Goal: Information Seeking & Learning: Check status

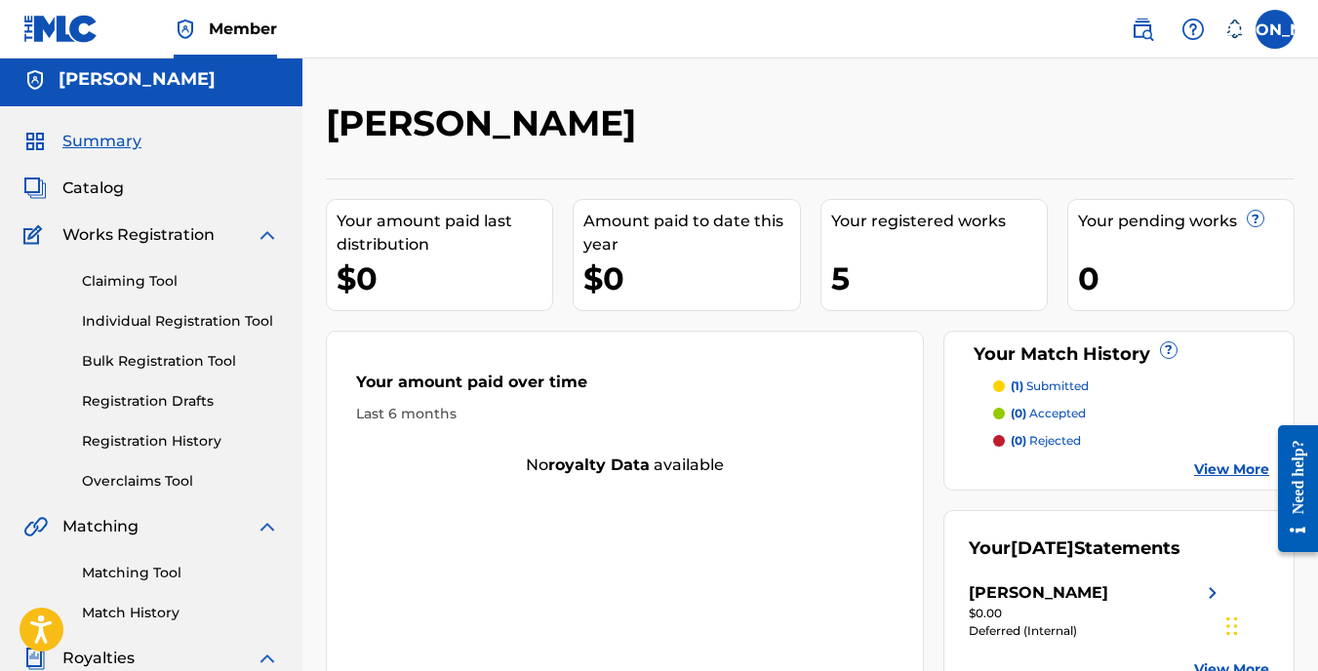
scroll to position [227, 0]
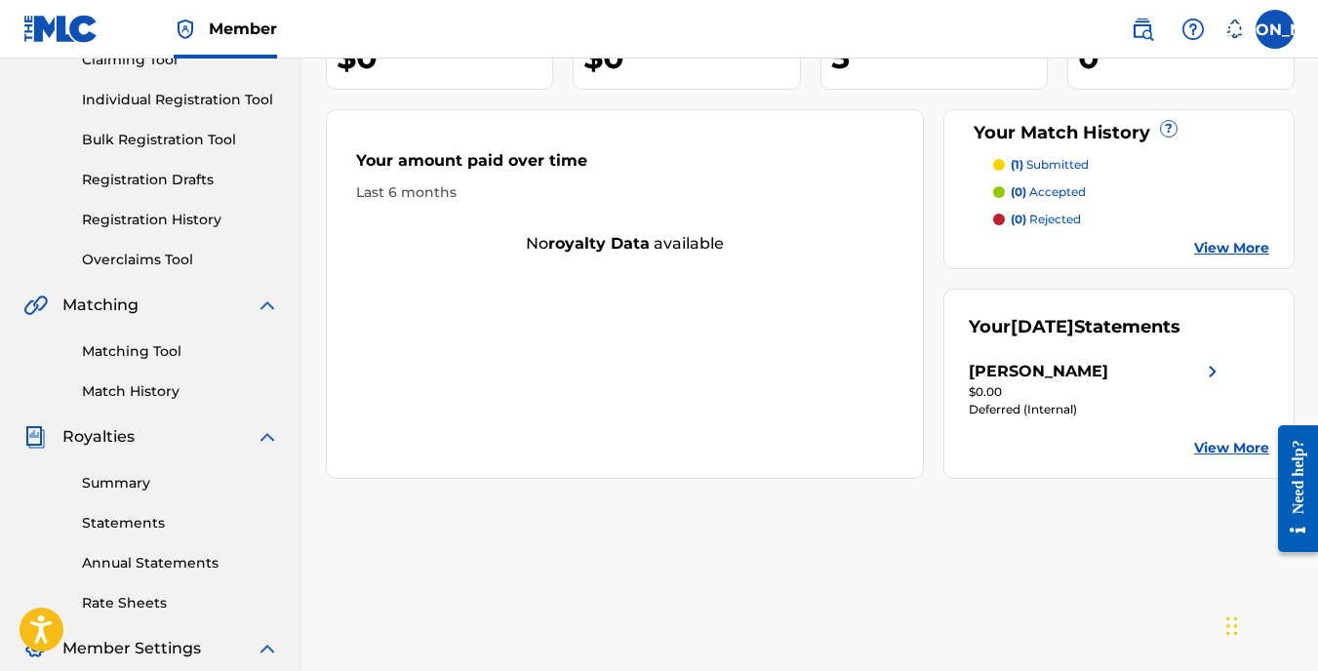
click at [120, 515] on link "Statements" at bounding box center [180, 523] width 197 height 20
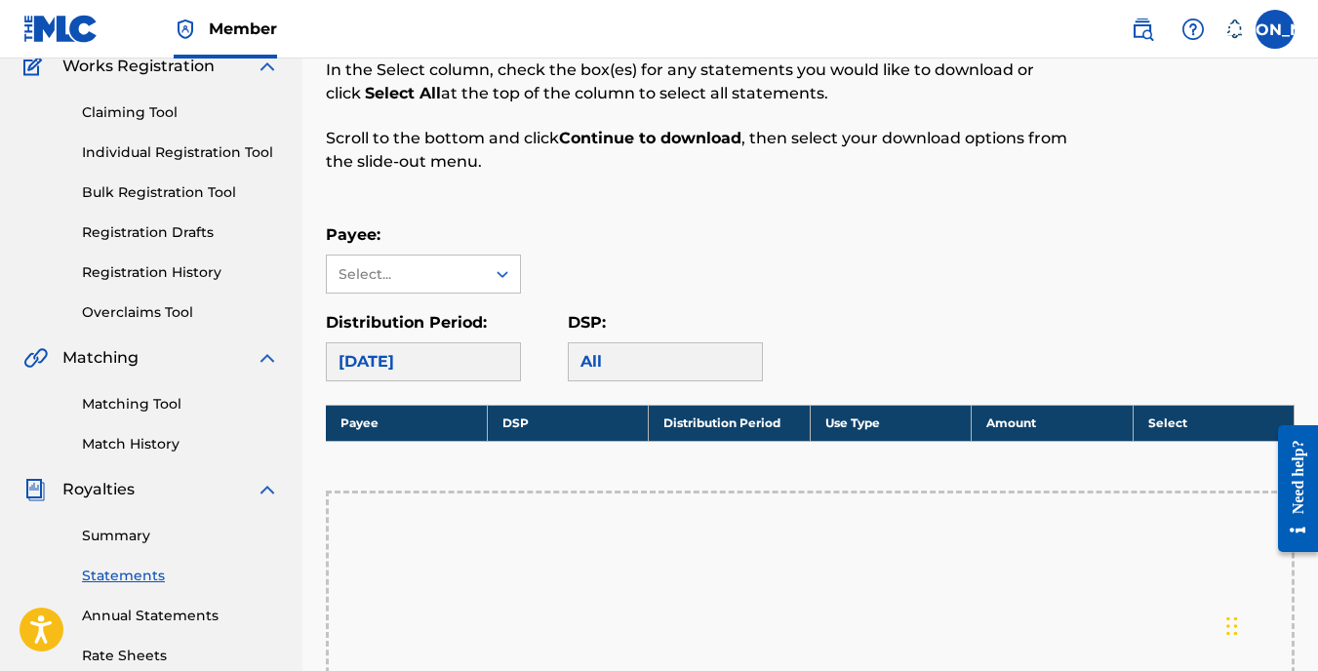
scroll to position [228, 0]
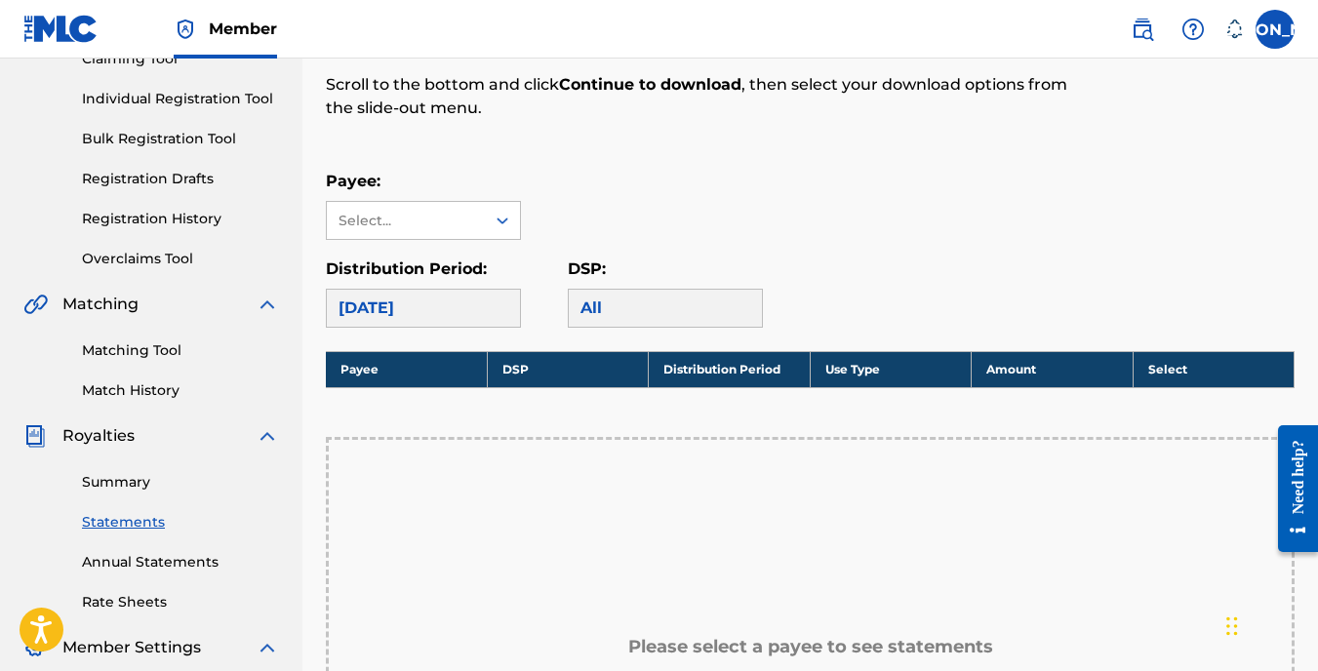
click at [125, 484] on link "Summary" at bounding box center [180, 482] width 197 height 20
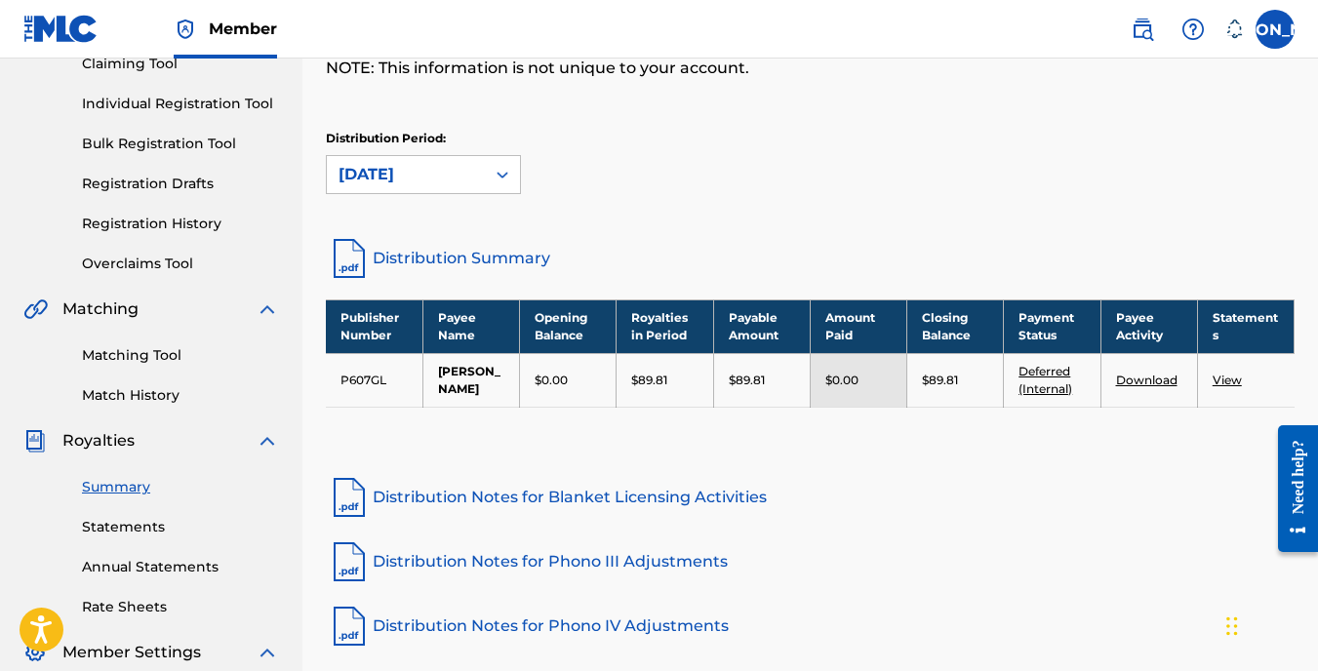
scroll to position [227, 0]
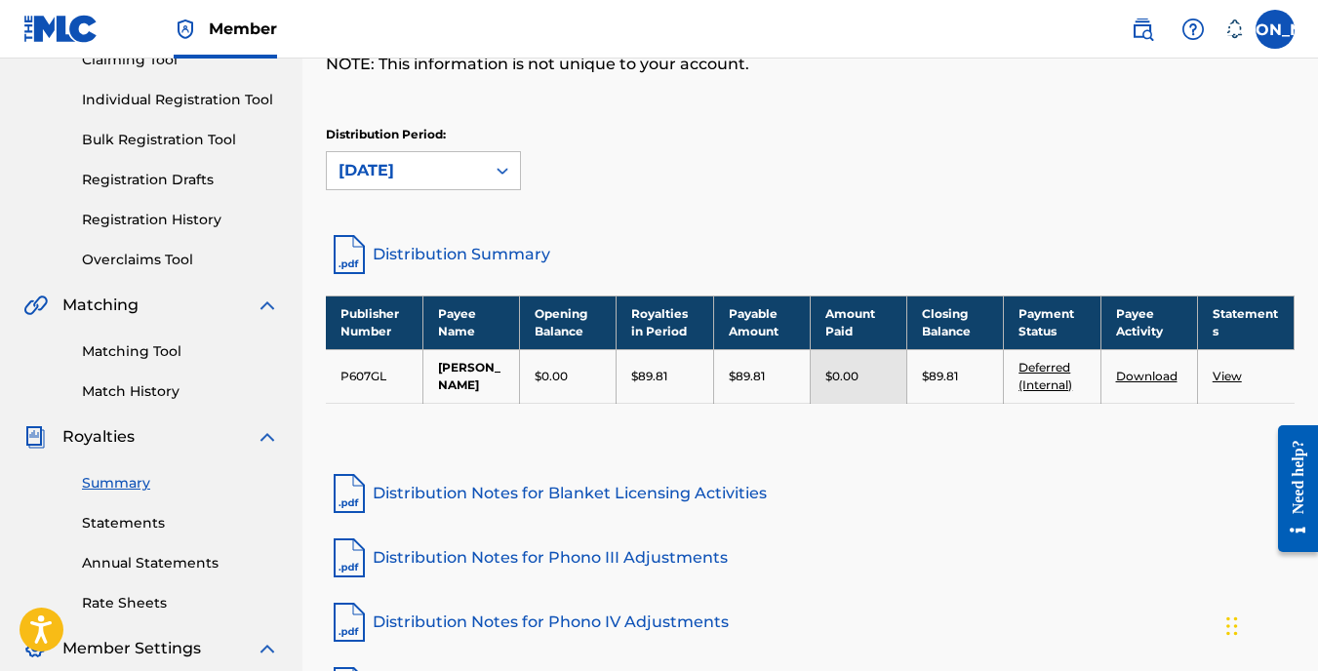
click at [168, 572] on link "Annual Statements" at bounding box center [180, 563] width 197 height 20
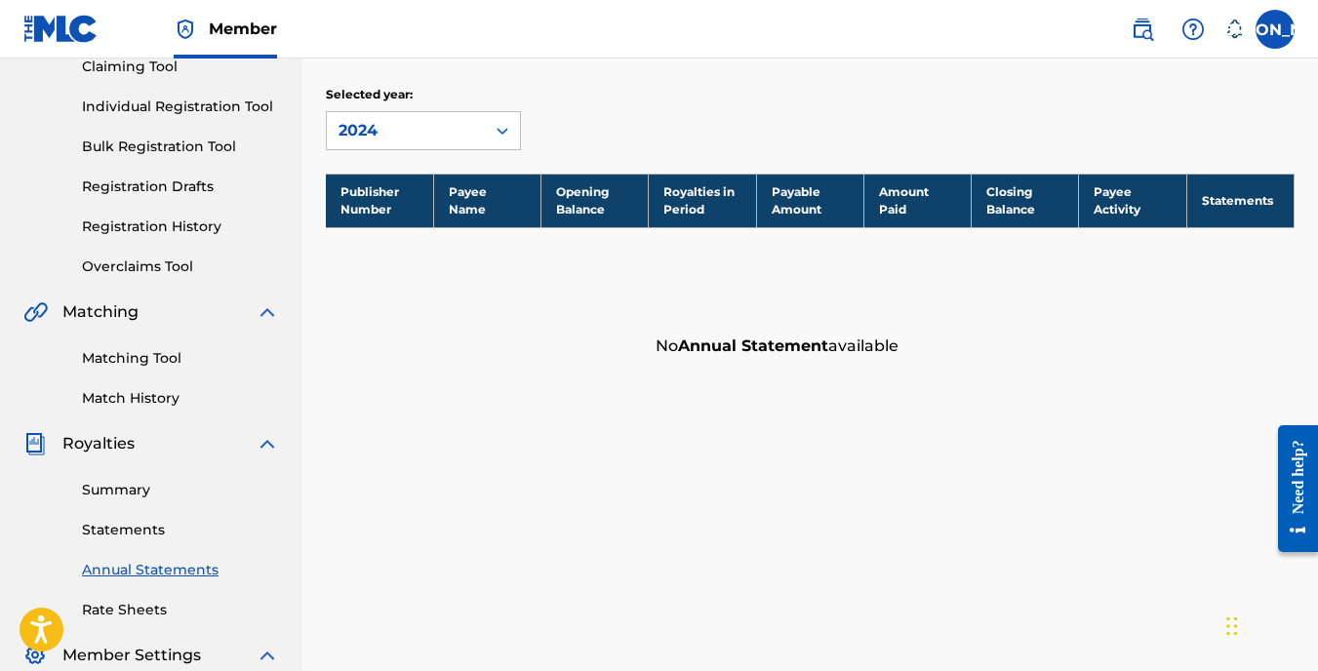
scroll to position [228, 0]
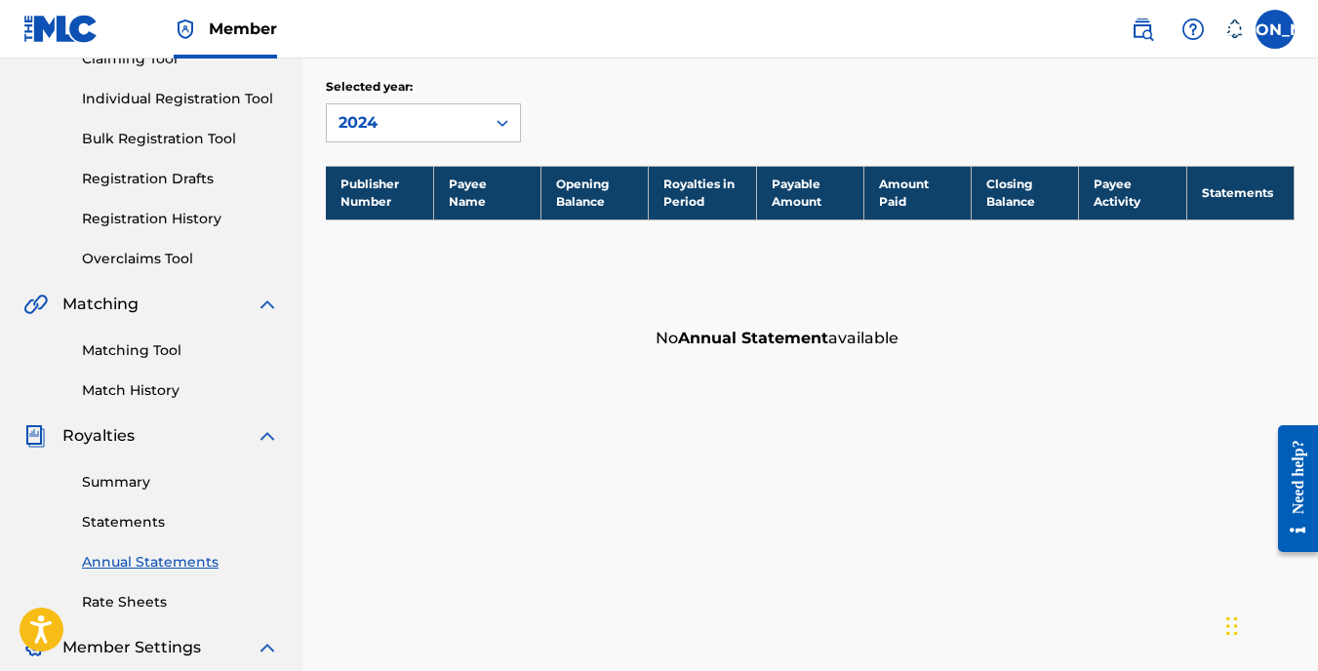
click at [138, 593] on link "Rate Sheets" at bounding box center [180, 602] width 197 height 20
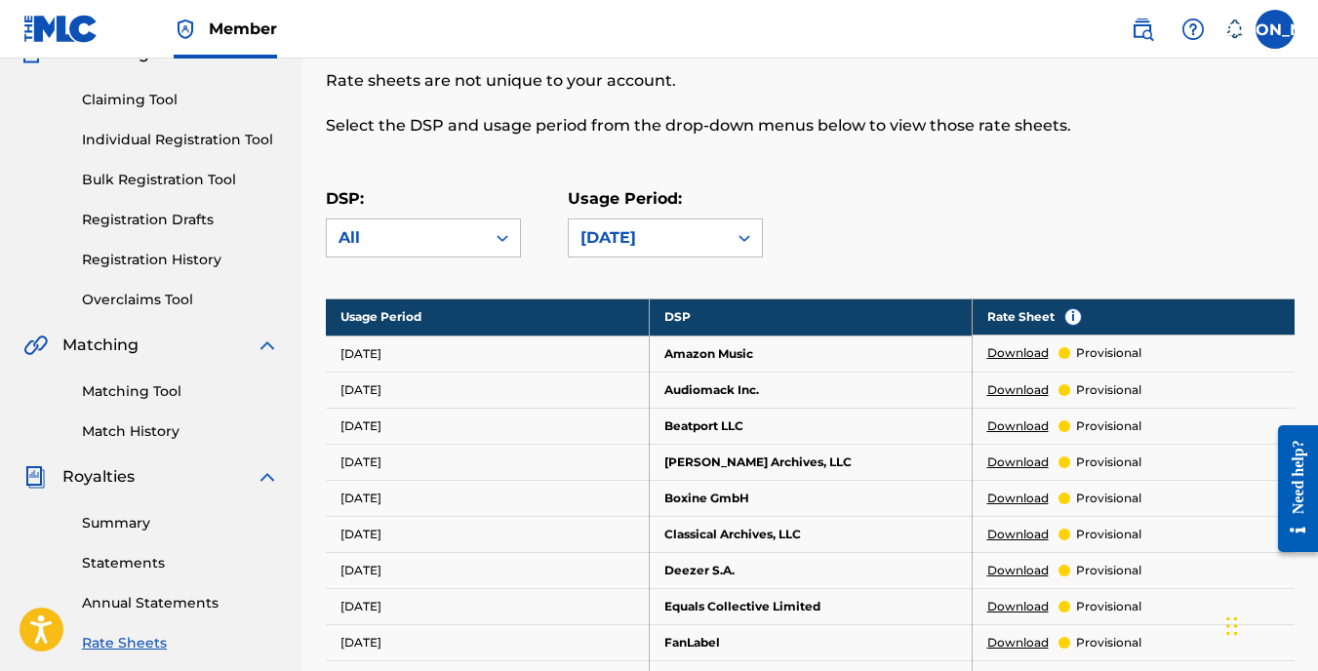
scroll to position [195, 0]
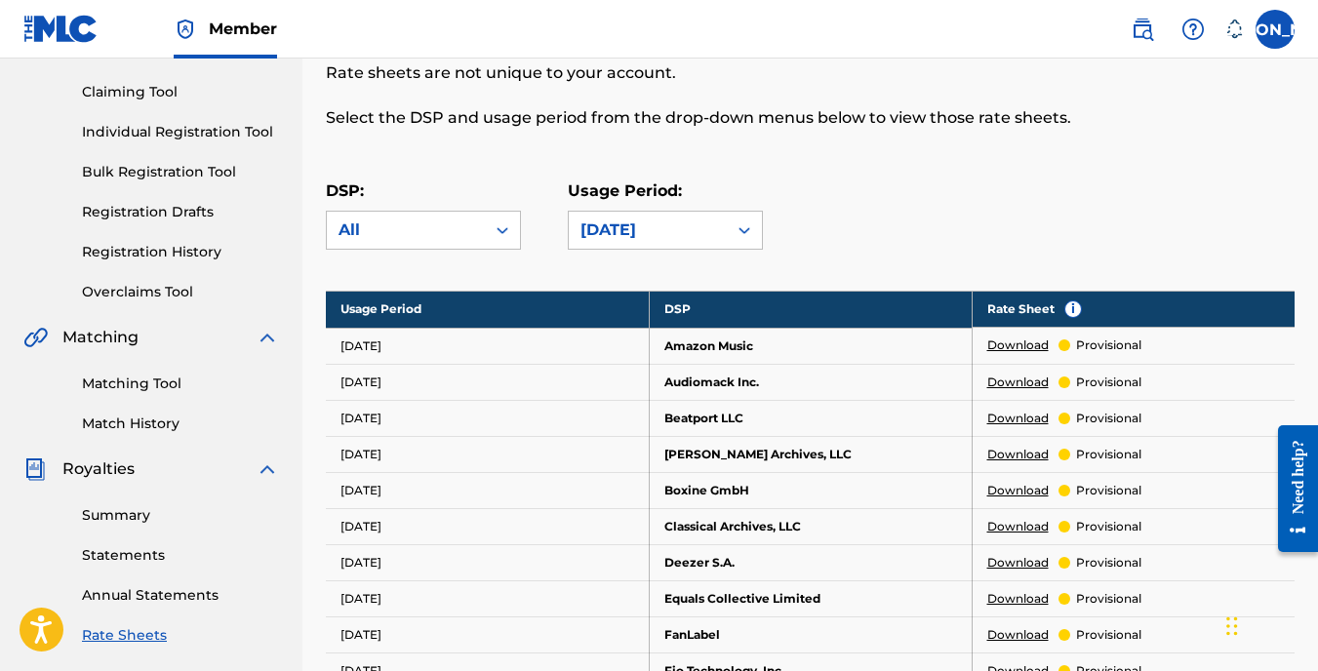
click at [128, 511] on link "Summary" at bounding box center [180, 515] width 197 height 20
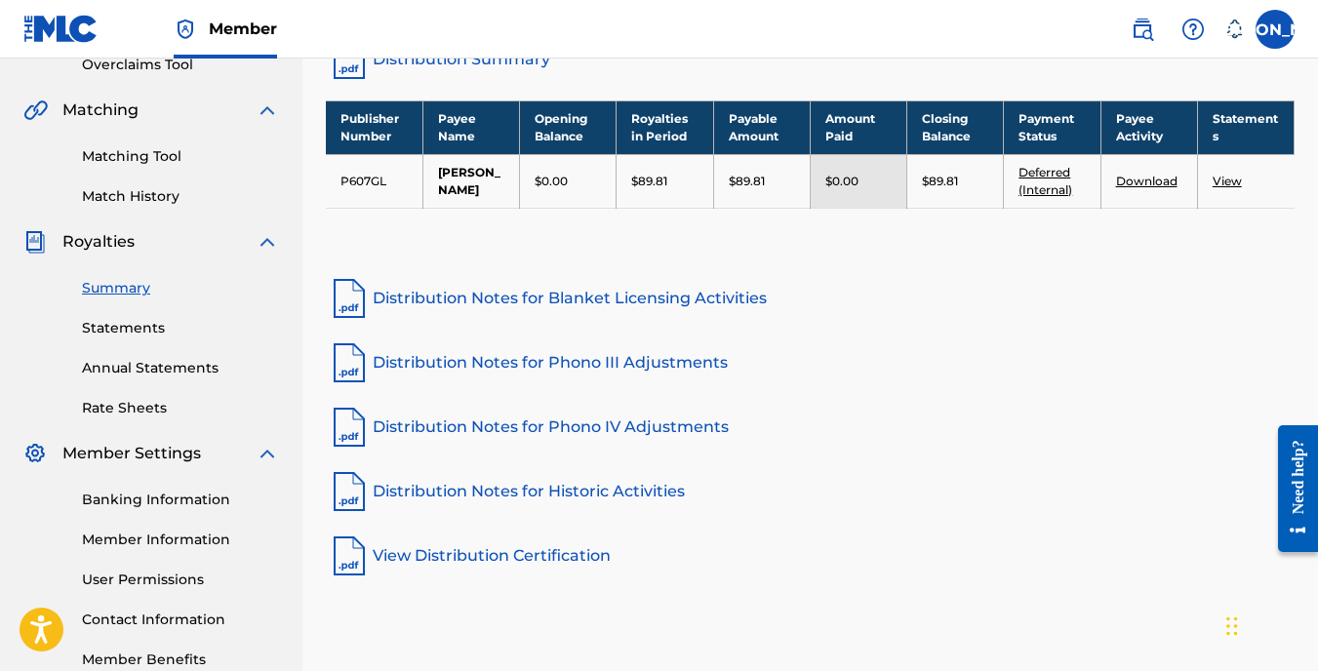
scroll to position [538, 0]
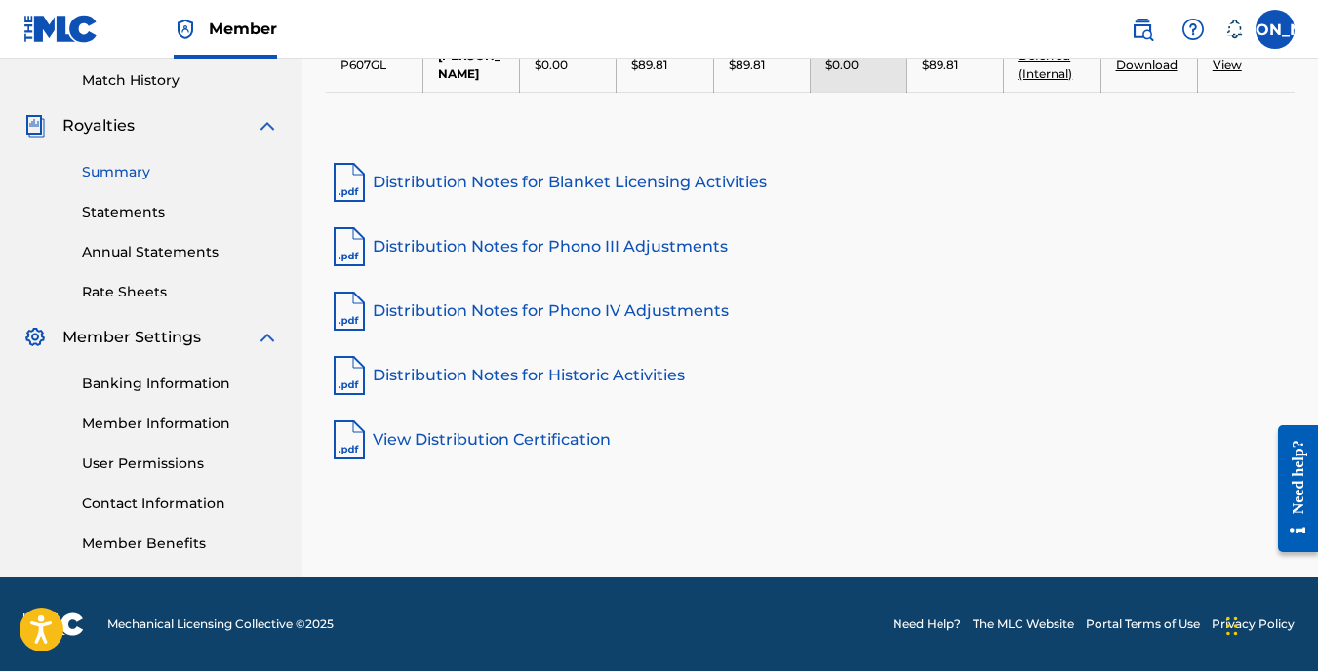
click at [204, 382] on link "Banking Information" at bounding box center [180, 384] width 197 height 20
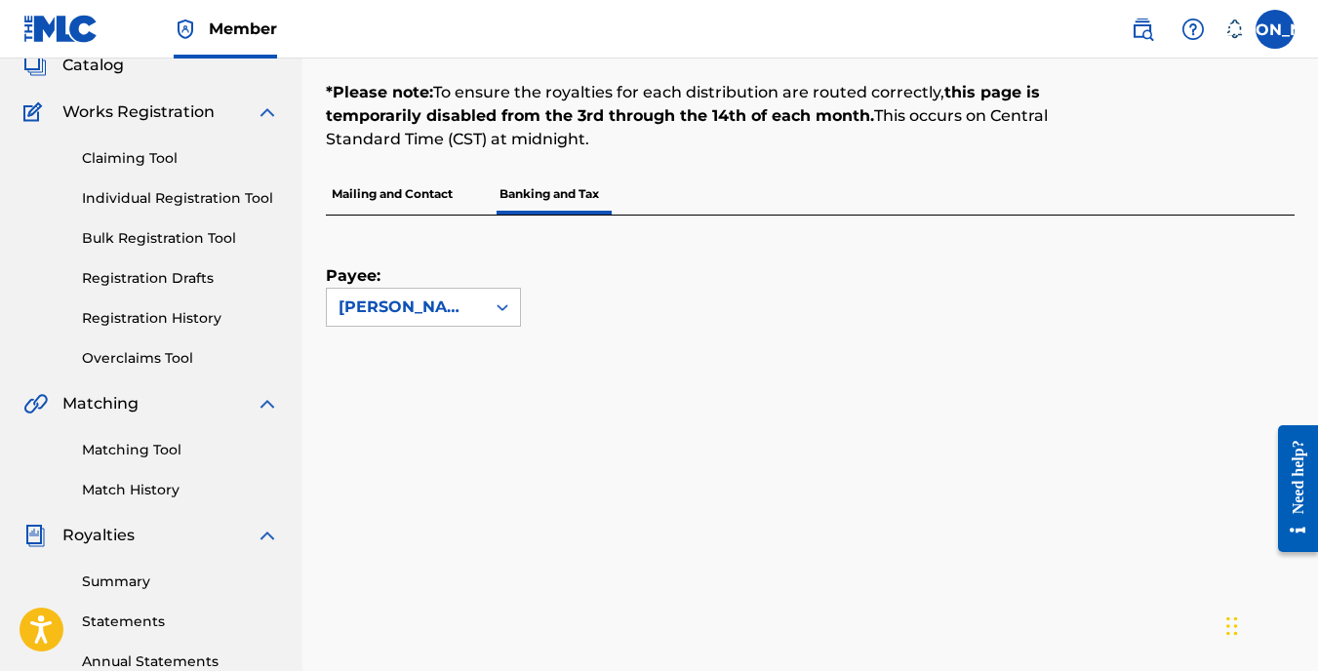
scroll to position [130, 0]
click at [546, 198] on p "Banking and Tax" at bounding box center [548, 193] width 111 height 41
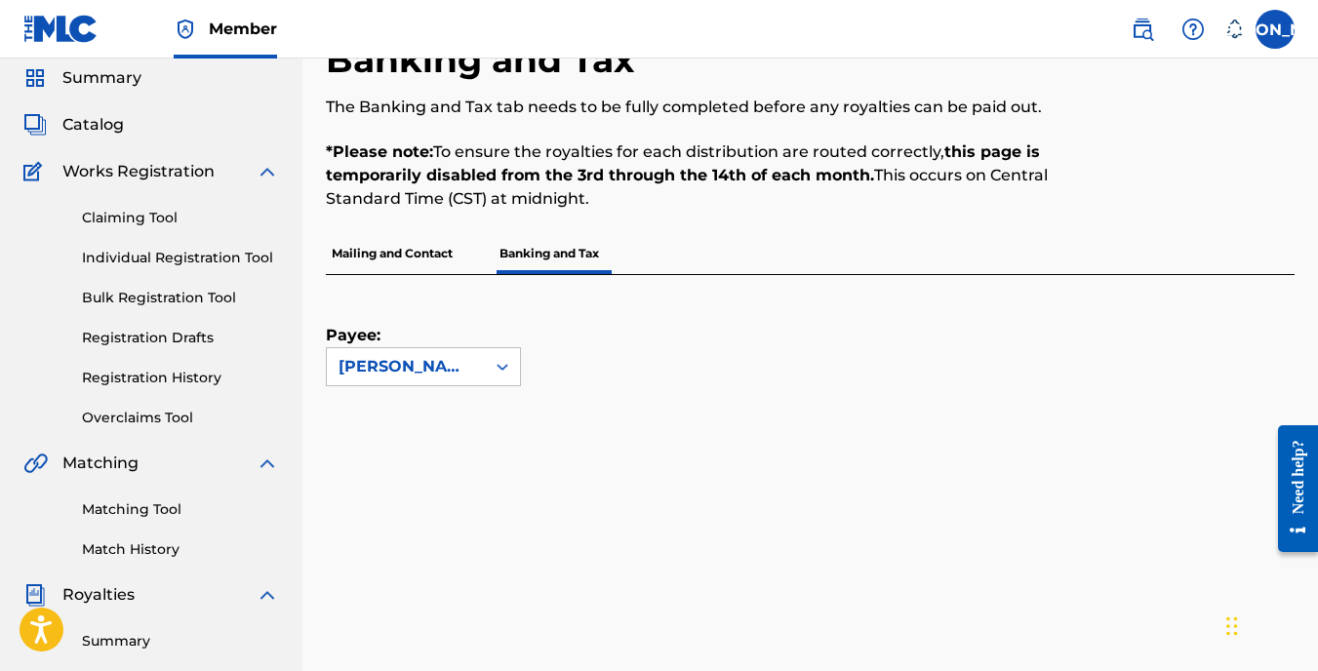
scroll to position [55, 0]
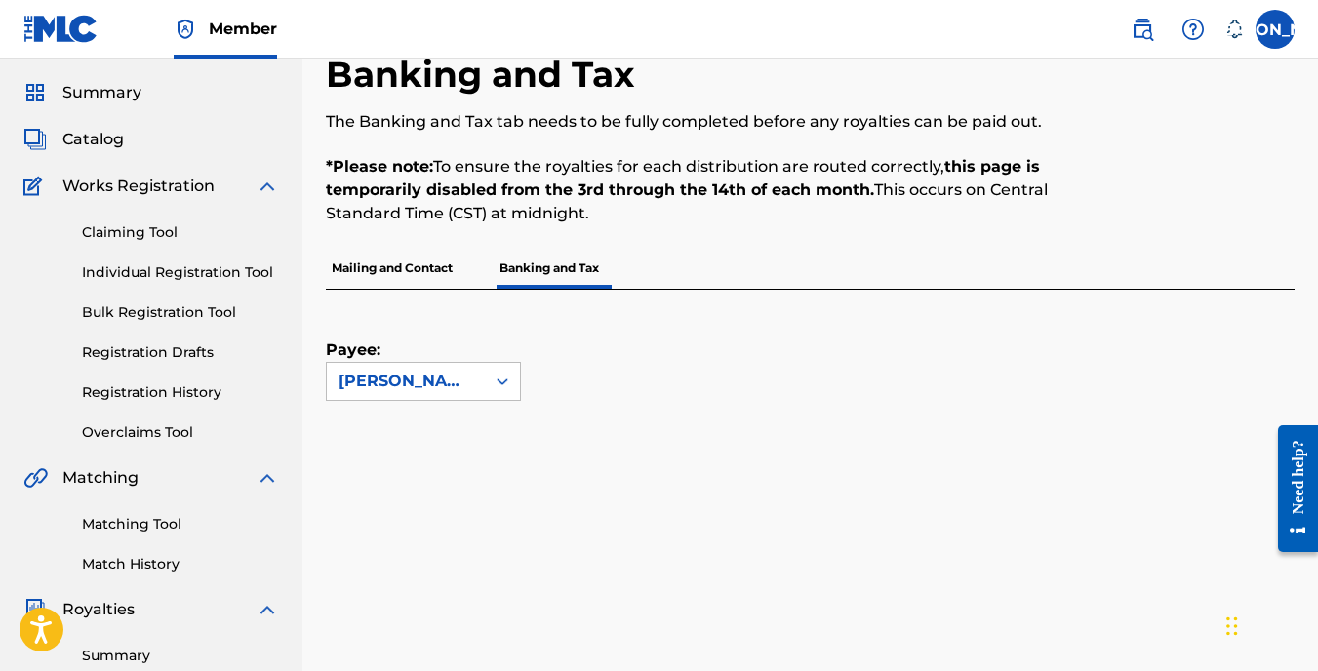
click at [549, 311] on div "Payee: [PERSON_NAME]" at bounding box center [787, 345] width 922 height 111
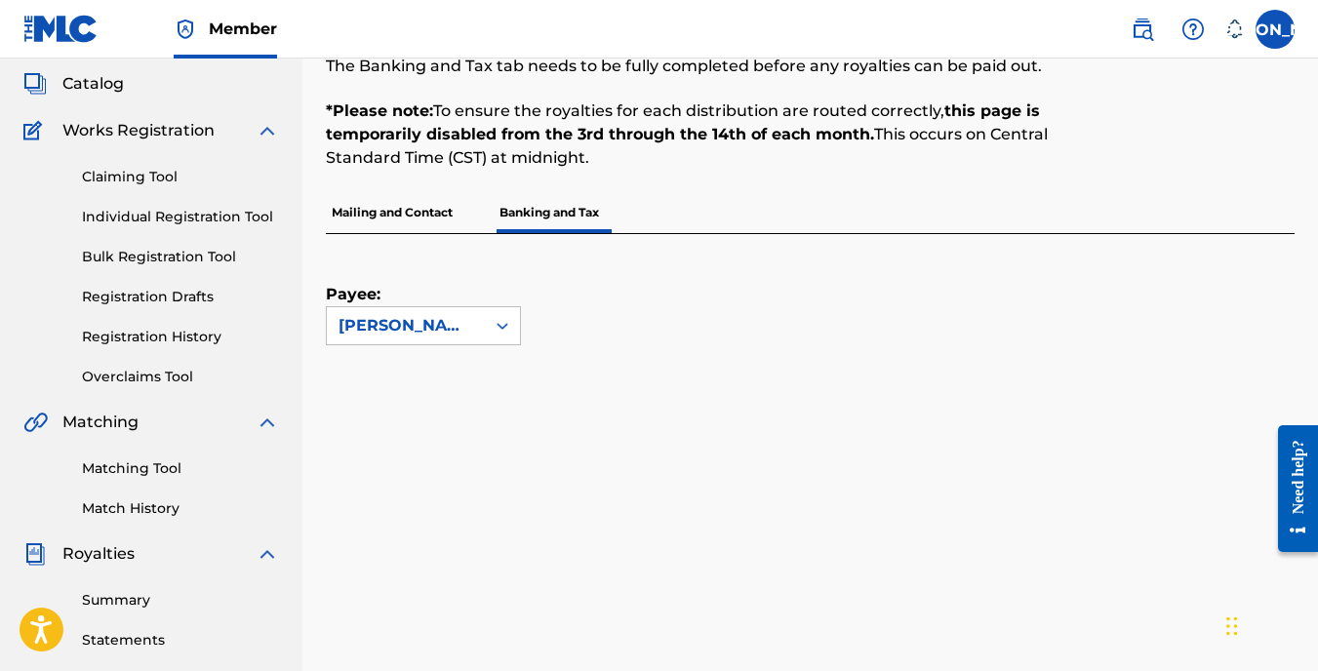
scroll to position [0, 0]
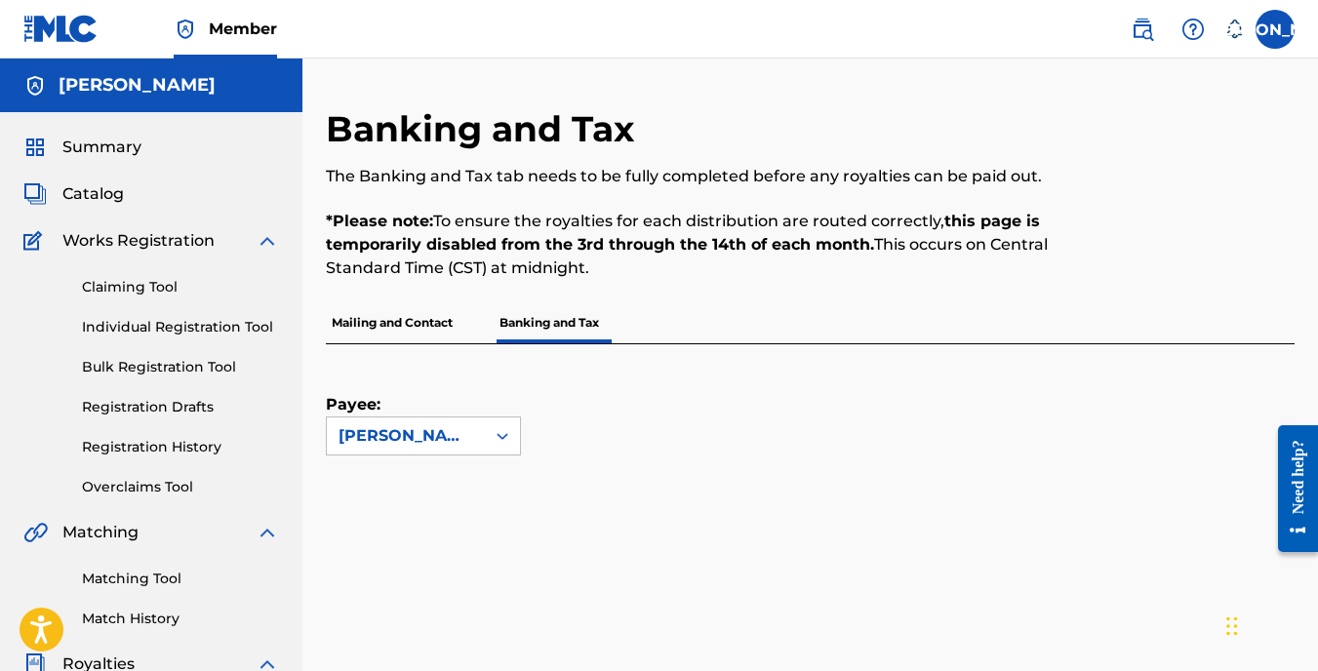
click at [163, 281] on link "Claiming Tool" at bounding box center [180, 287] width 197 height 20
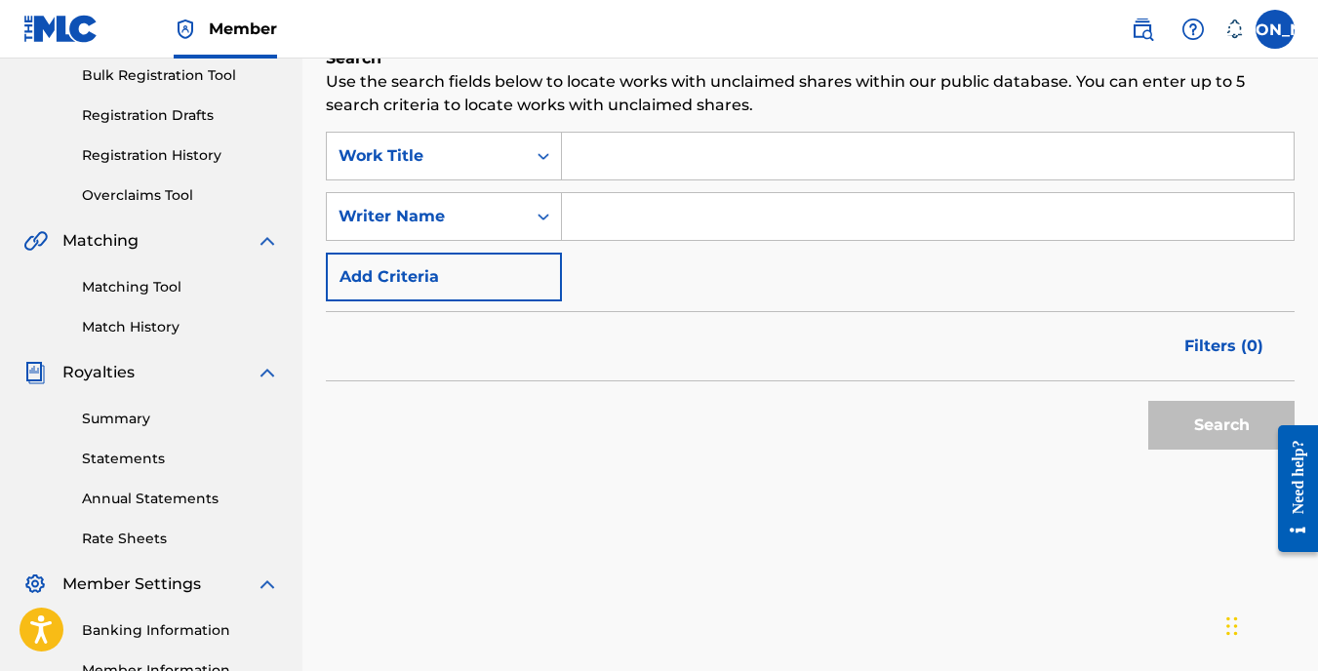
scroll to position [293, 0]
click at [180, 204] on link "Overclaims Tool" at bounding box center [180, 194] width 197 height 20
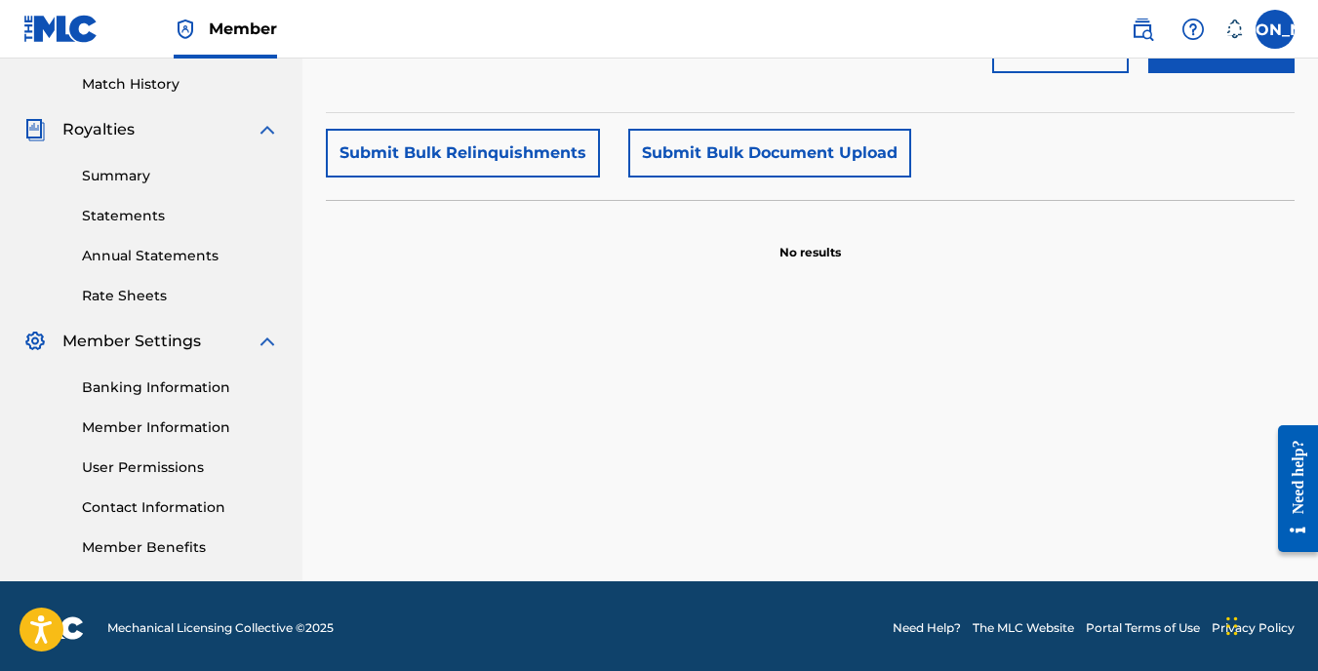
scroll to position [538, 0]
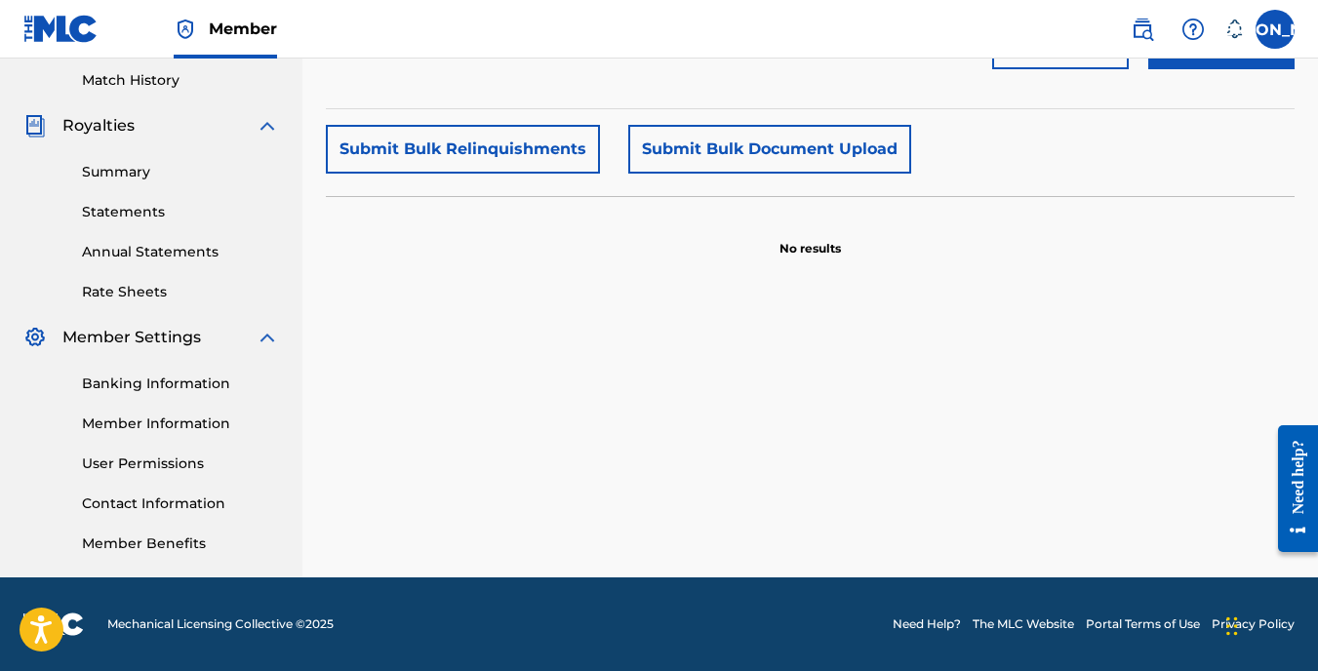
click at [190, 506] on link "Contact Information" at bounding box center [180, 503] width 197 height 20
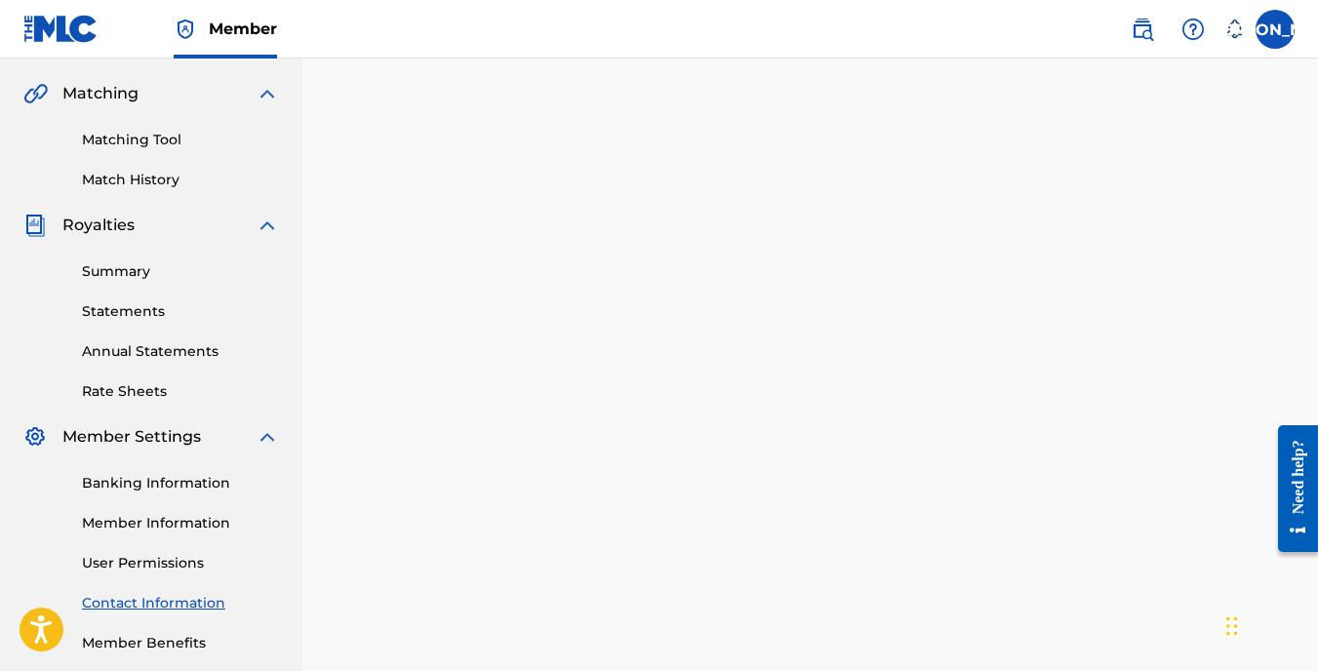
scroll to position [538, 0]
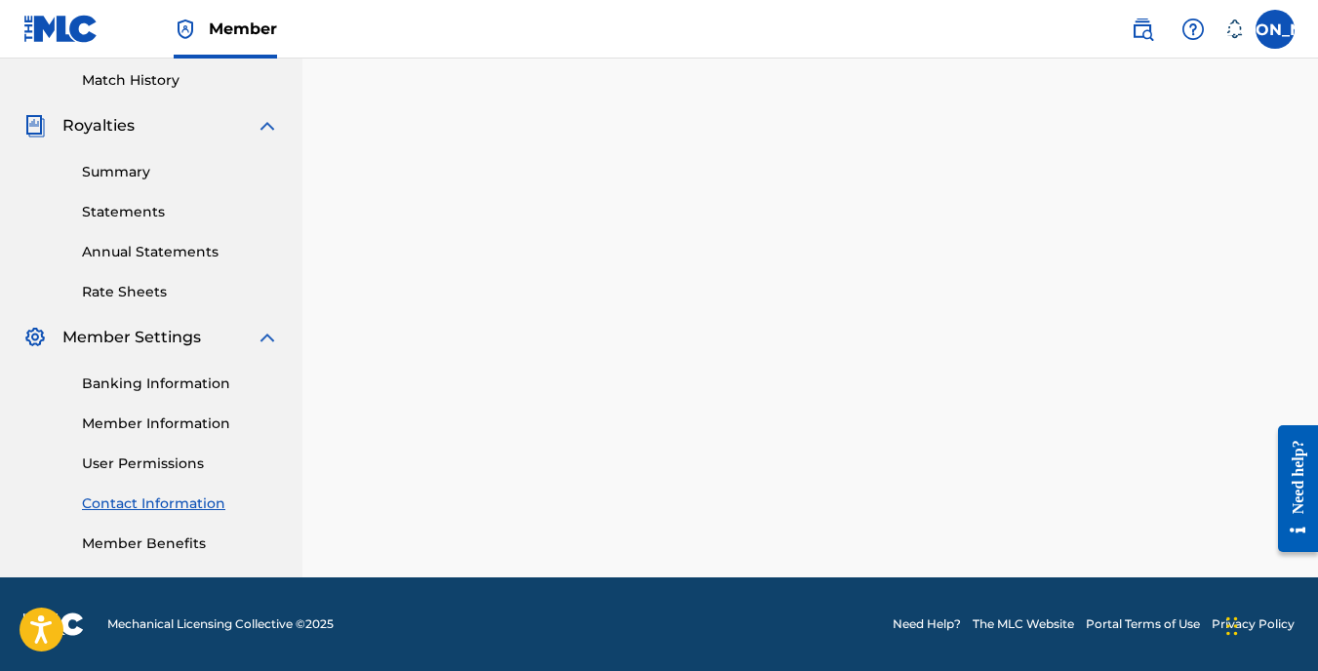
click at [164, 425] on link "Member Information" at bounding box center [180, 424] width 197 height 20
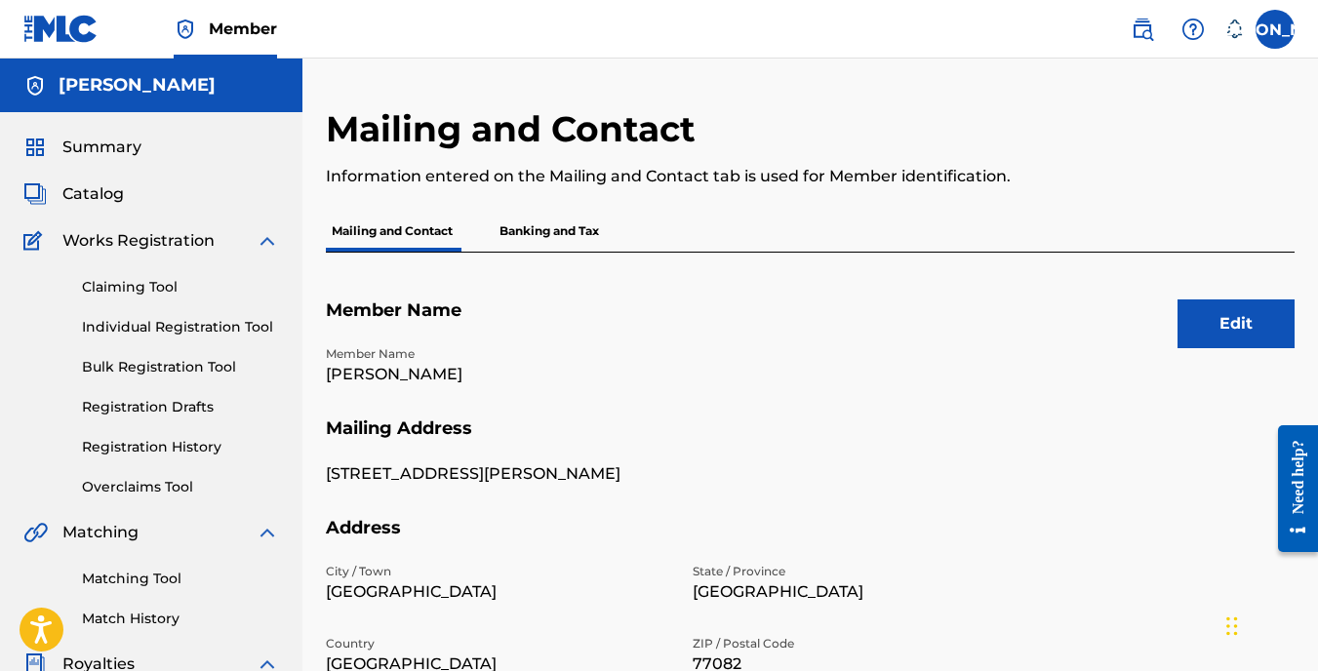
click at [571, 237] on p "Banking and Tax" at bounding box center [548, 231] width 111 height 41
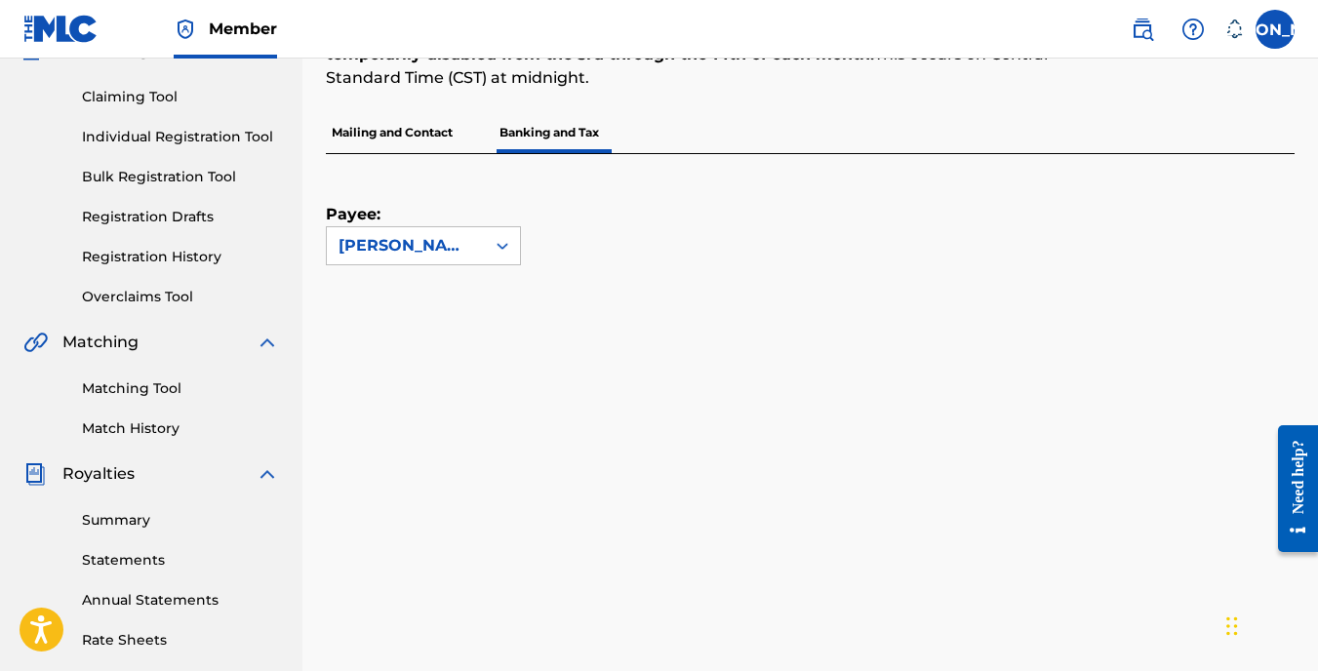
scroll to position [185, 0]
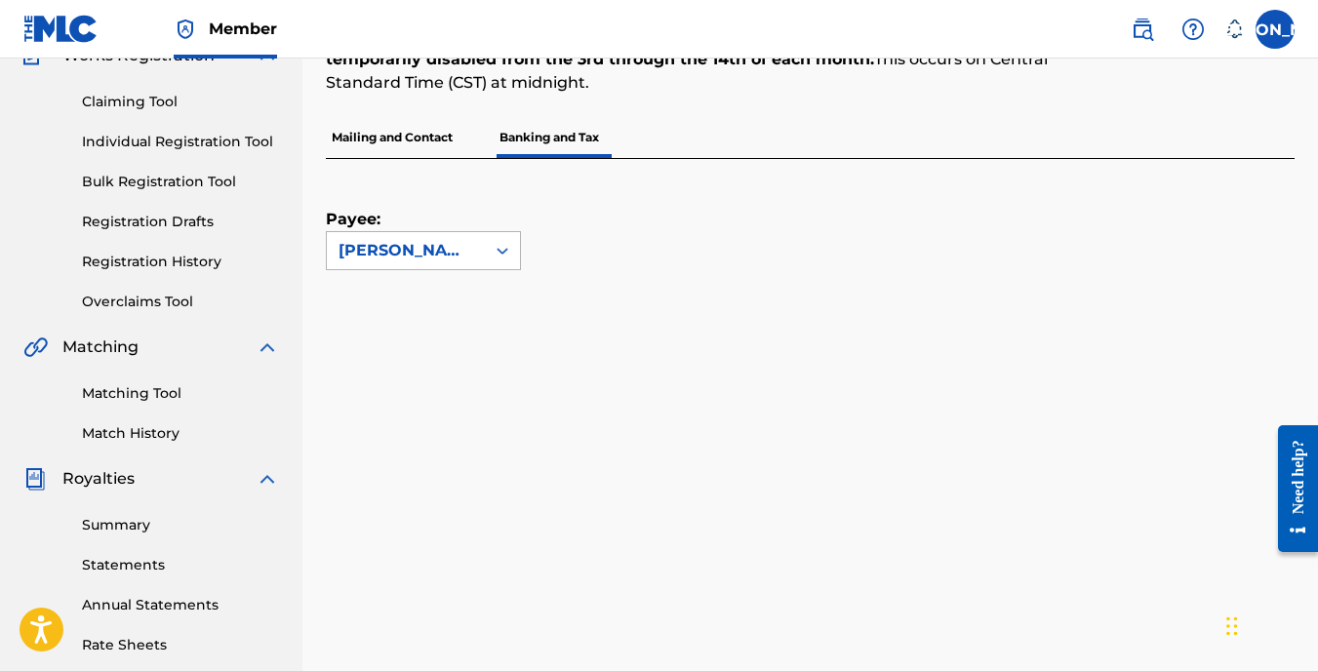
click at [500, 238] on div at bounding box center [502, 250] width 35 height 35
click at [387, 316] on div "[PERSON_NAME]" at bounding box center [423, 294] width 193 height 49
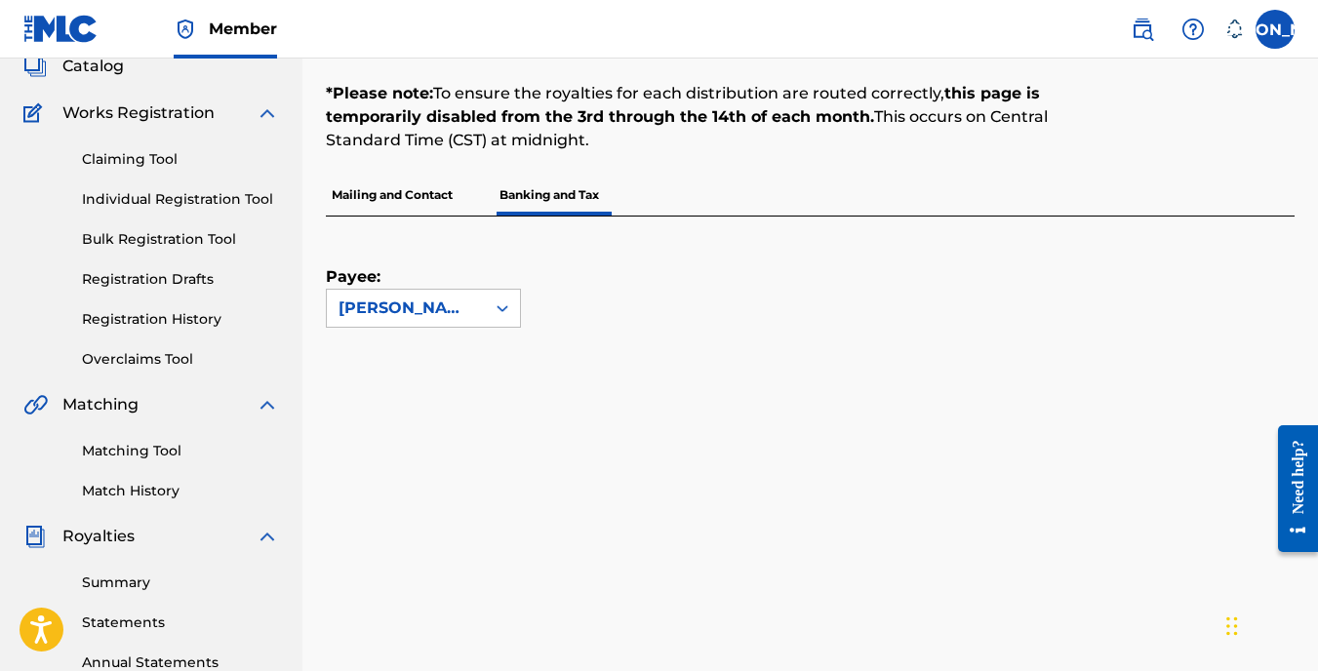
scroll to position [0, 0]
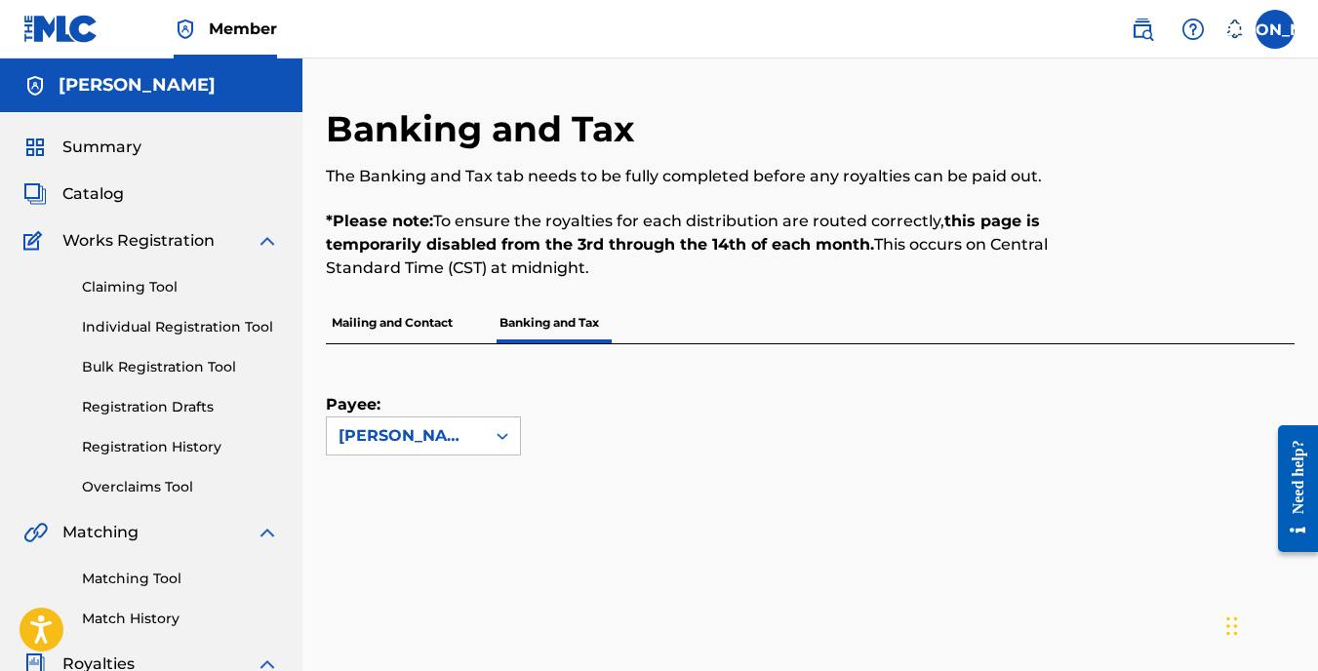
click at [396, 322] on p "Mailing and Contact" at bounding box center [392, 322] width 133 height 41
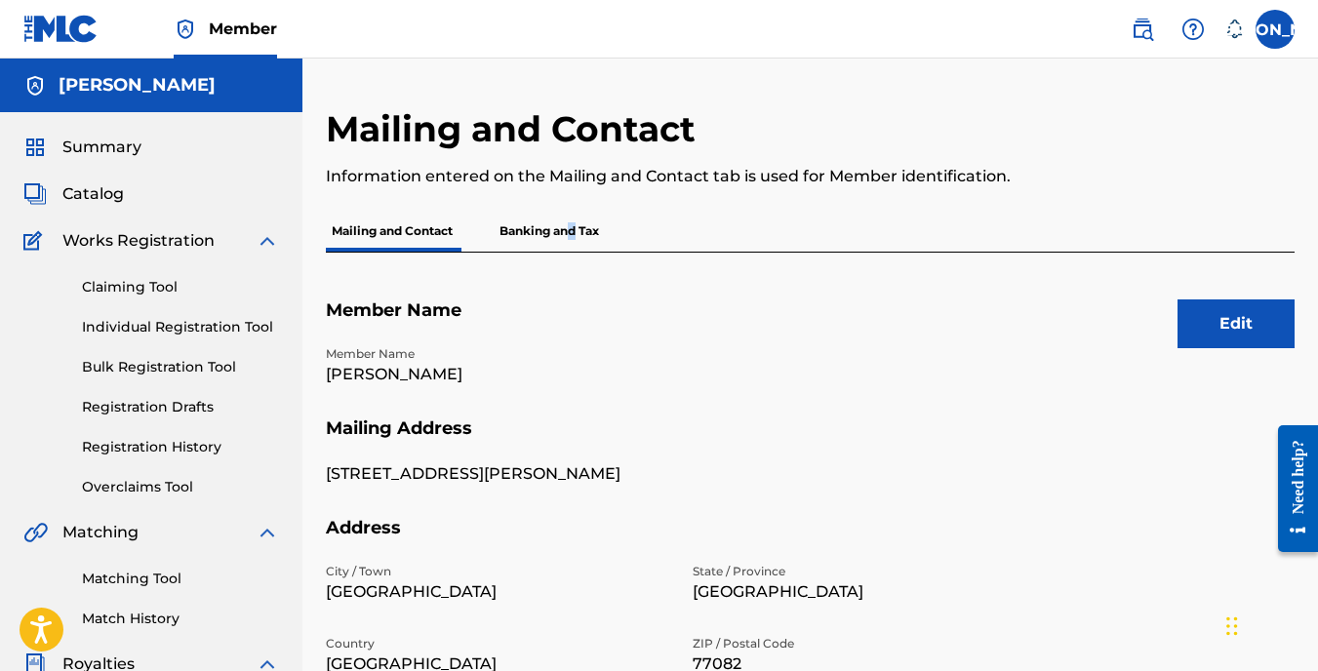
click at [577, 227] on p "Banking and Tax" at bounding box center [548, 231] width 111 height 41
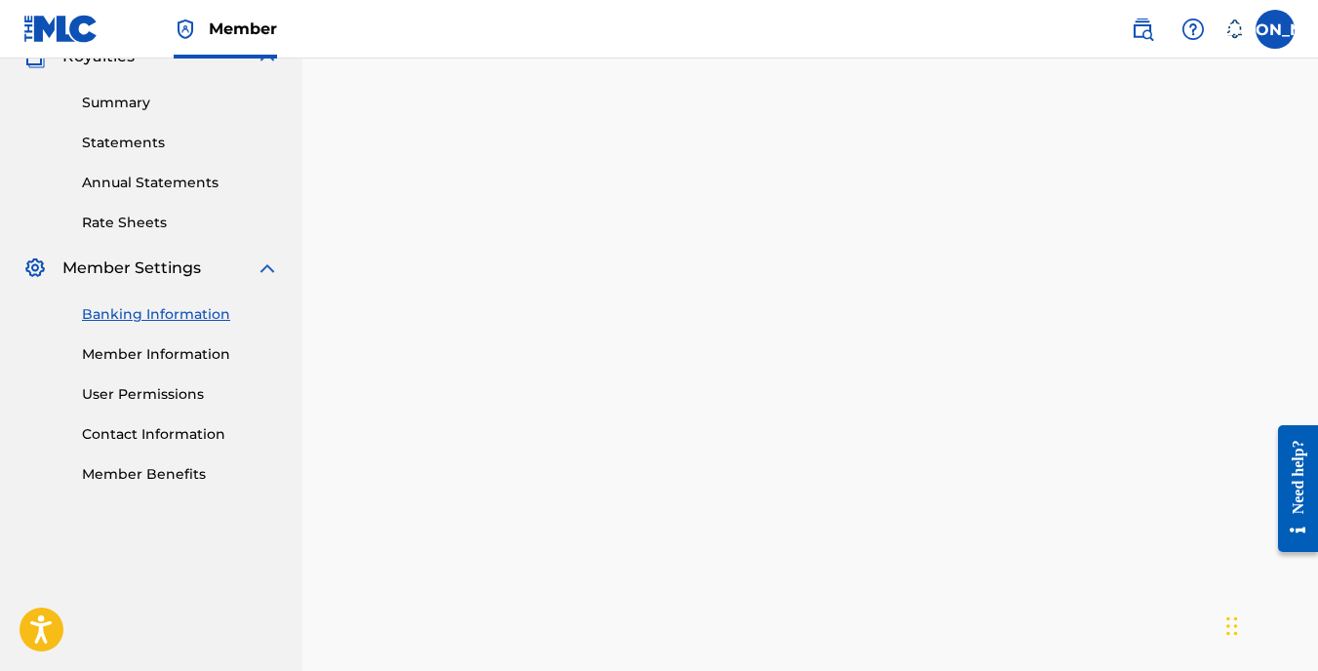
scroll to position [315, 0]
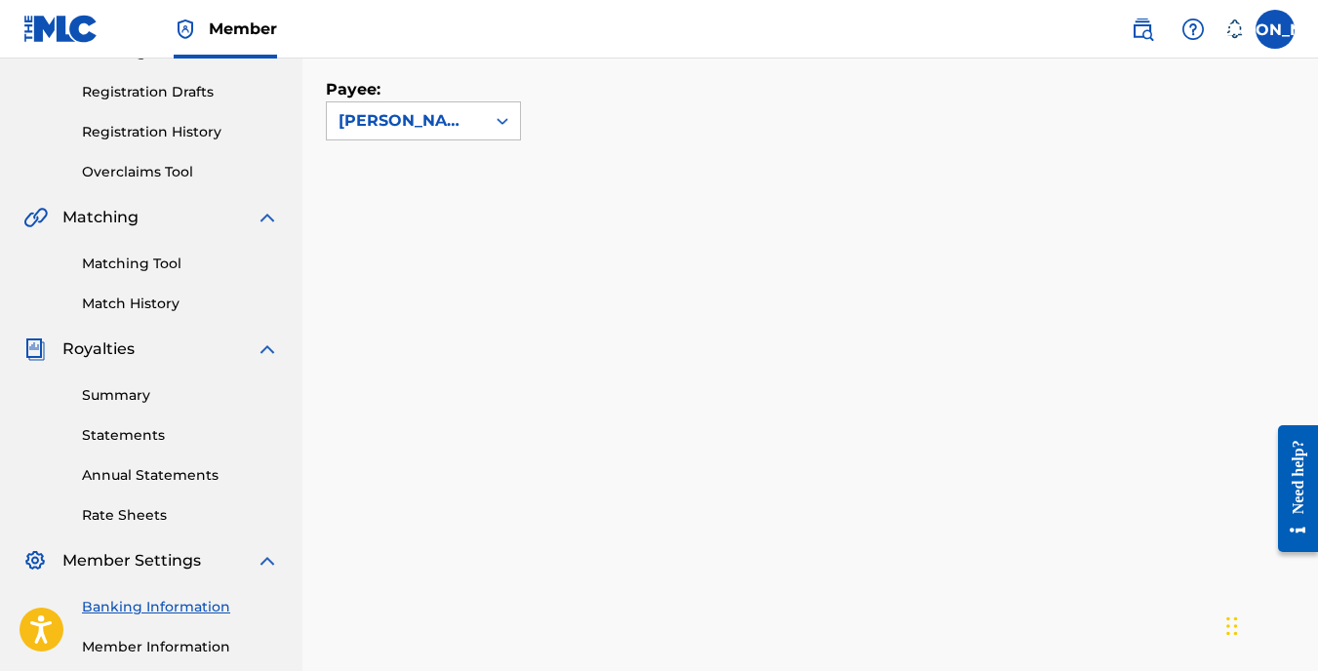
click at [165, 471] on link "Annual Statements" at bounding box center [180, 475] width 197 height 20
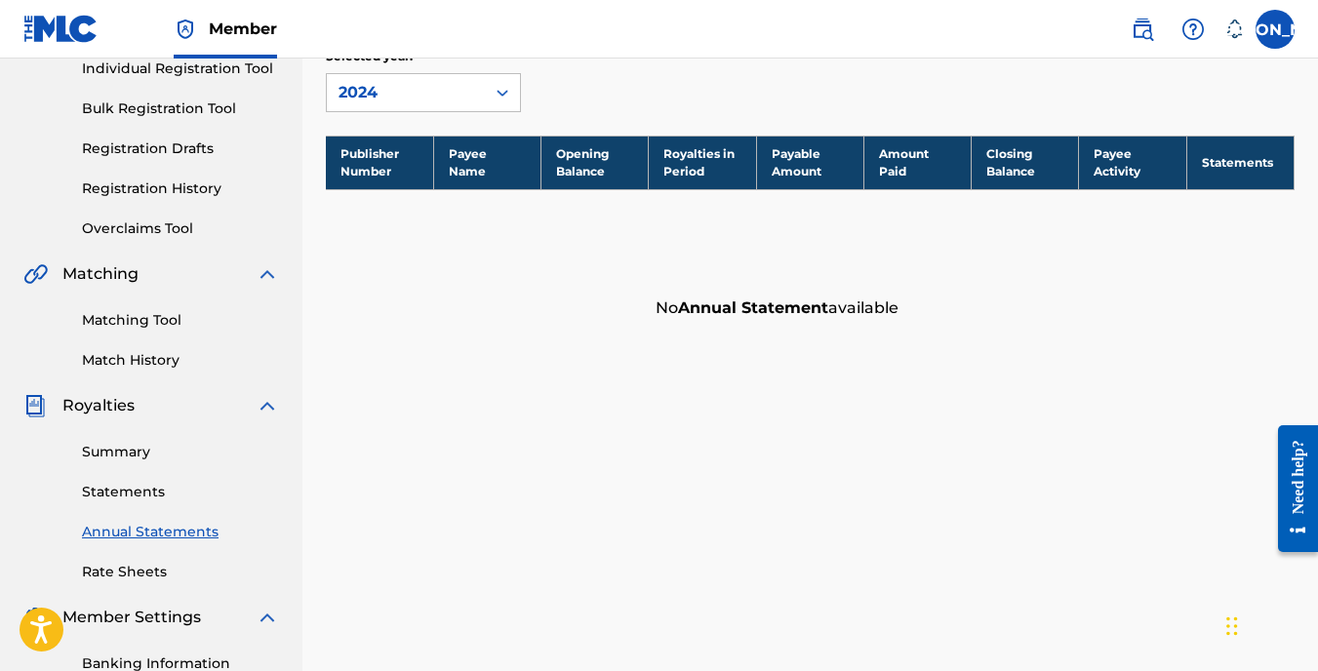
scroll to position [260, 0]
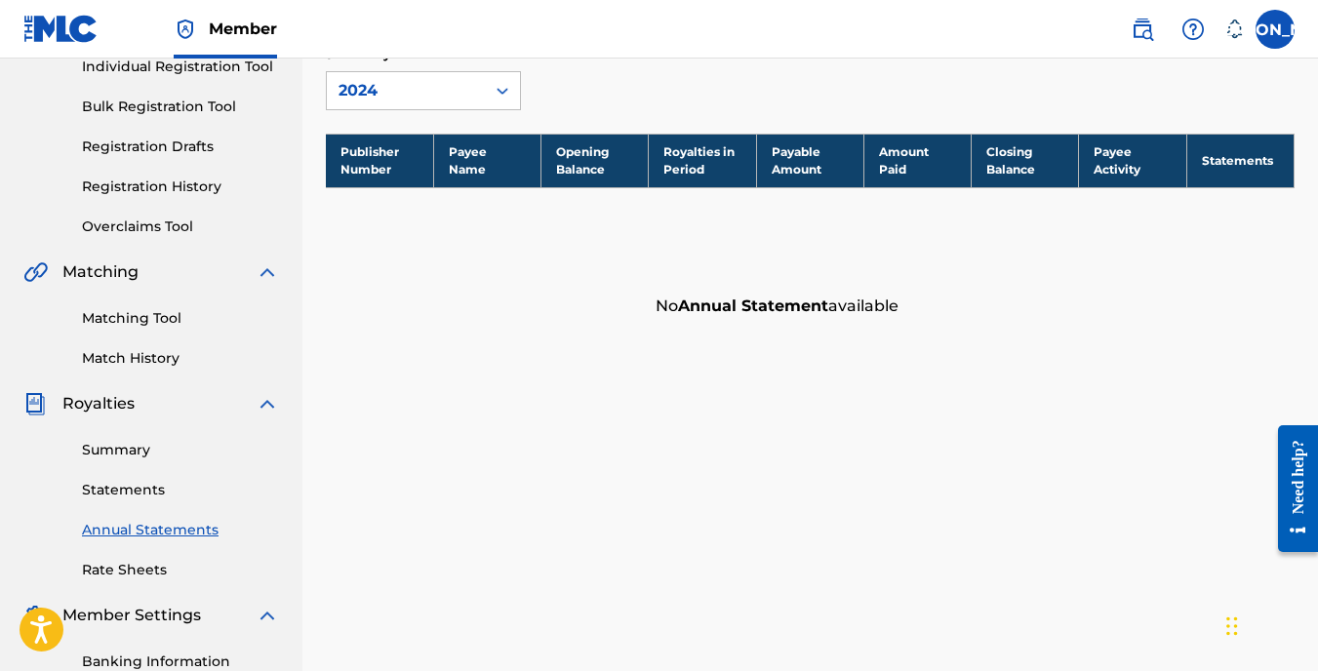
click at [167, 576] on link "Rate Sheets" at bounding box center [180, 570] width 197 height 20
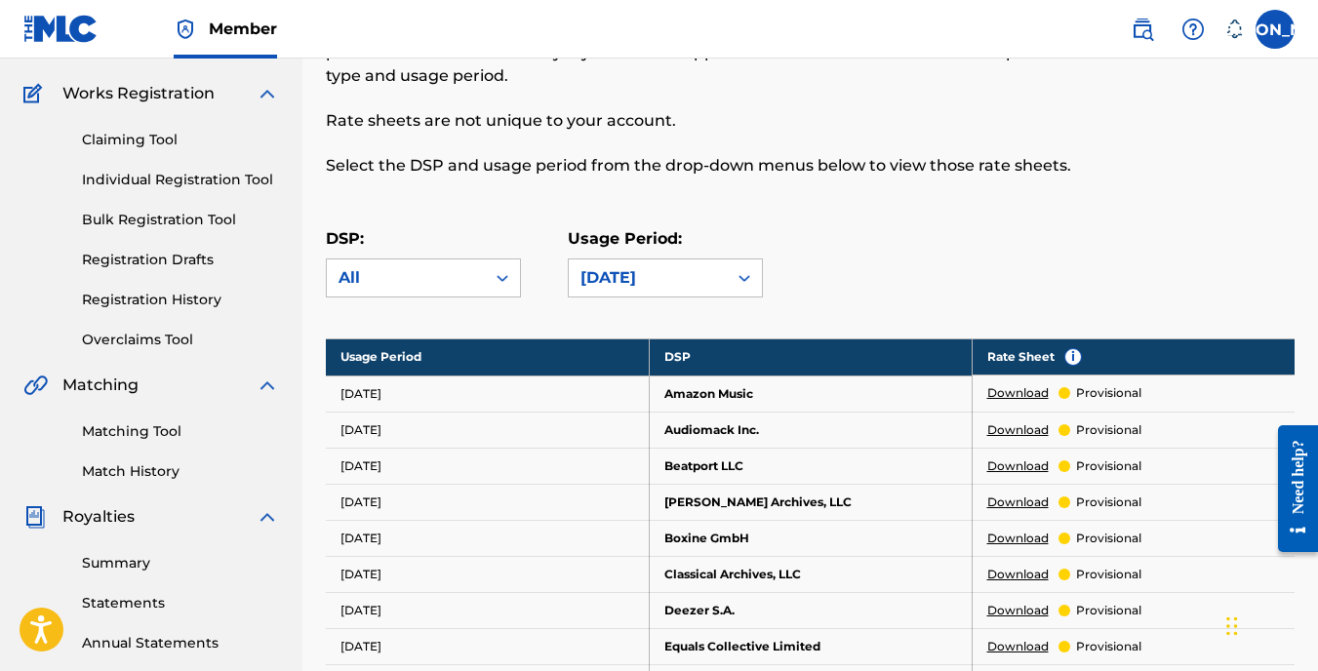
scroll to position [195, 0]
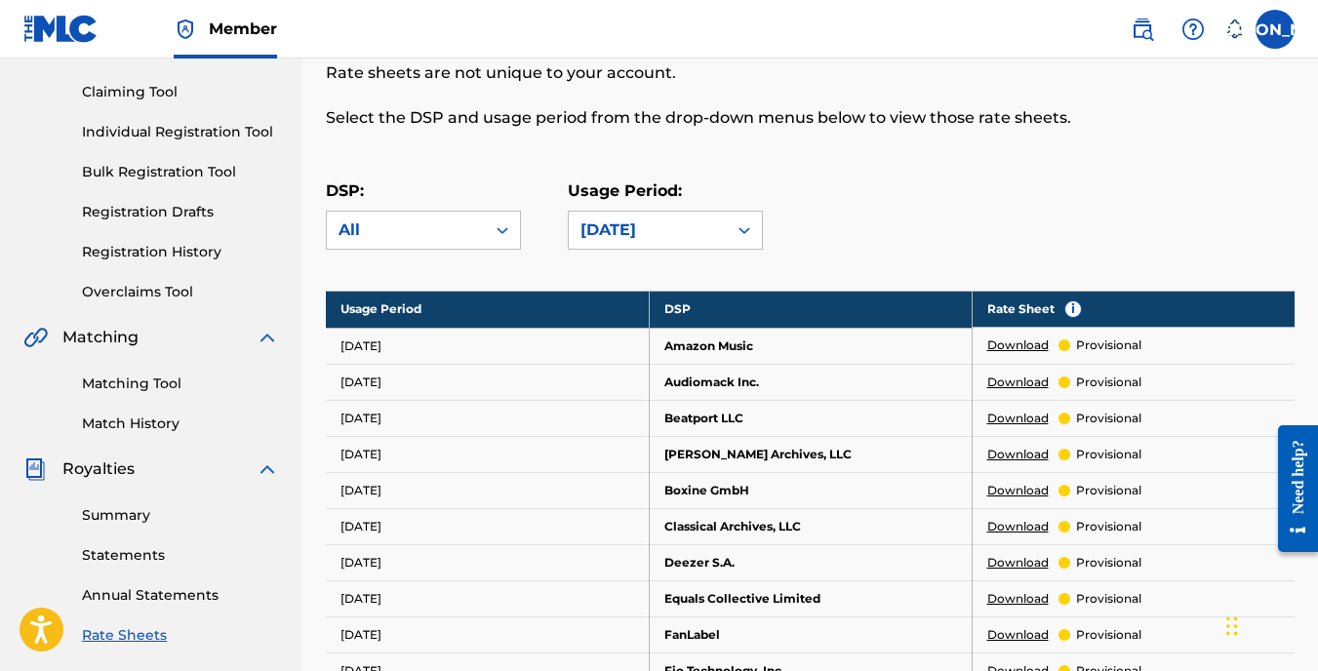
click at [128, 517] on link "Summary" at bounding box center [180, 515] width 197 height 20
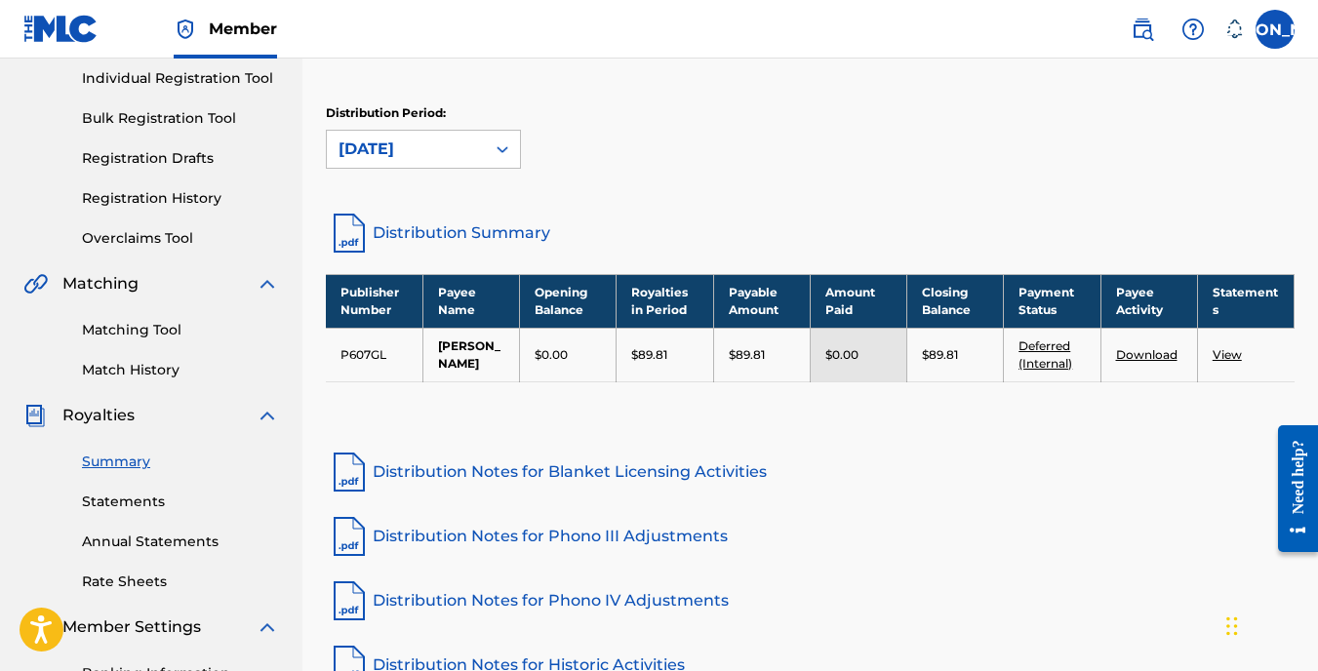
scroll to position [260, 0]
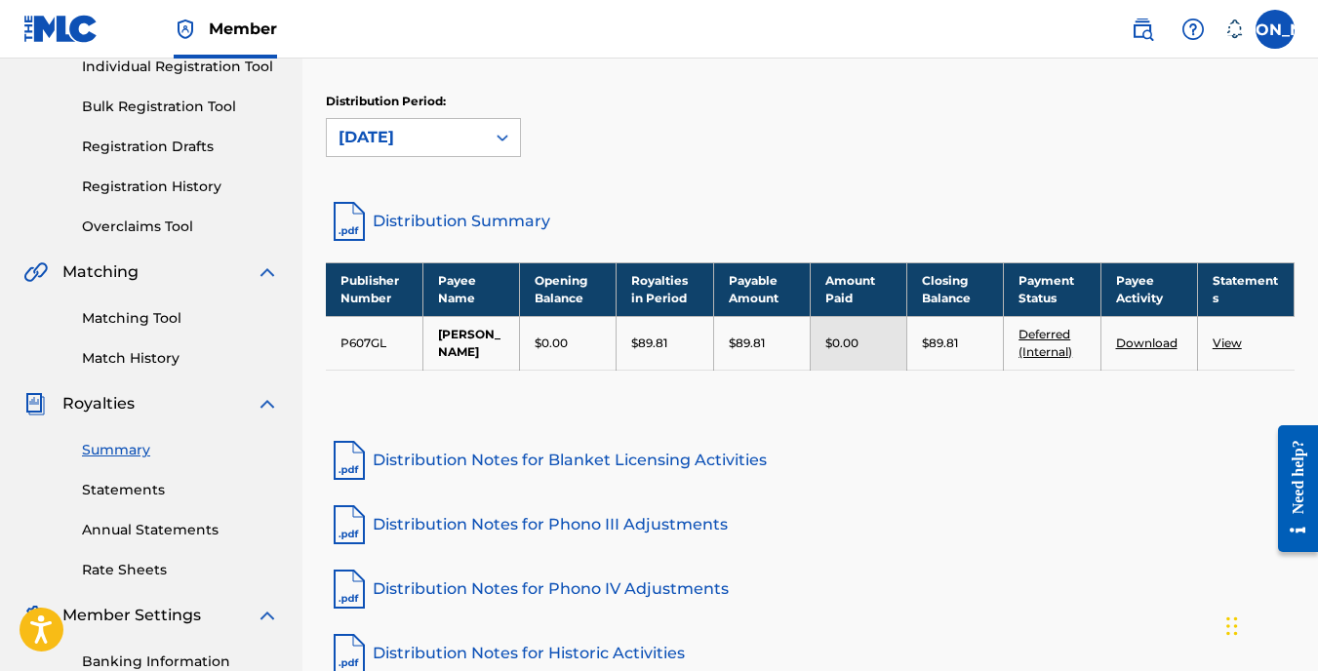
click at [1066, 359] on link "Deferred (Internal)" at bounding box center [1045, 343] width 54 height 32
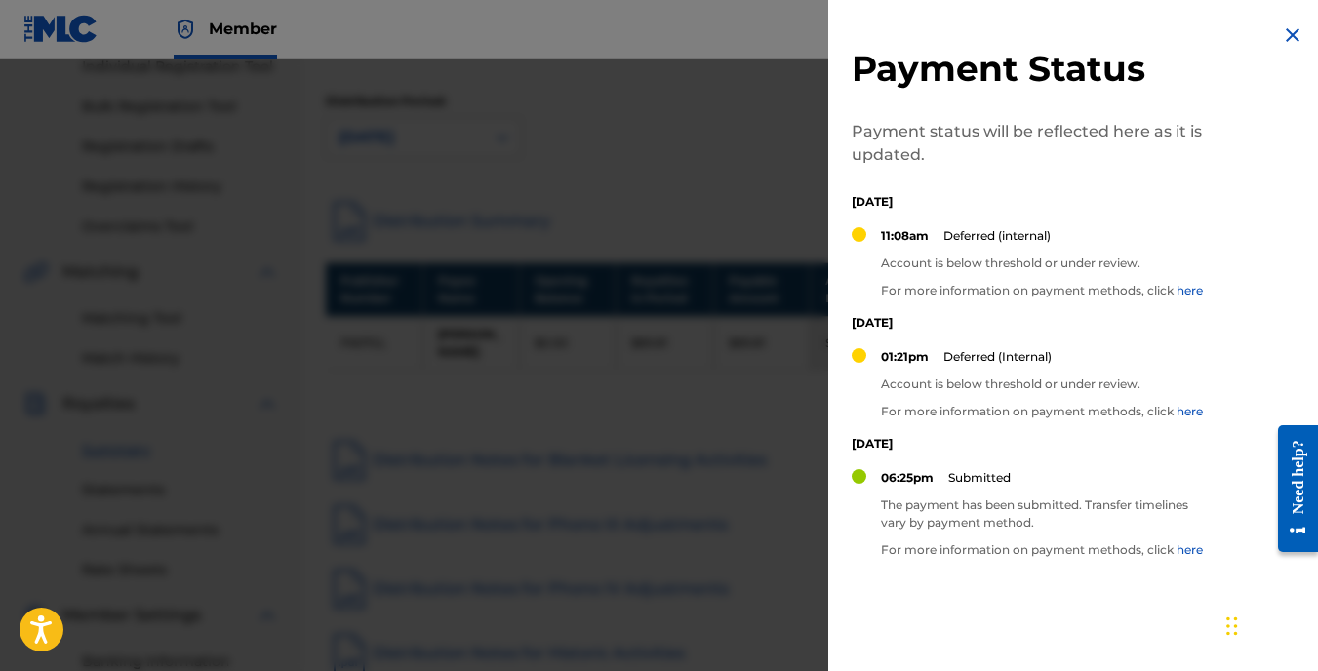
click at [1192, 289] on link "here" at bounding box center [1189, 290] width 26 height 15
click at [1003, 248] on div "11:08am Deferred (internal)" at bounding box center [1042, 243] width 322 height 32
click at [933, 239] on div "11:08am Deferred (internal)" at bounding box center [1042, 243] width 322 height 32
click at [886, 237] on p "11:08am" at bounding box center [905, 236] width 48 height 18
click at [1292, 484] on div "Need help?" at bounding box center [1297, 477] width 26 height 74
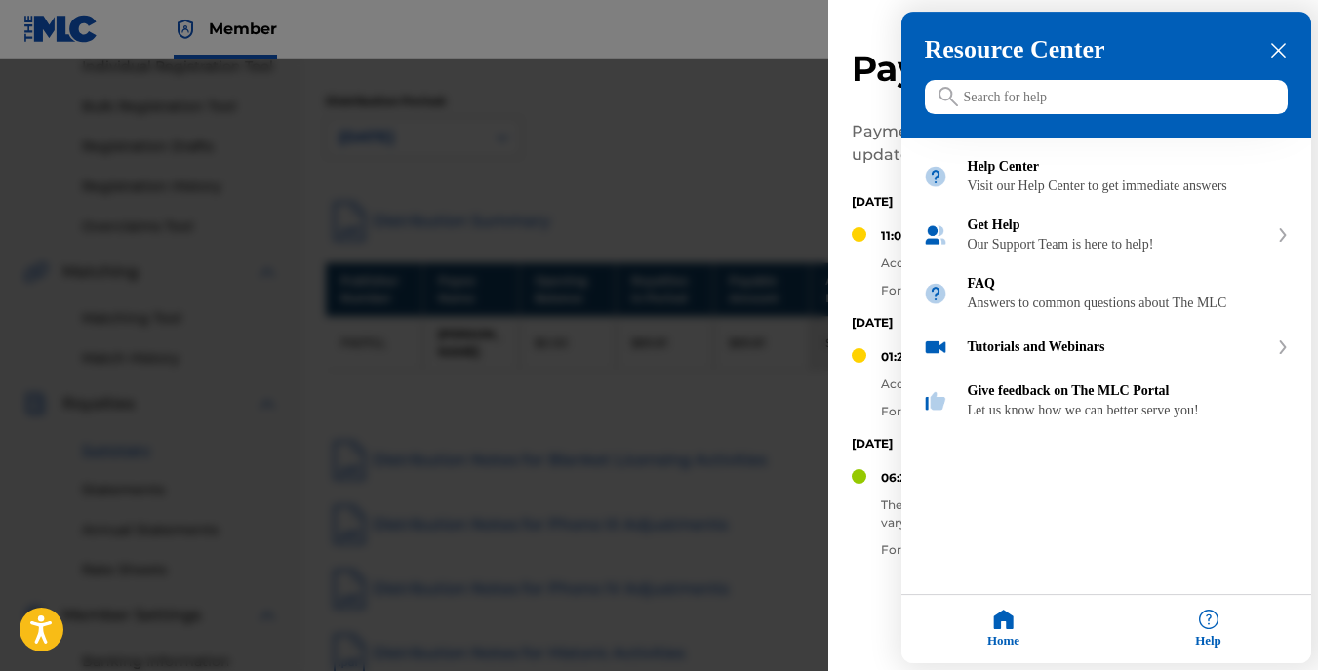
click at [1149, 105] on input "Search for help" at bounding box center [1106, 98] width 363 height 34
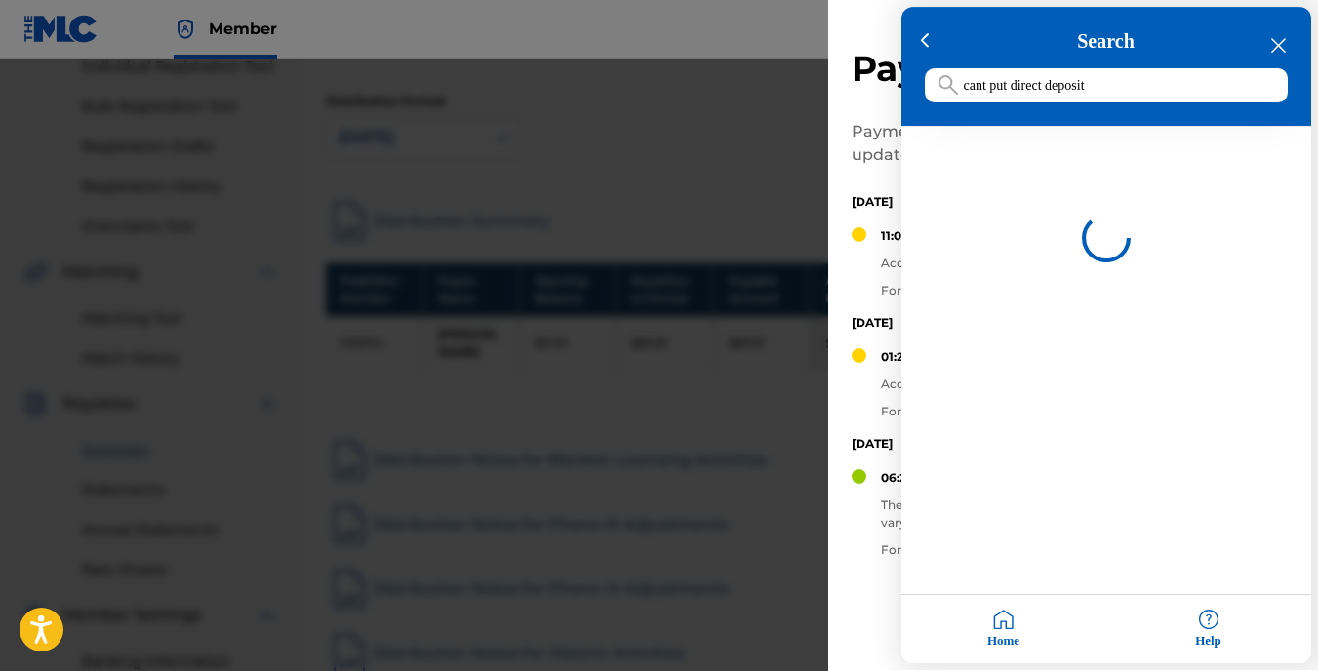
type input "cant put direct deposit"
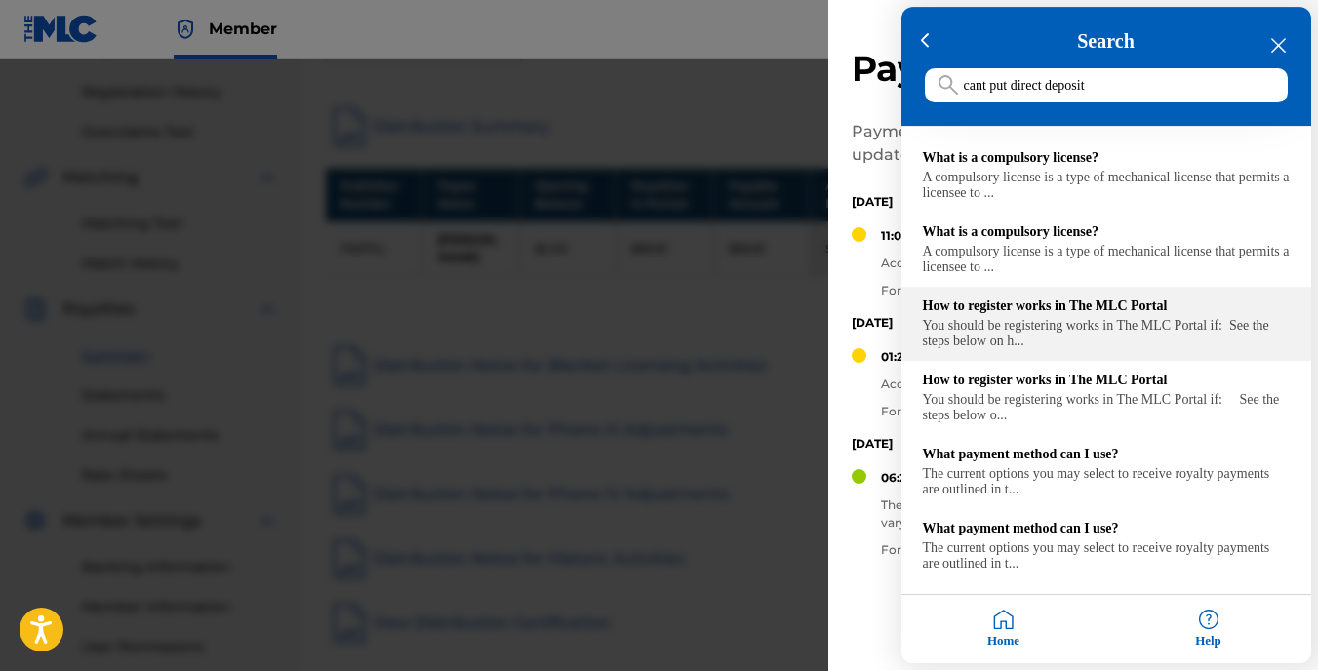
scroll to position [358, 0]
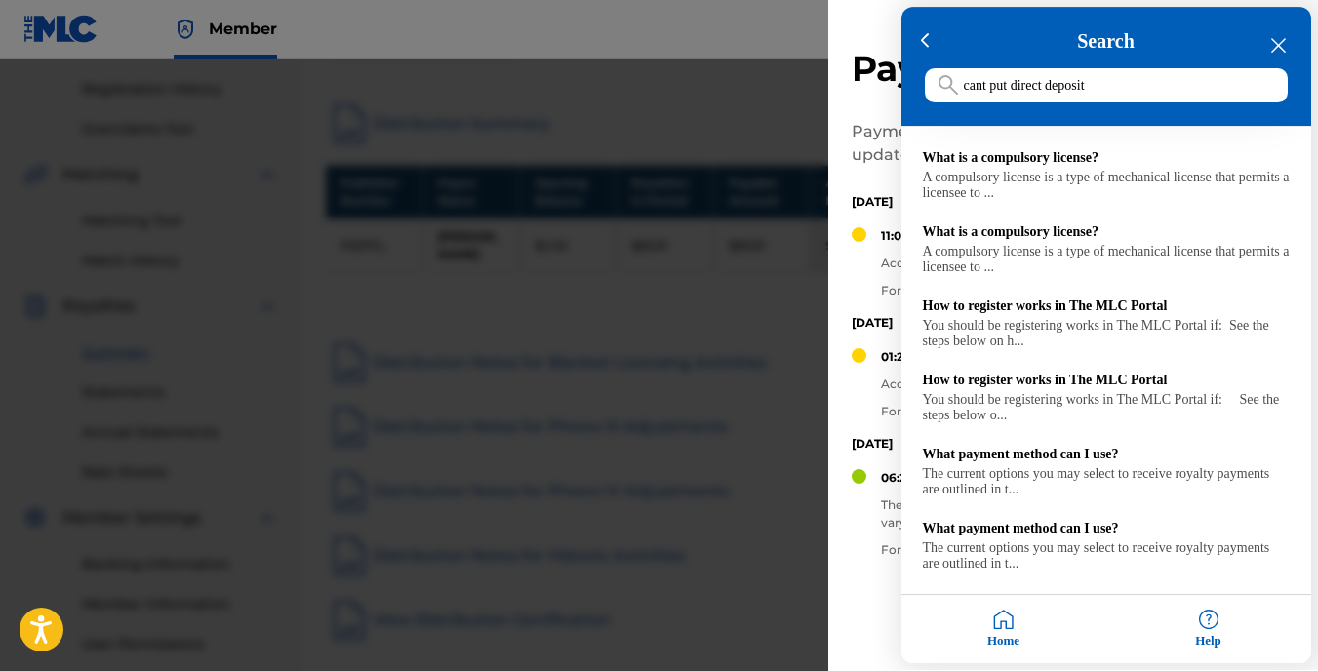
click at [1280, 39] on icon "close resource center" at bounding box center [1278, 46] width 15 height 15
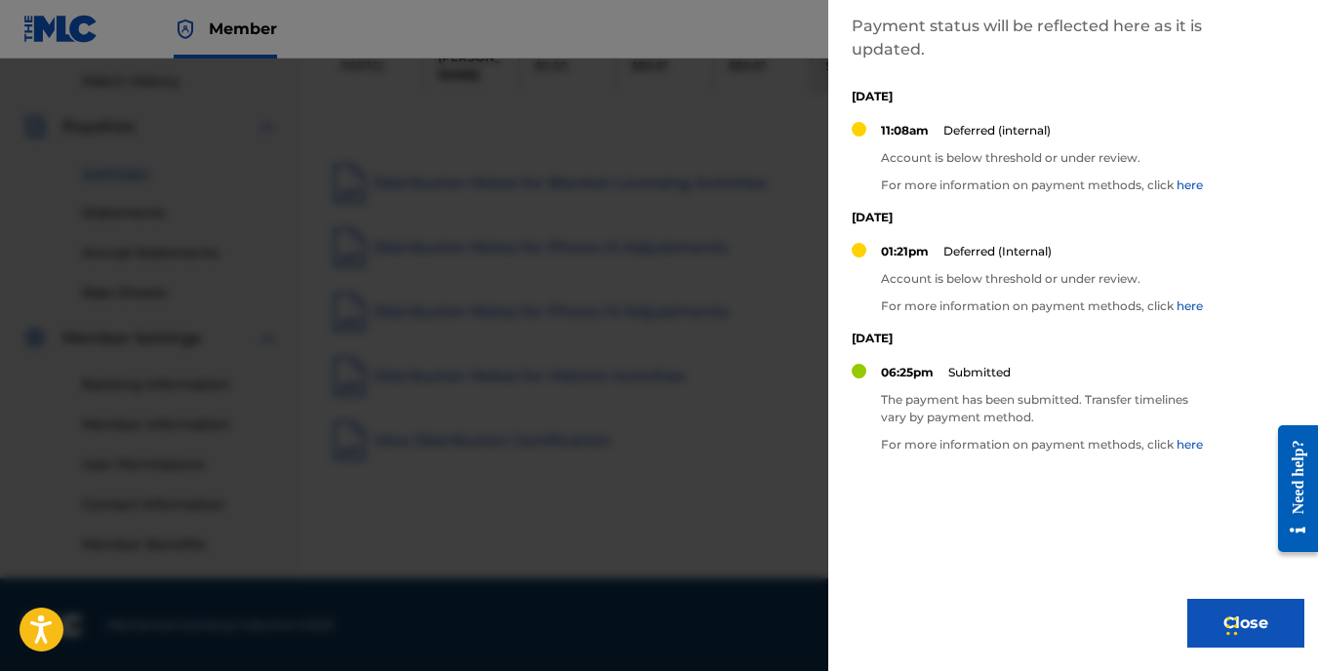
scroll to position [538, 0]
click at [1204, 613] on button "Close" at bounding box center [1245, 623] width 117 height 49
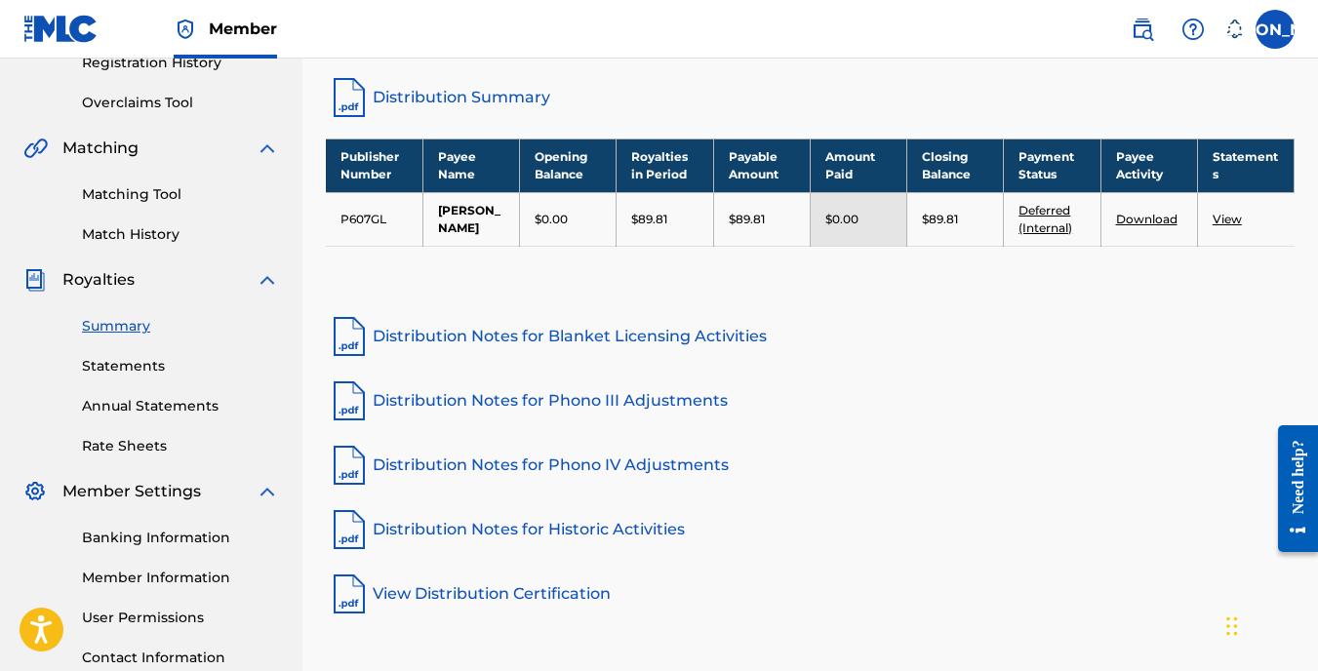
scroll to position [375, 0]
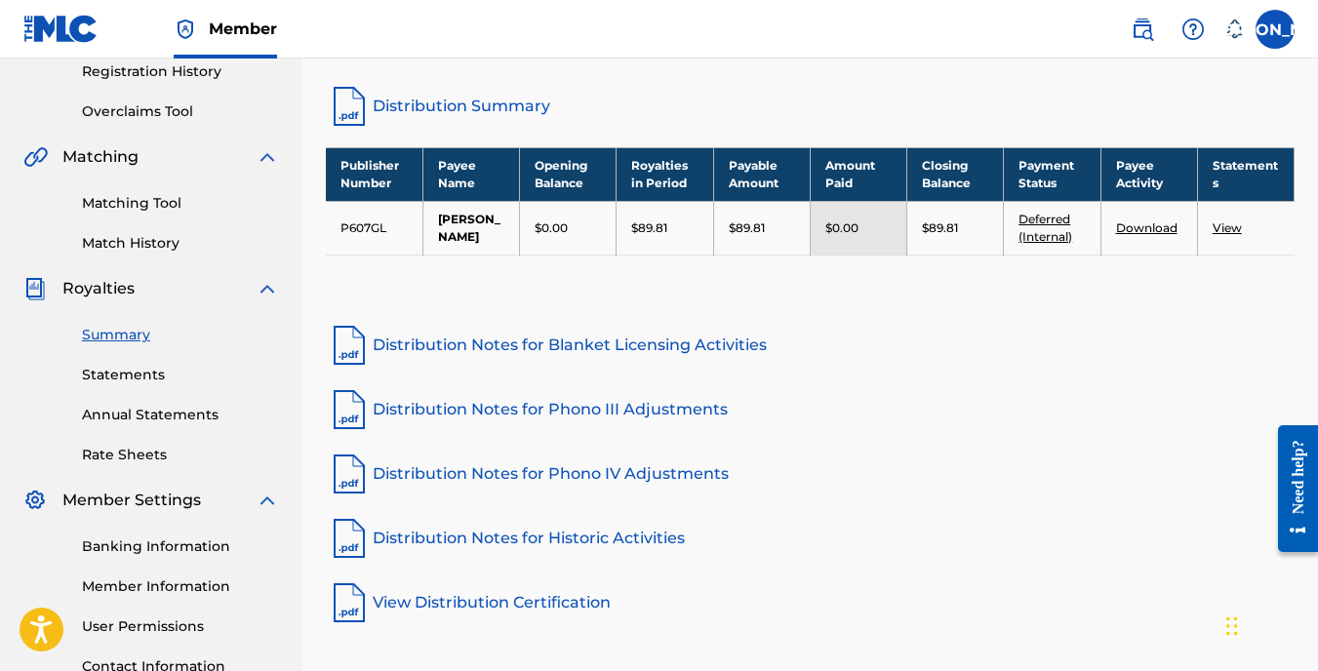
click at [1146, 235] on link "Download" at bounding box center [1146, 227] width 61 height 15
click at [186, 413] on link "Annual Statements" at bounding box center [180, 415] width 197 height 20
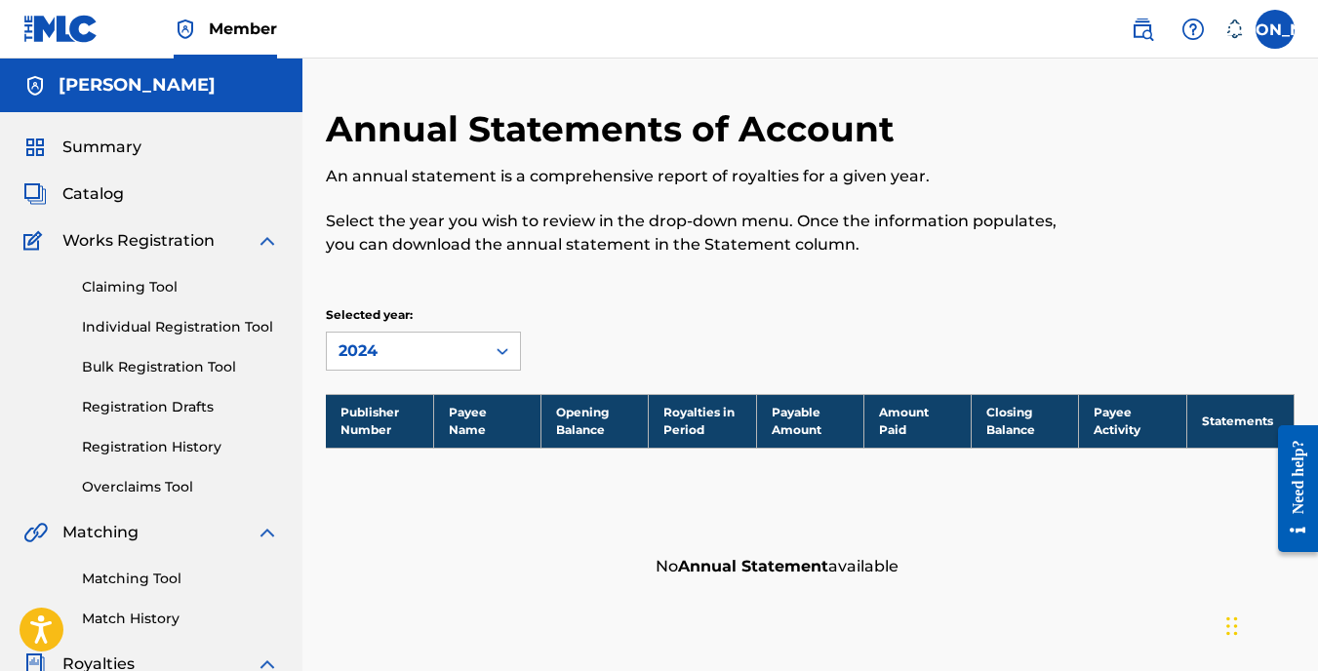
click at [136, 482] on link "Overclaims Tool" at bounding box center [180, 487] width 197 height 20
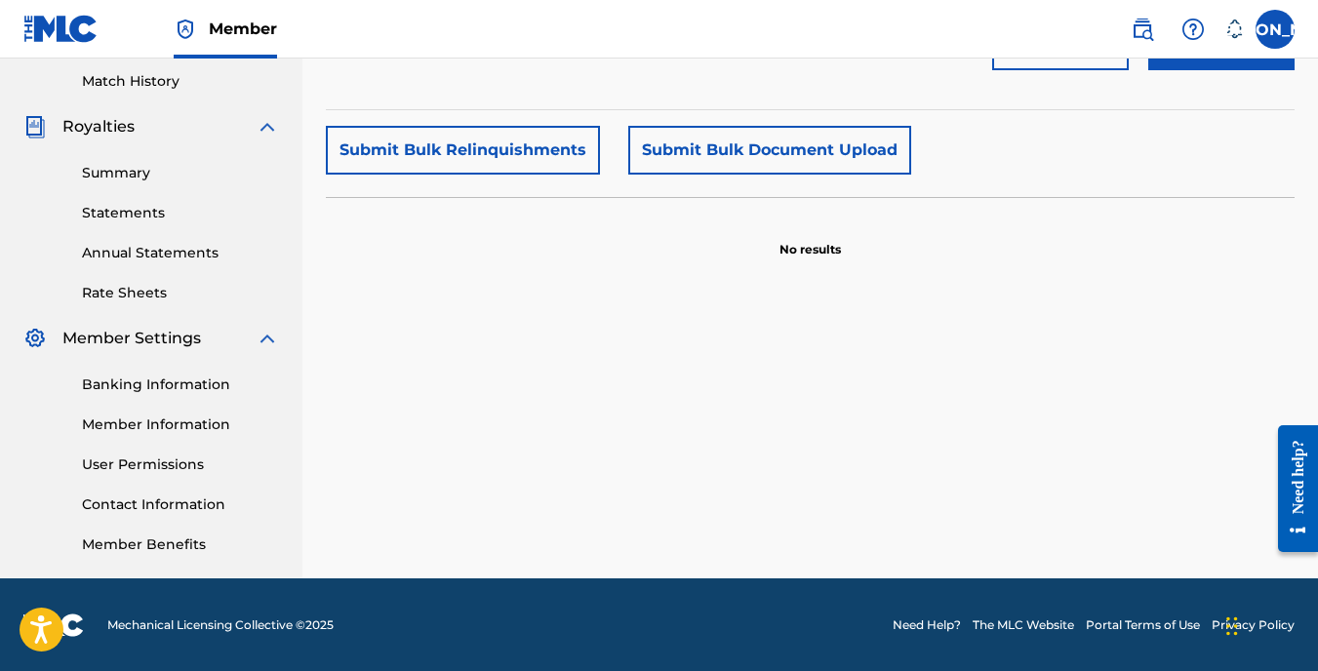
scroll to position [538, 0]
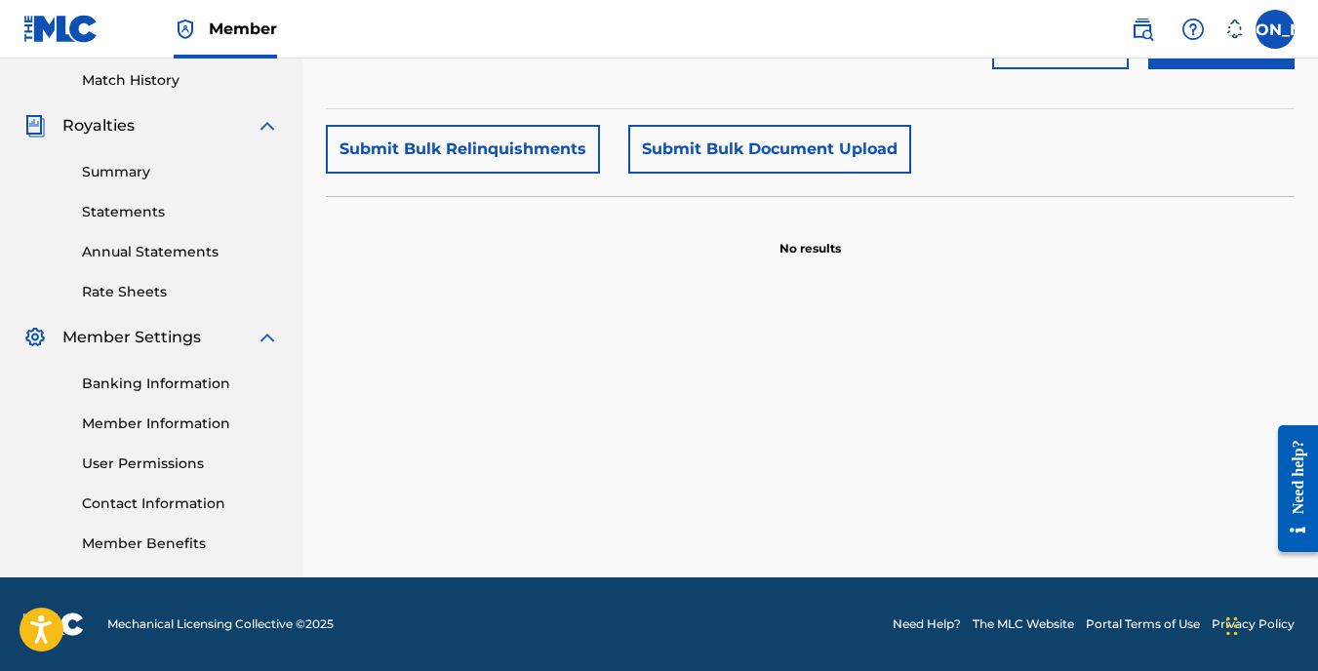
click at [177, 550] on link "Member Benefits" at bounding box center [180, 543] width 197 height 20
click at [176, 378] on link "Banking Information" at bounding box center [180, 384] width 197 height 20
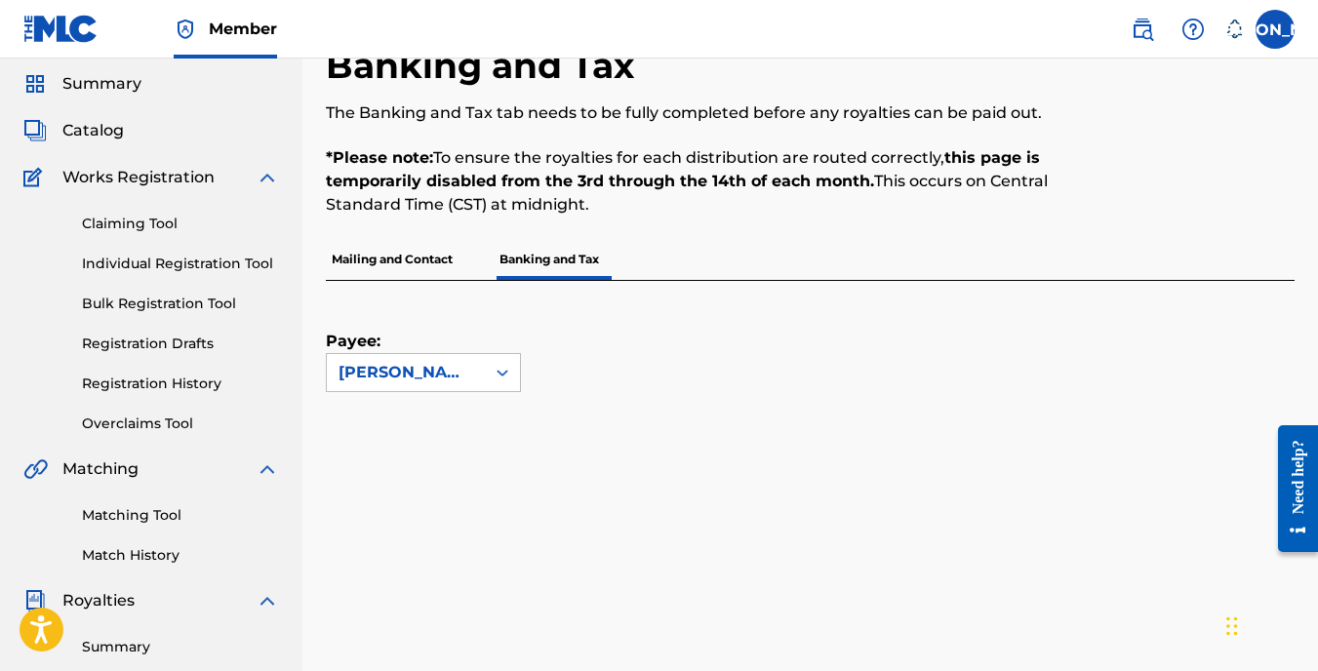
scroll to position [98, 0]
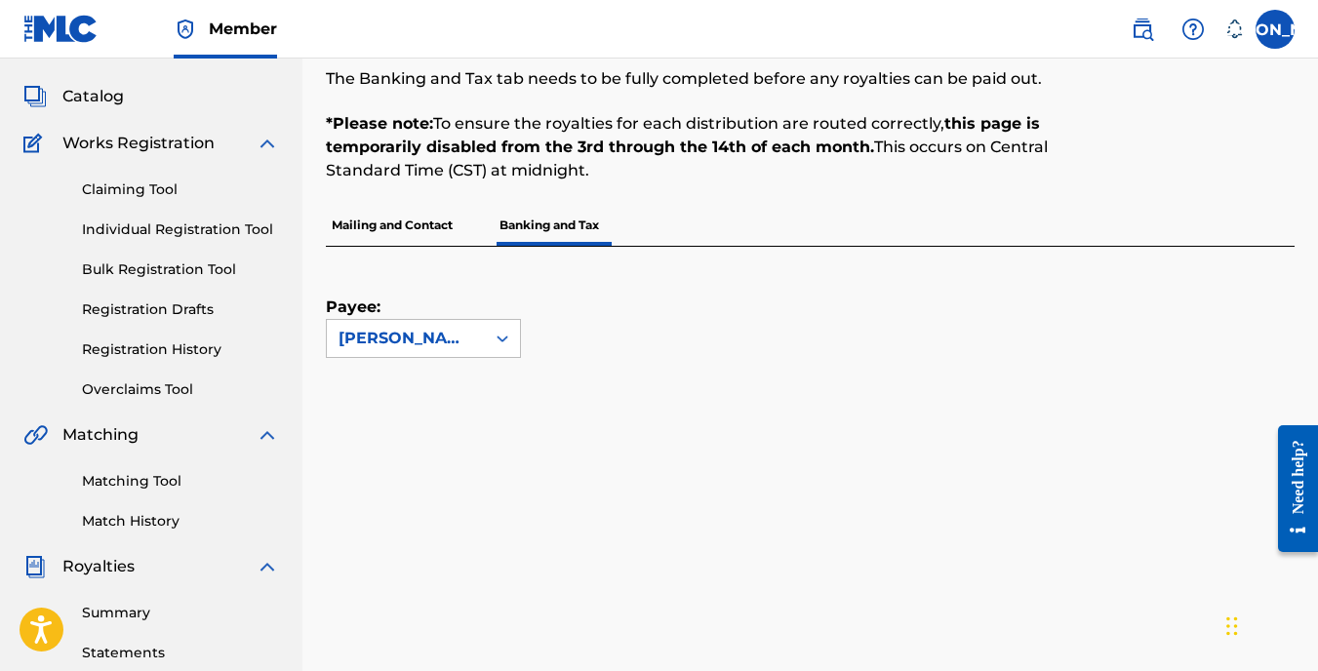
drag, startPoint x: 608, startPoint y: 422, endPoint x: 716, endPoint y: 376, distance: 117.6
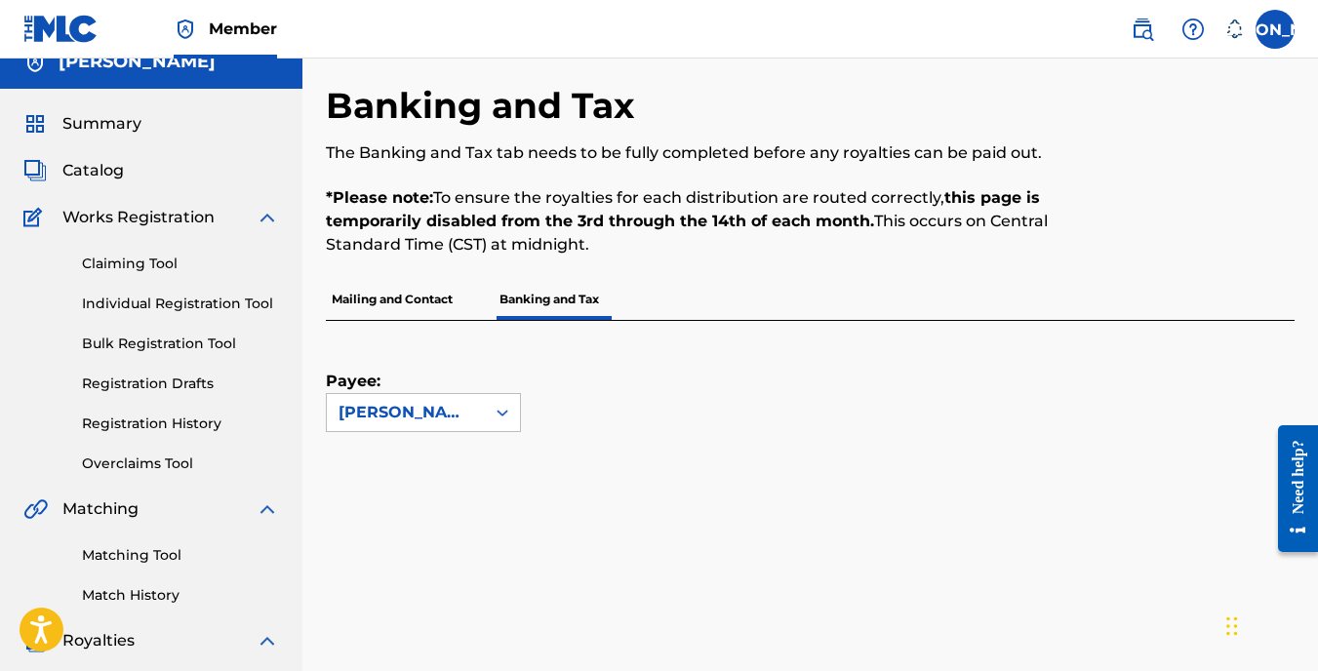
scroll to position [19, 0]
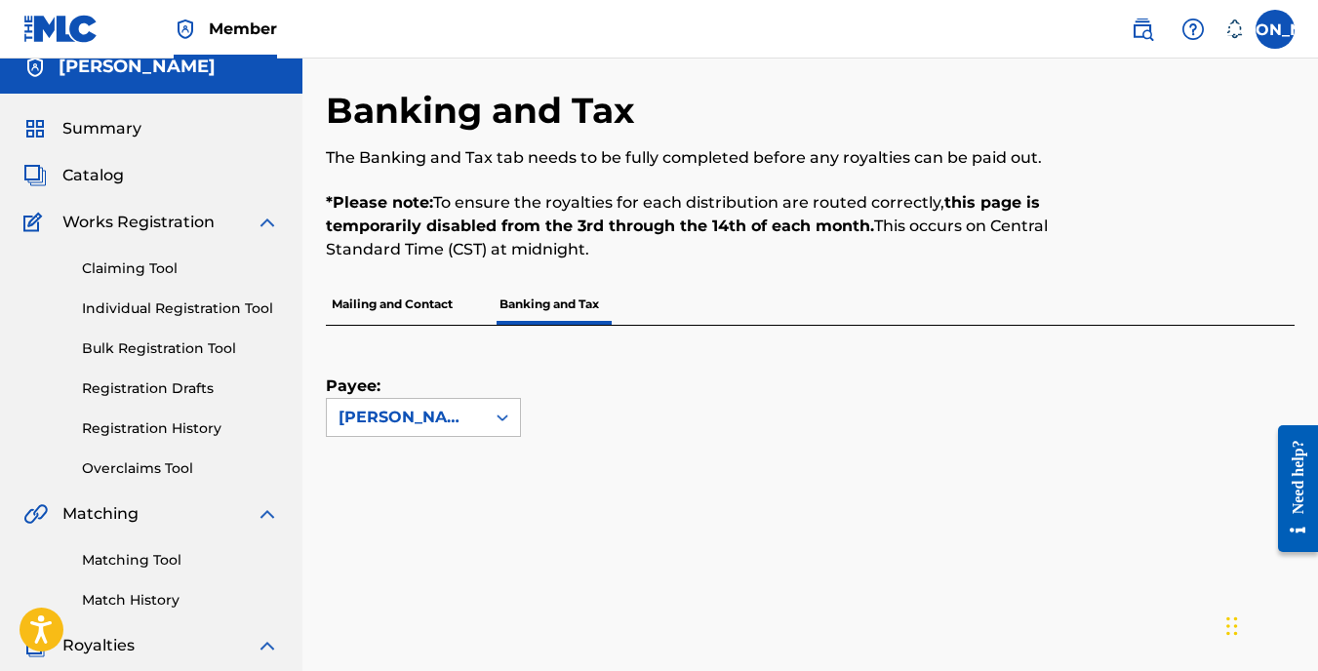
click at [395, 299] on p "Mailing and Contact" at bounding box center [392, 304] width 133 height 41
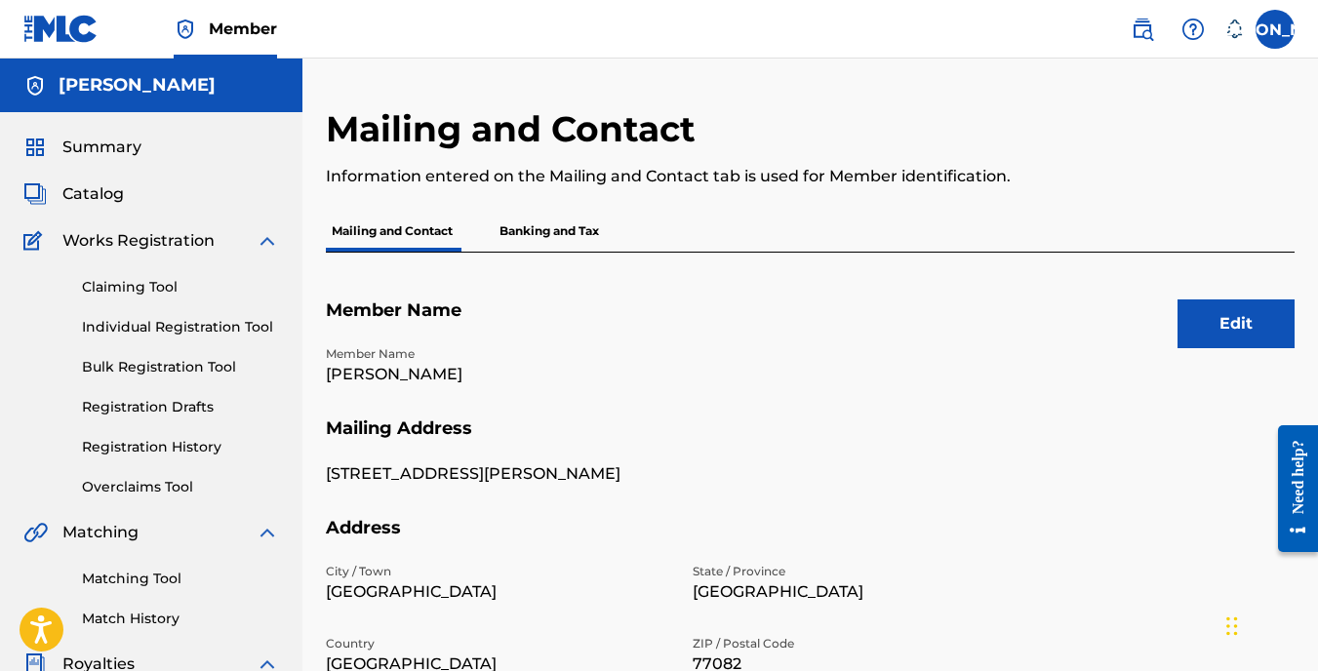
click at [536, 231] on p "Banking and Tax" at bounding box center [548, 231] width 111 height 41
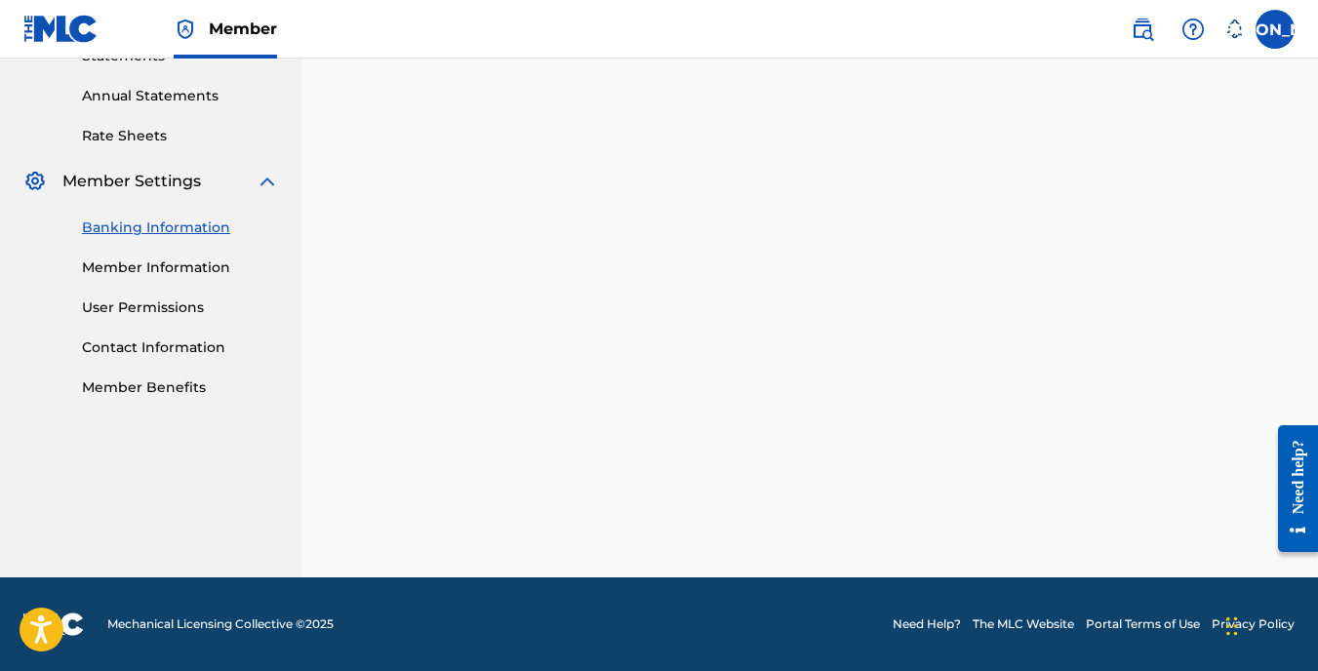
scroll to position [538, 0]
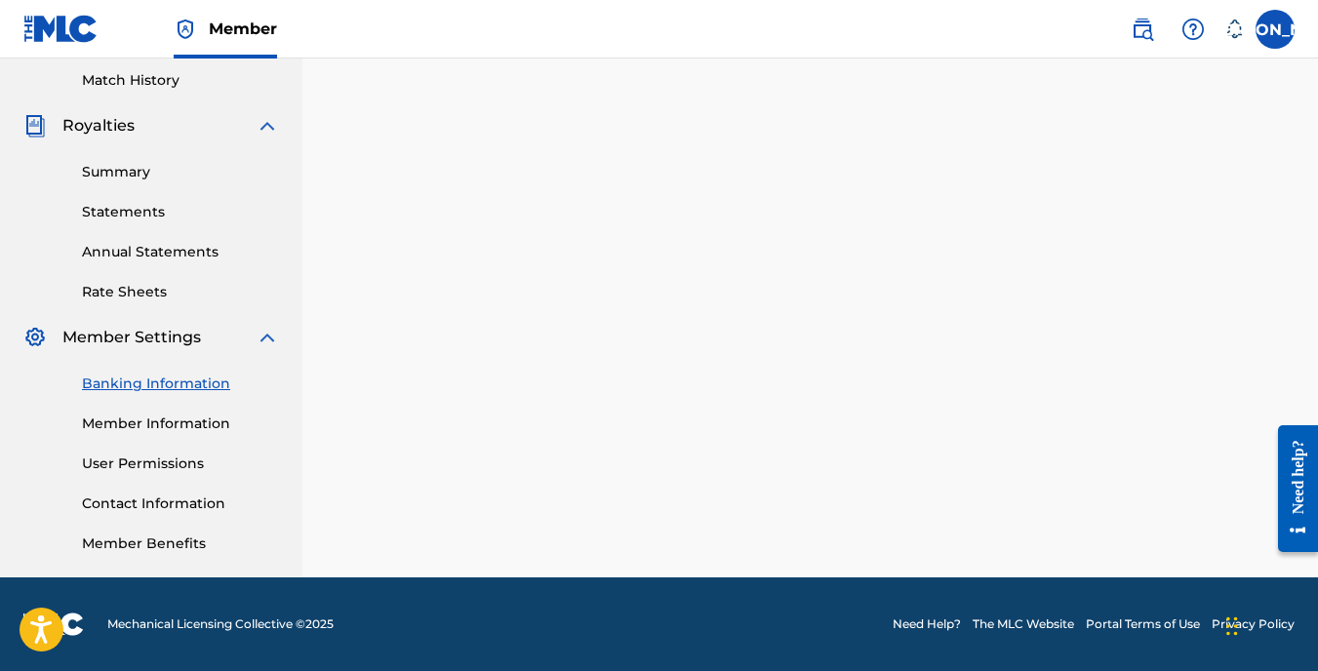
click at [145, 168] on link "Summary" at bounding box center [180, 172] width 197 height 20
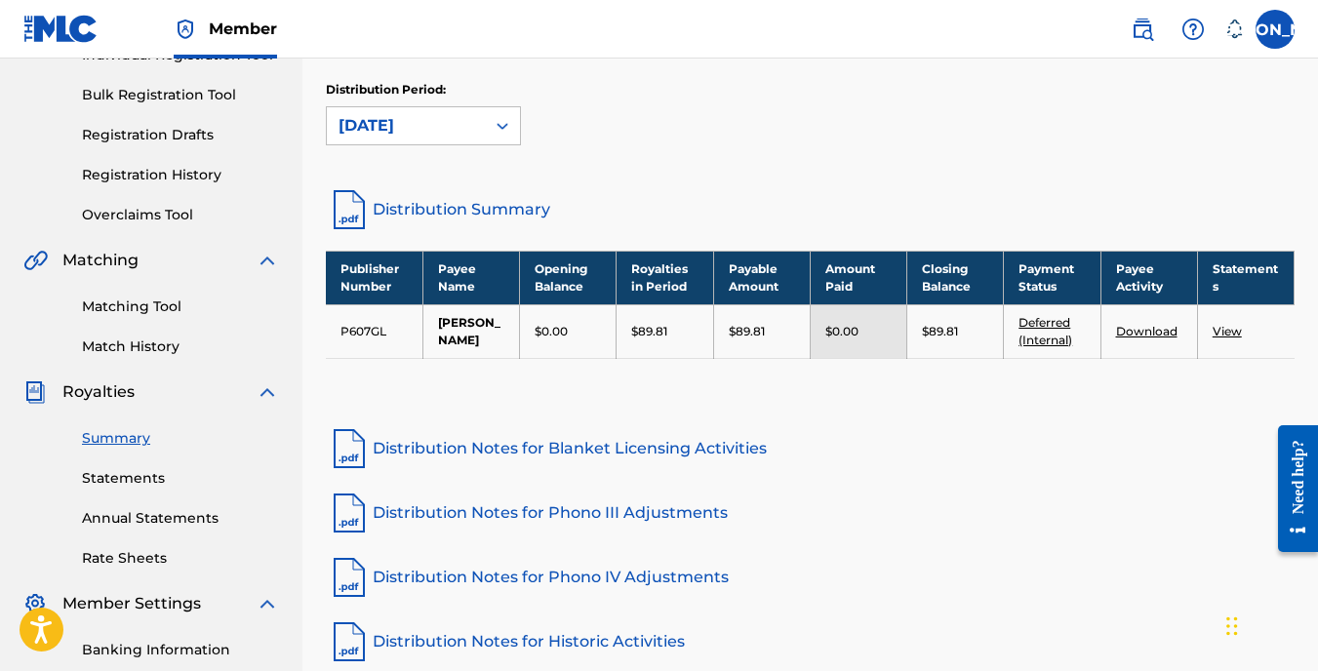
scroll to position [246, 0]
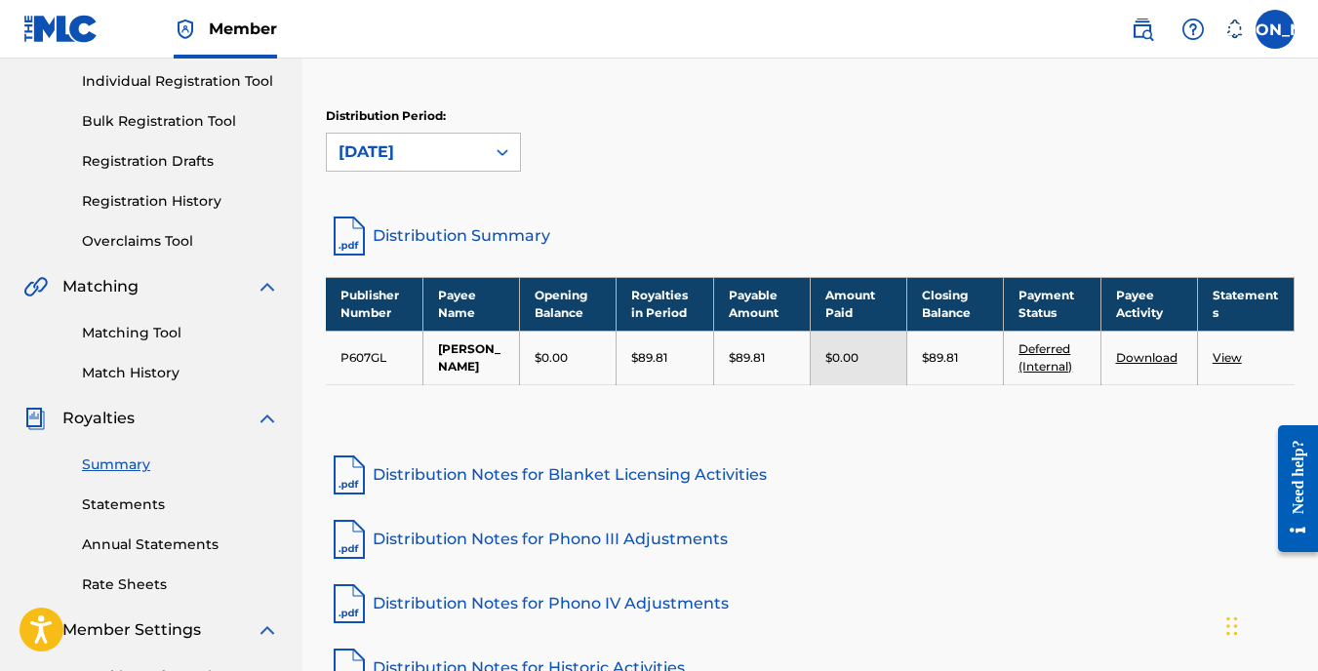
click at [1055, 362] on link "Deferred (Internal)" at bounding box center [1045, 357] width 54 height 32
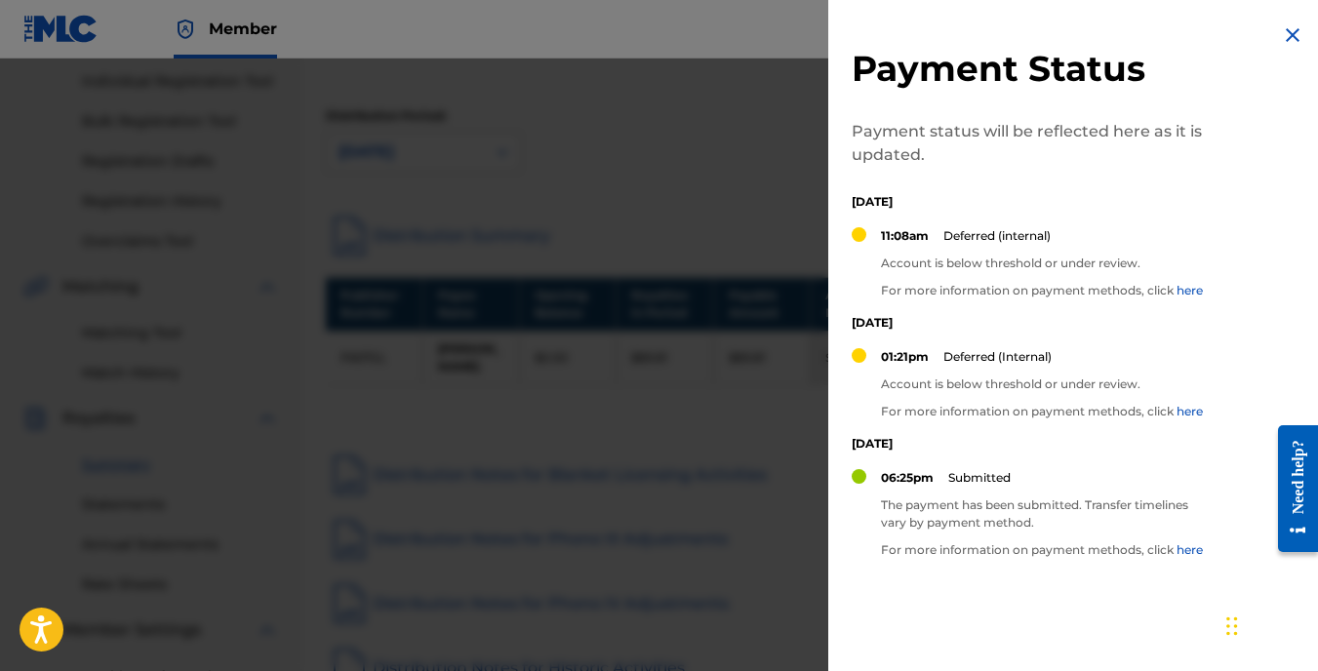
click at [1289, 29] on img at bounding box center [1291, 34] width 23 height 23
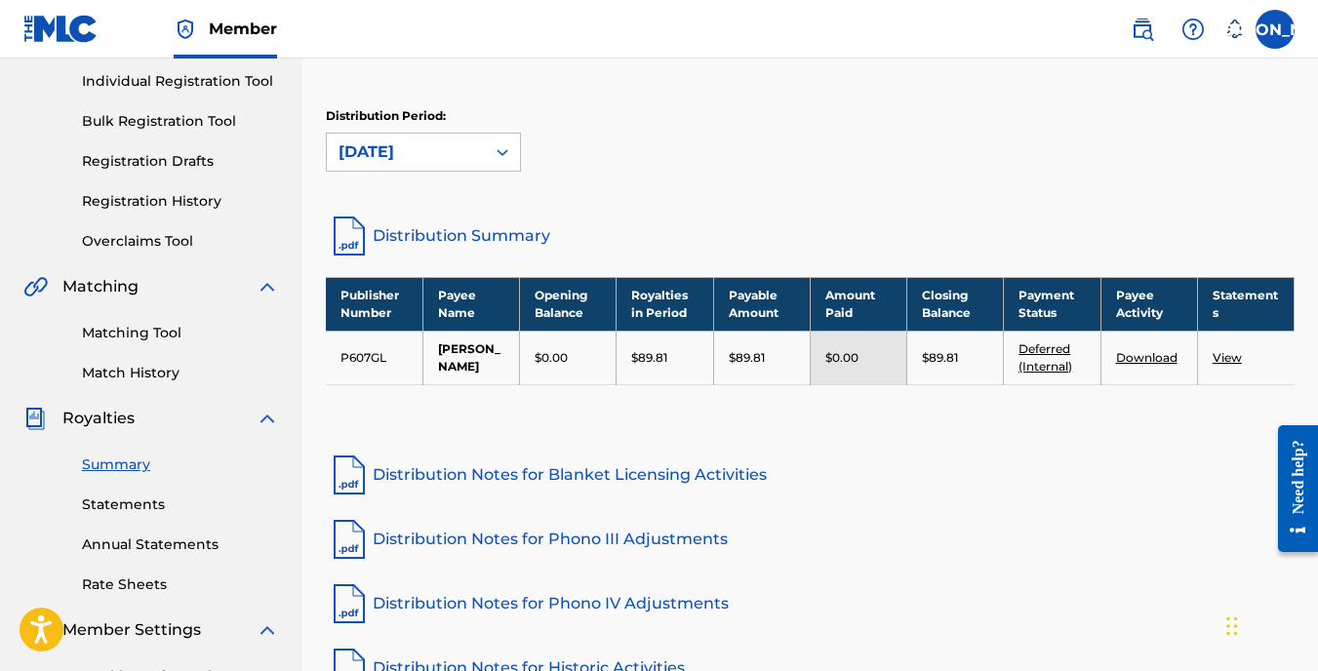
click at [158, 510] on link "Statements" at bounding box center [180, 504] width 197 height 20
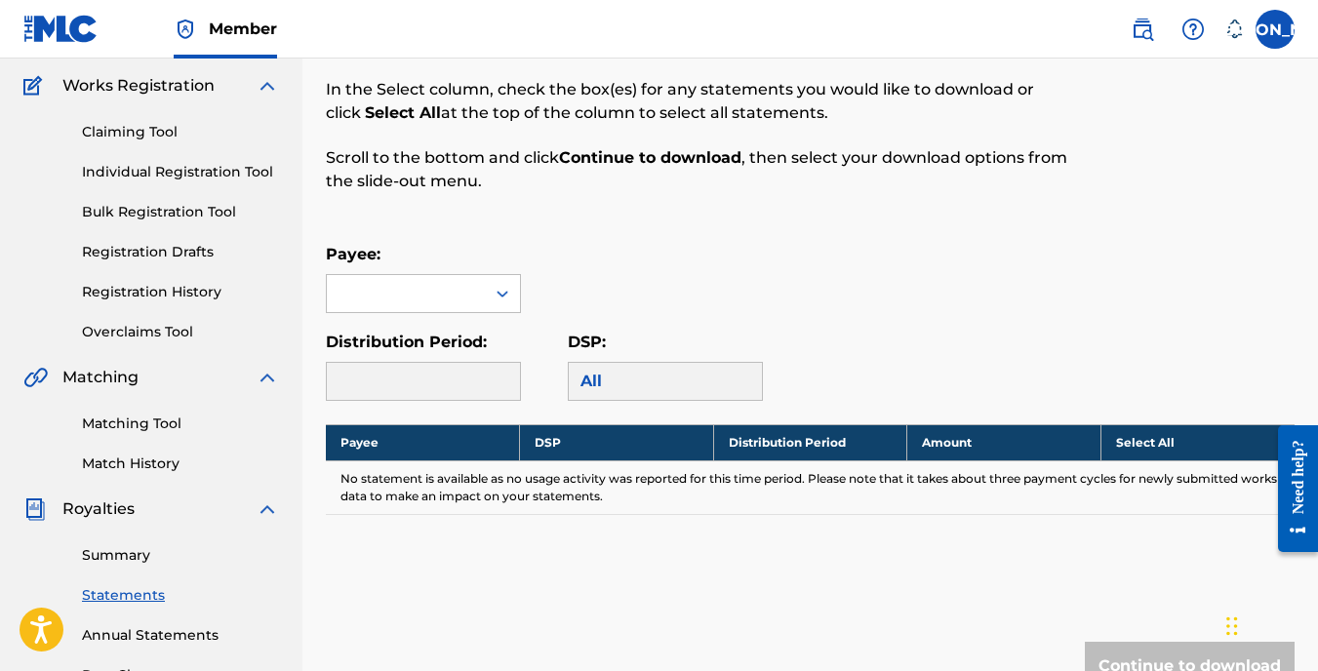
scroll to position [195, 0]
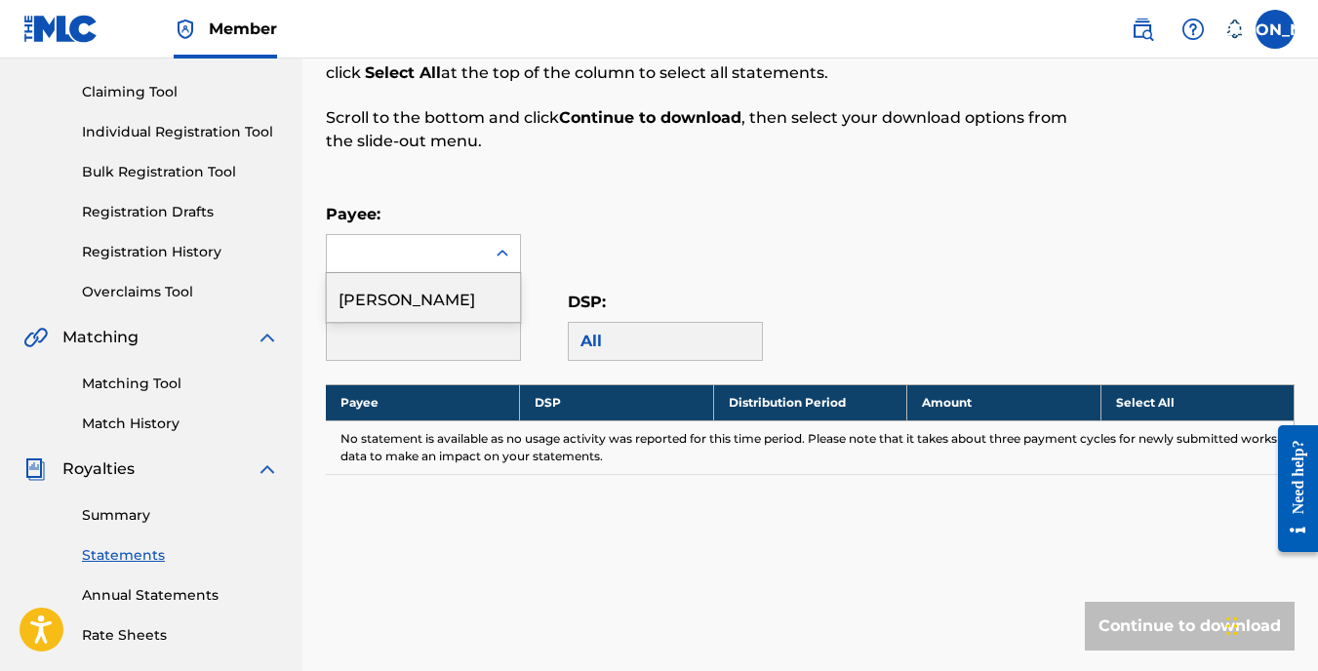
click at [499, 256] on icon at bounding box center [502, 254] width 20 height 20
click at [414, 303] on div "[PERSON_NAME]" at bounding box center [423, 297] width 193 height 49
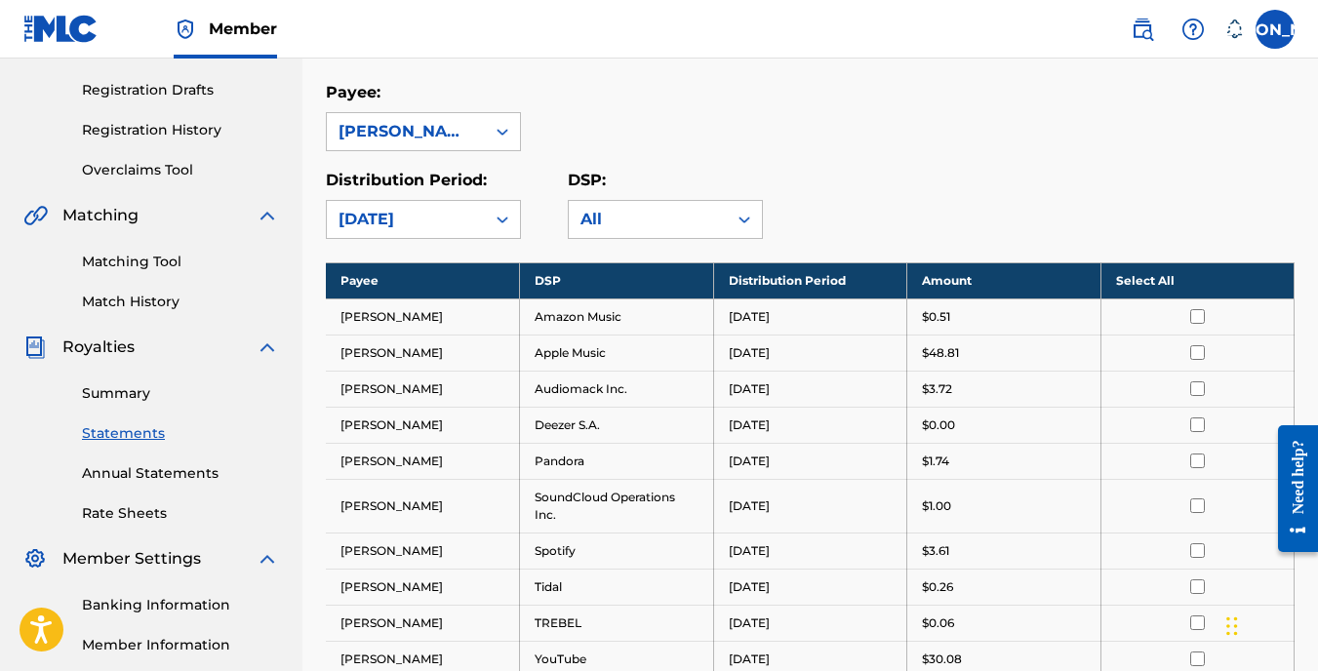
scroll to position [281, 0]
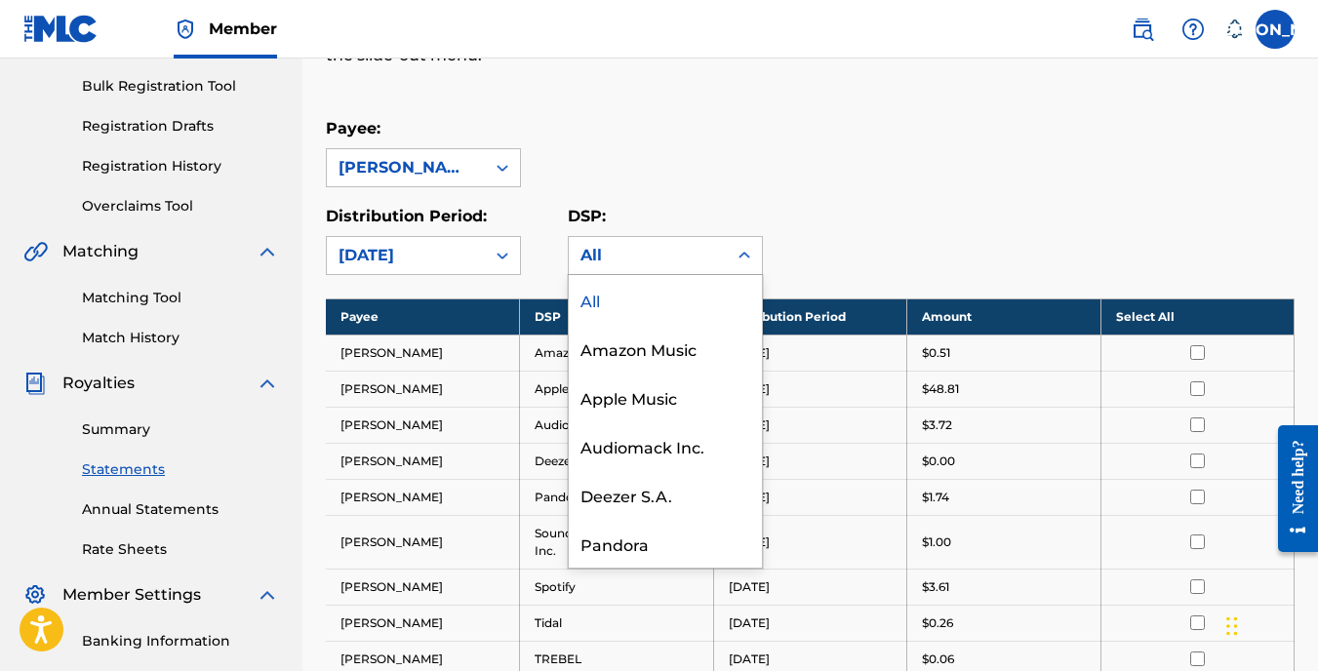
click at [716, 257] on div "All" at bounding box center [648, 255] width 158 height 37
click at [701, 145] on div "Payee: [PERSON_NAME]" at bounding box center [810, 152] width 968 height 70
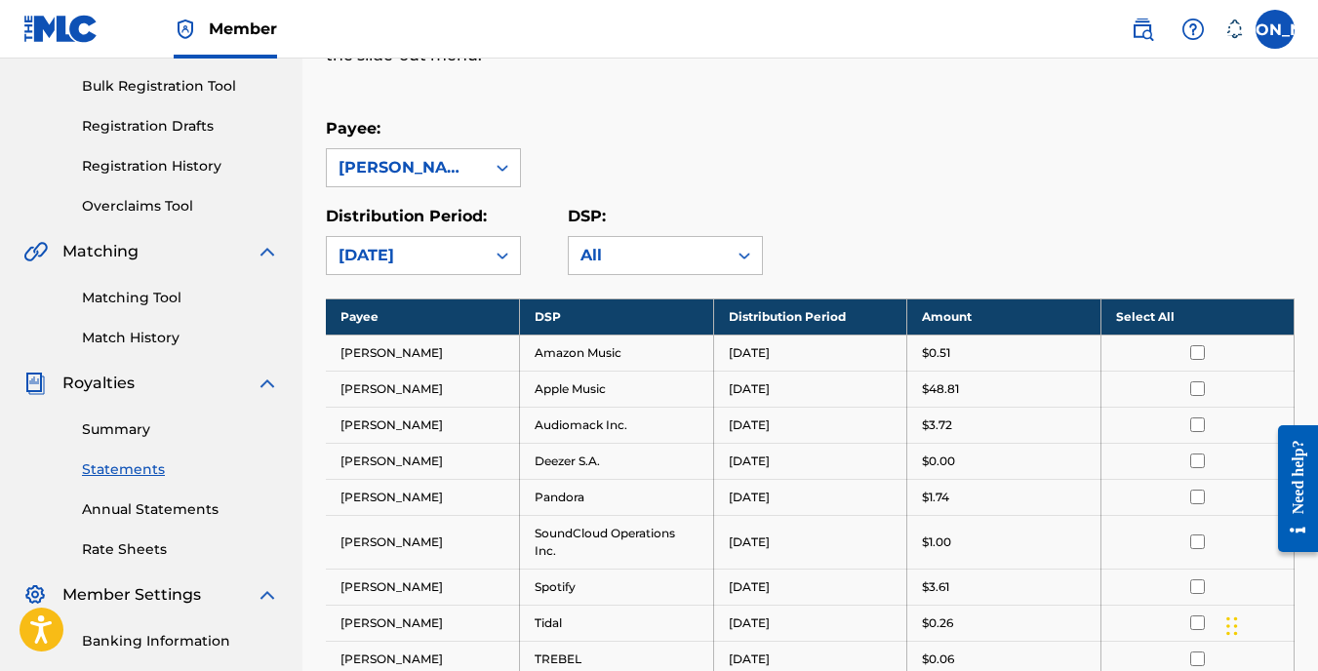
click at [161, 504] on link "Annual Statements" at bounding box center [180, 509] width 197 height 20
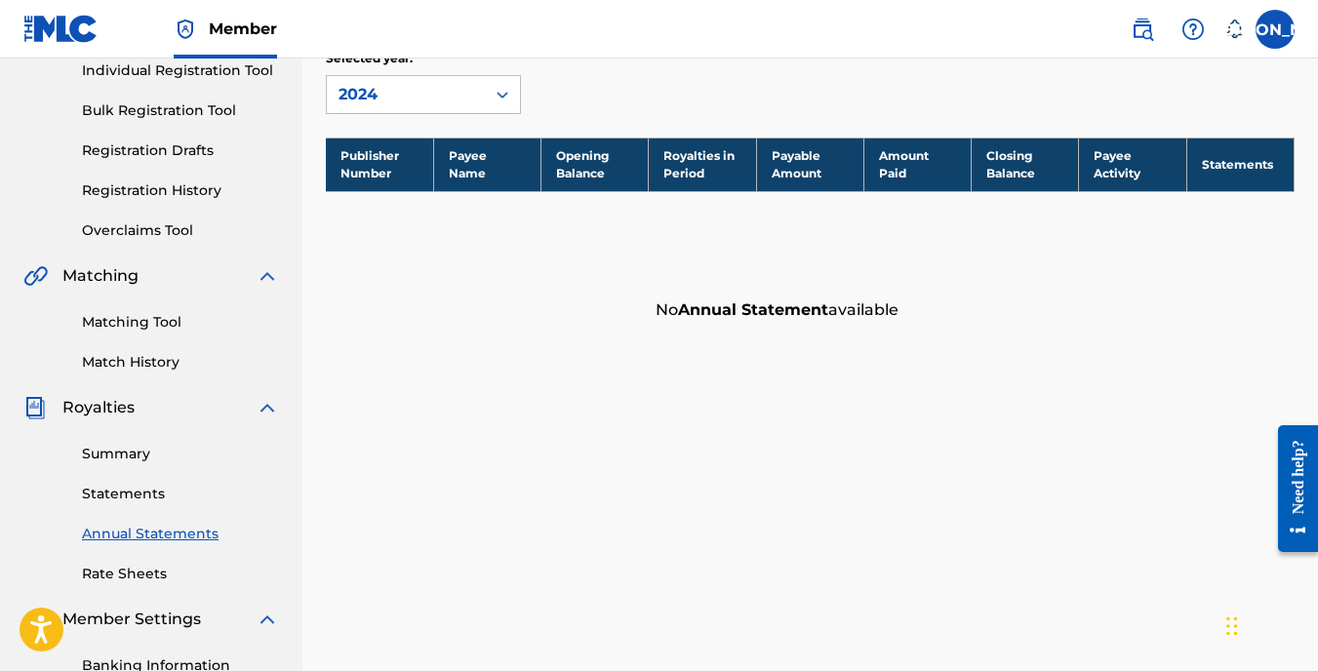
scroll to position [260, 0]
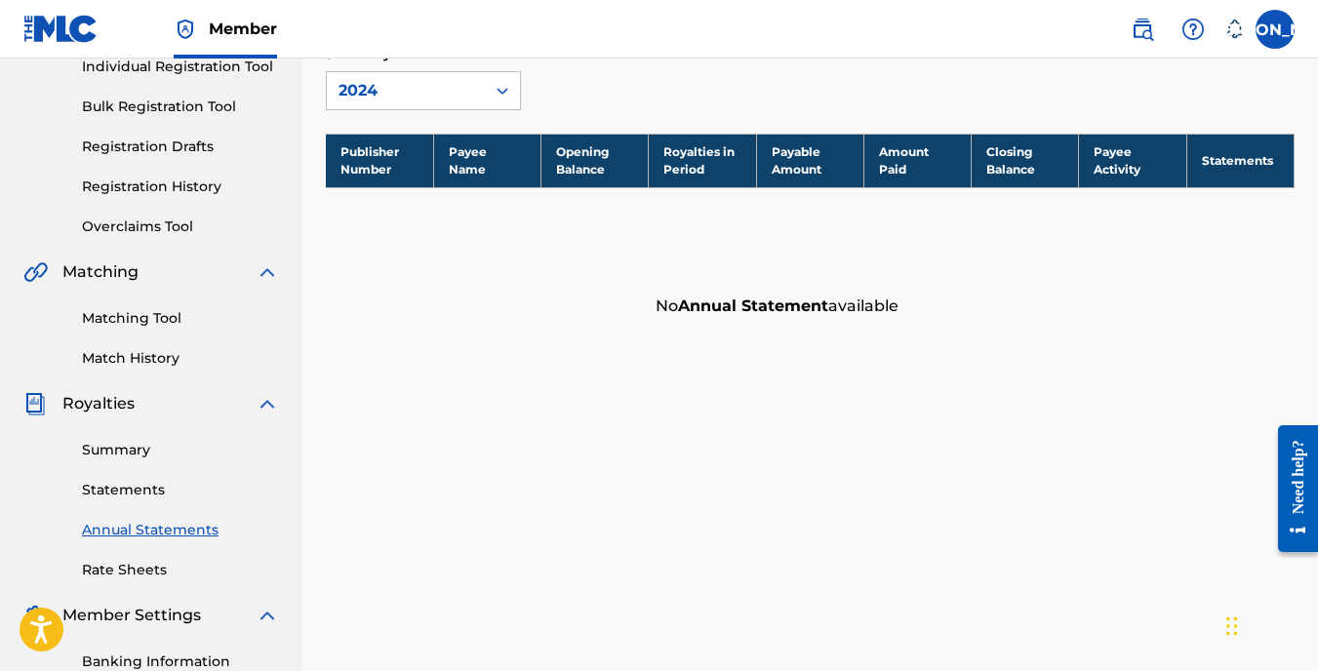
click at [133, 569] on link "Rate Sheets" at bounding box center [180, 570] width 197 height 20
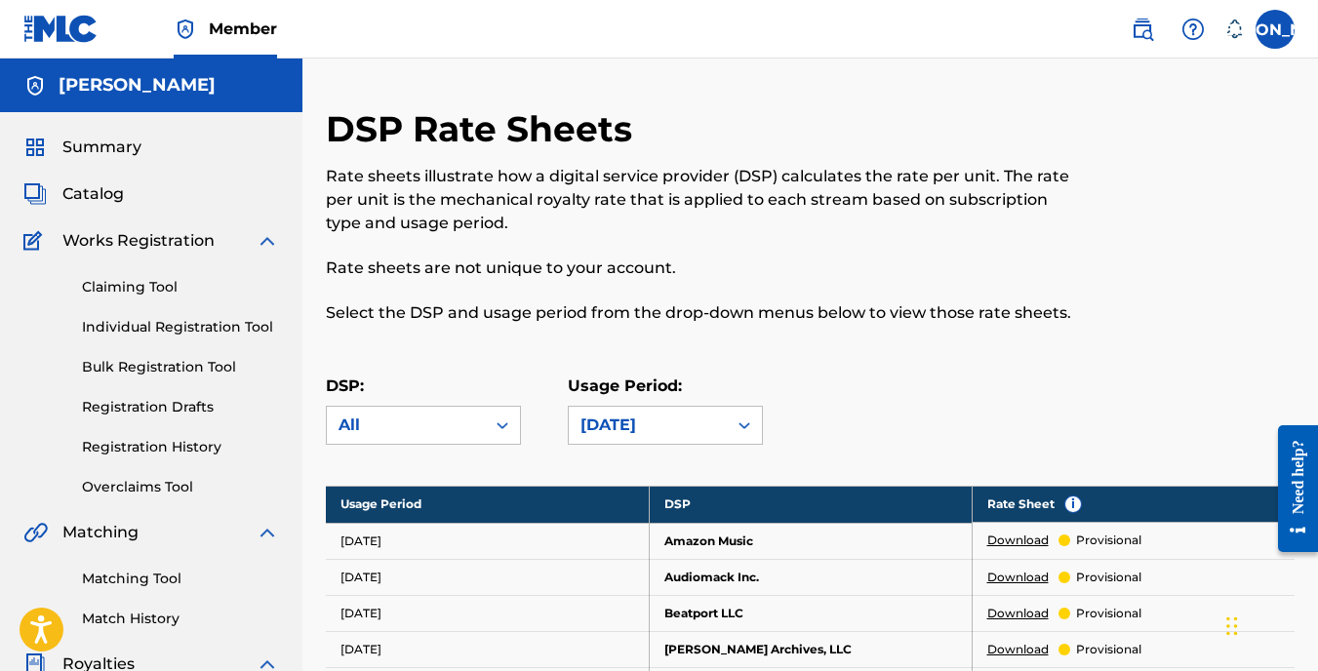
scroll to position [260, 0]
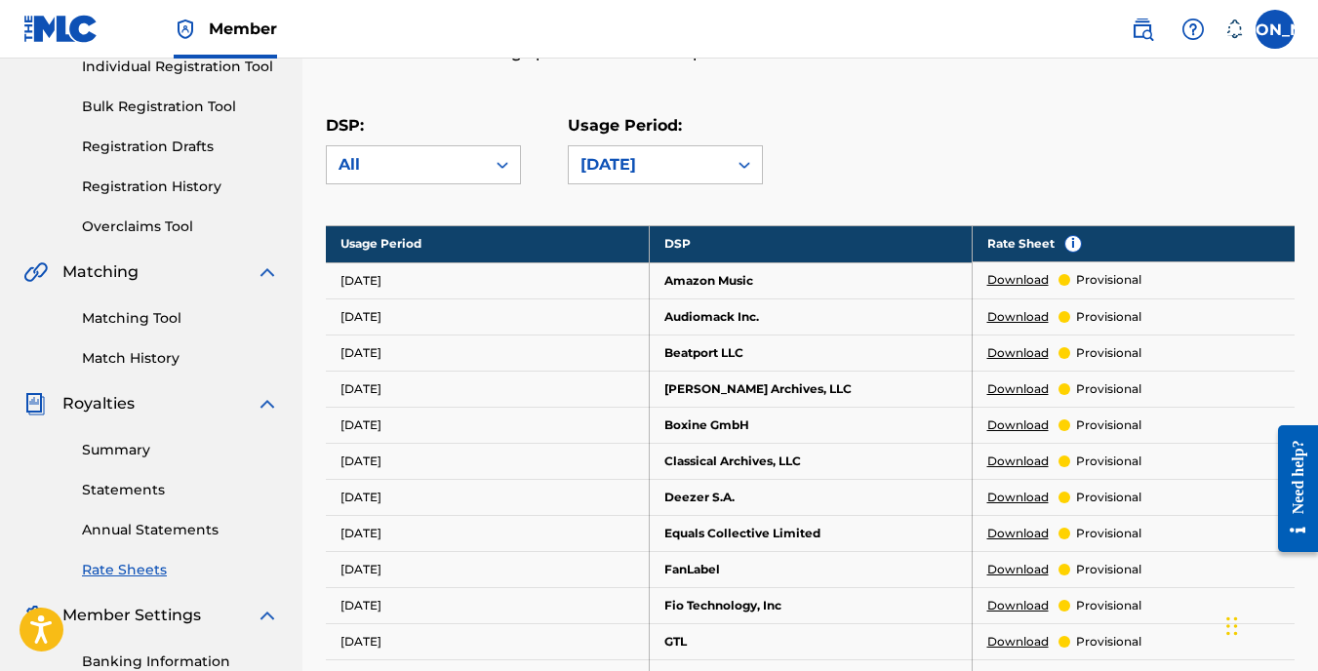
click at [139, 452] on link "Summary" at bounding box center [180, 450] width 197 height 20
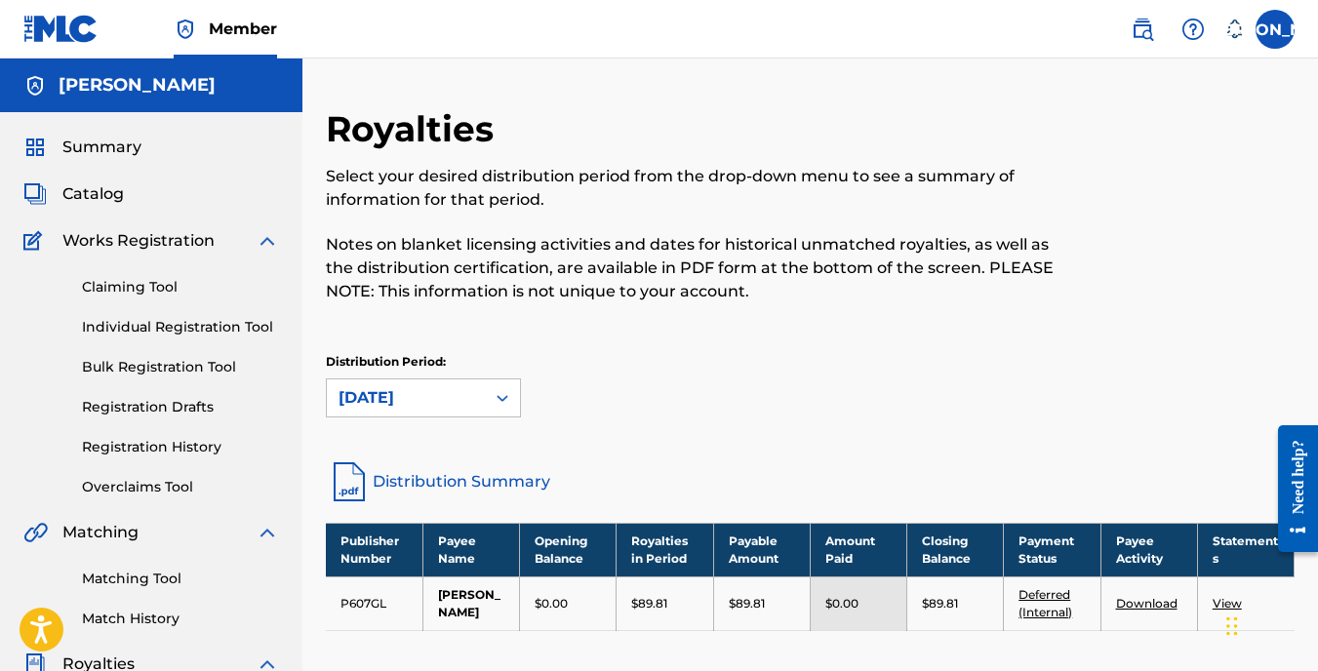
scroll to position [32, 0]
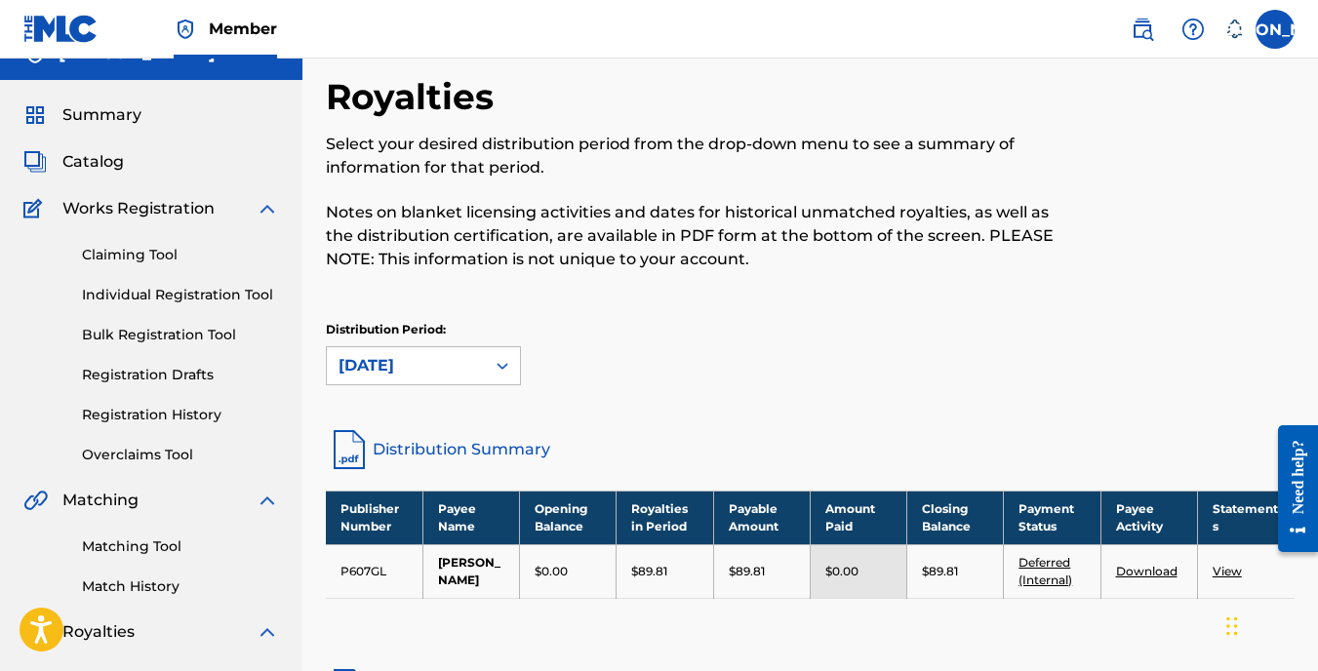
click at [172, 292] on link "Individual Registration Tool" at bounding box center [180, 295] width 197 height 20
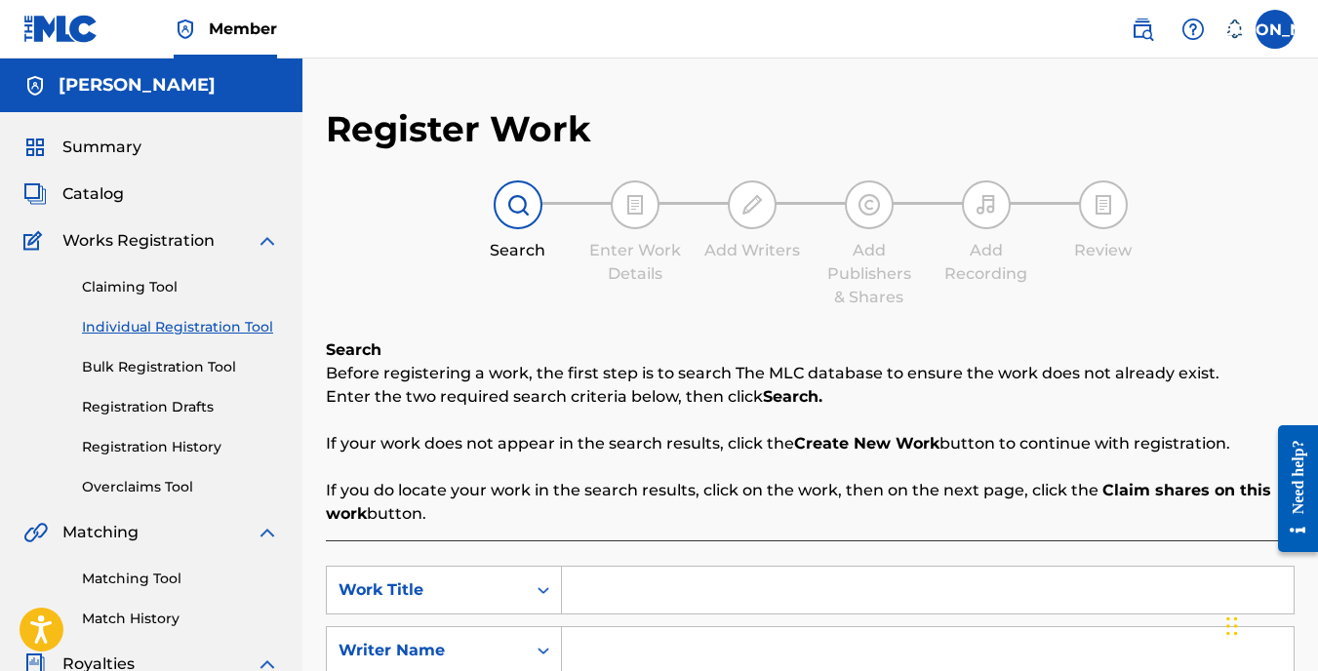
click at [158, 285] on link "Claiming Tool" at bounding box center [180, 287] width 197 height 20
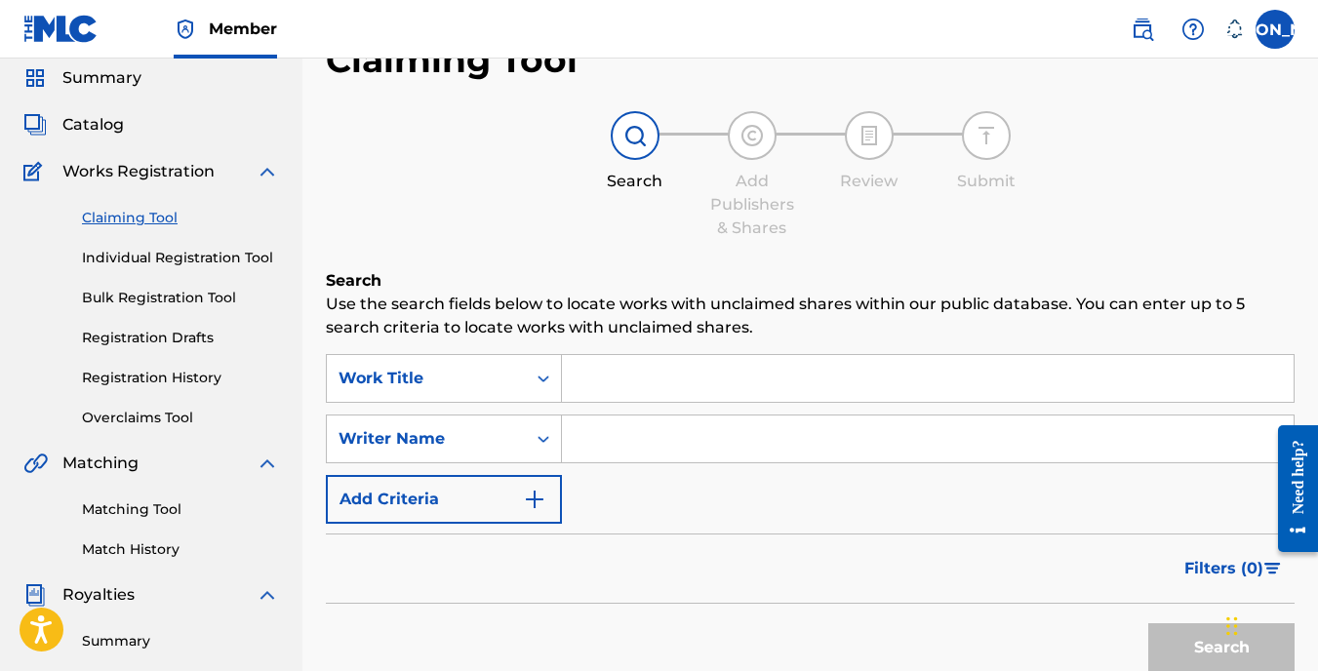
scroll to position [65, 0]
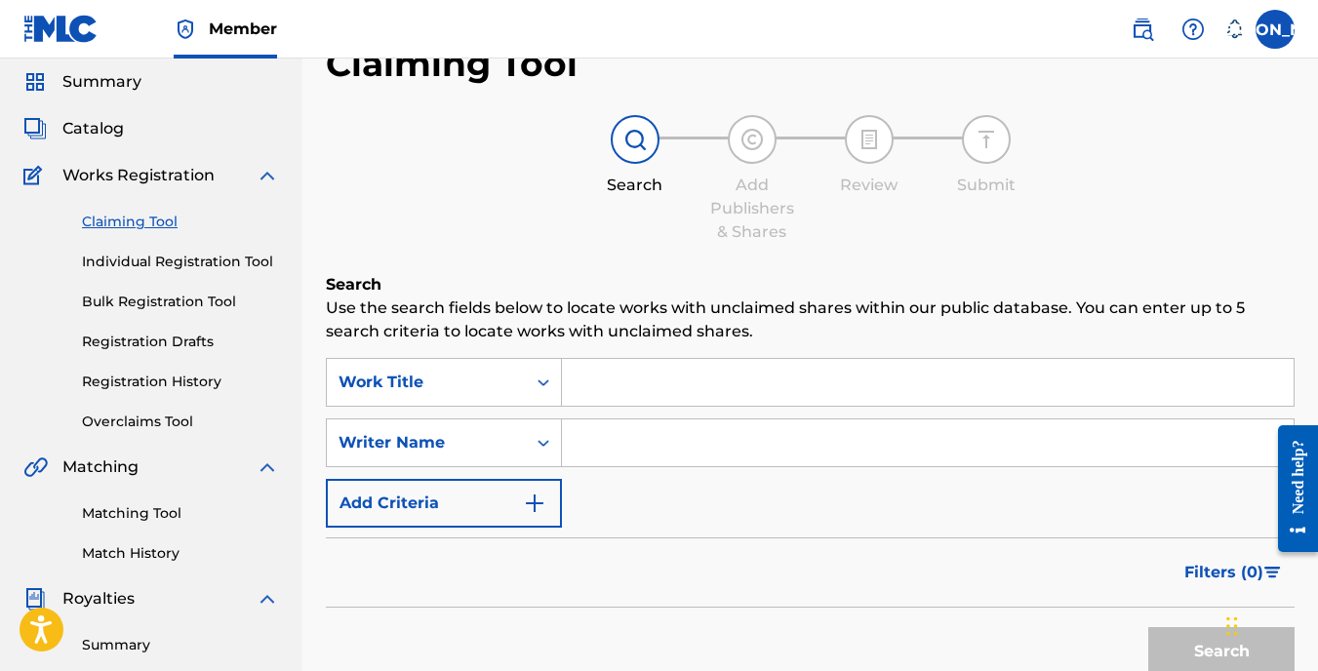
click at [99, 125] on span "Catalog" at bounding box center [92, 128] width 61 height 23
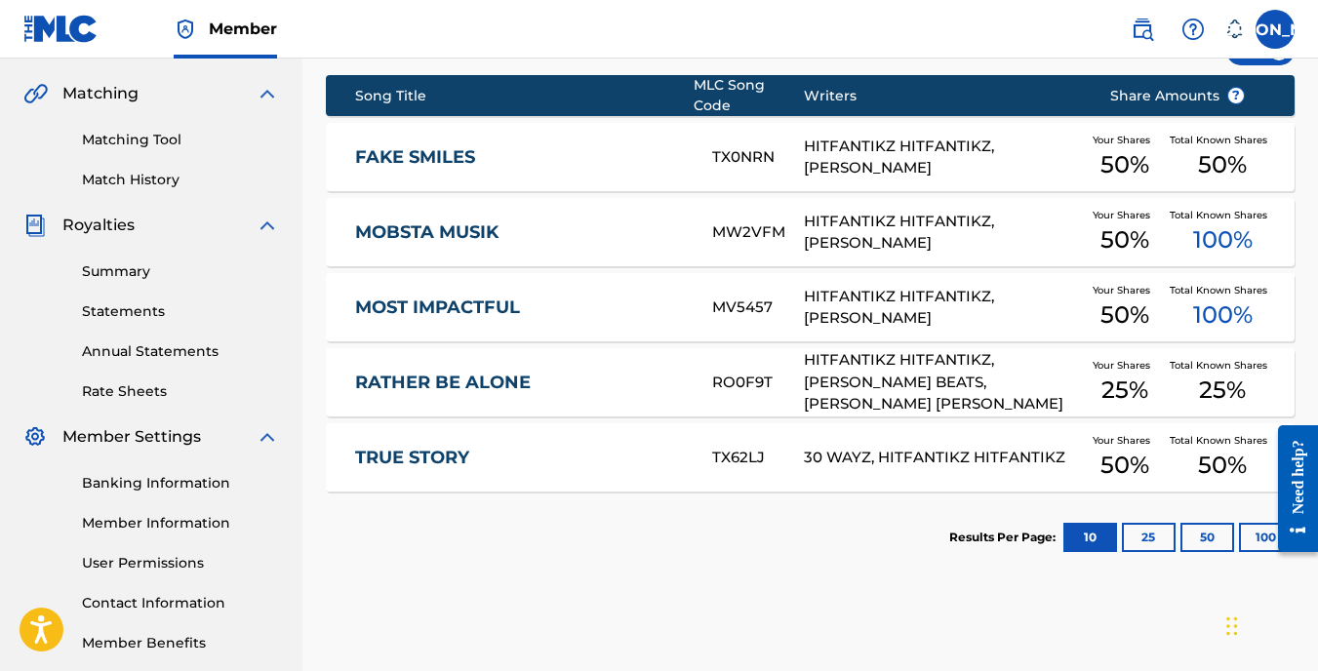
scroll to position [520, 0]
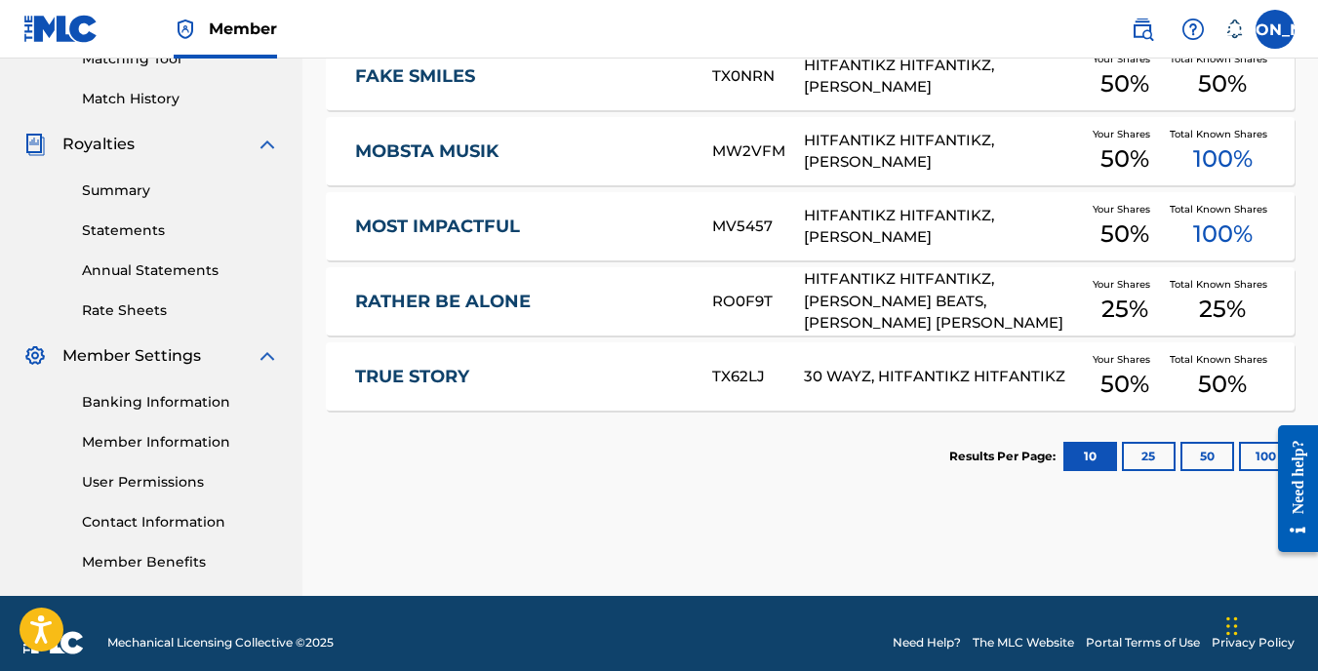
click at [180, 408] on link "Banking Information" at bounding box center [180, 402] width 197 height 20
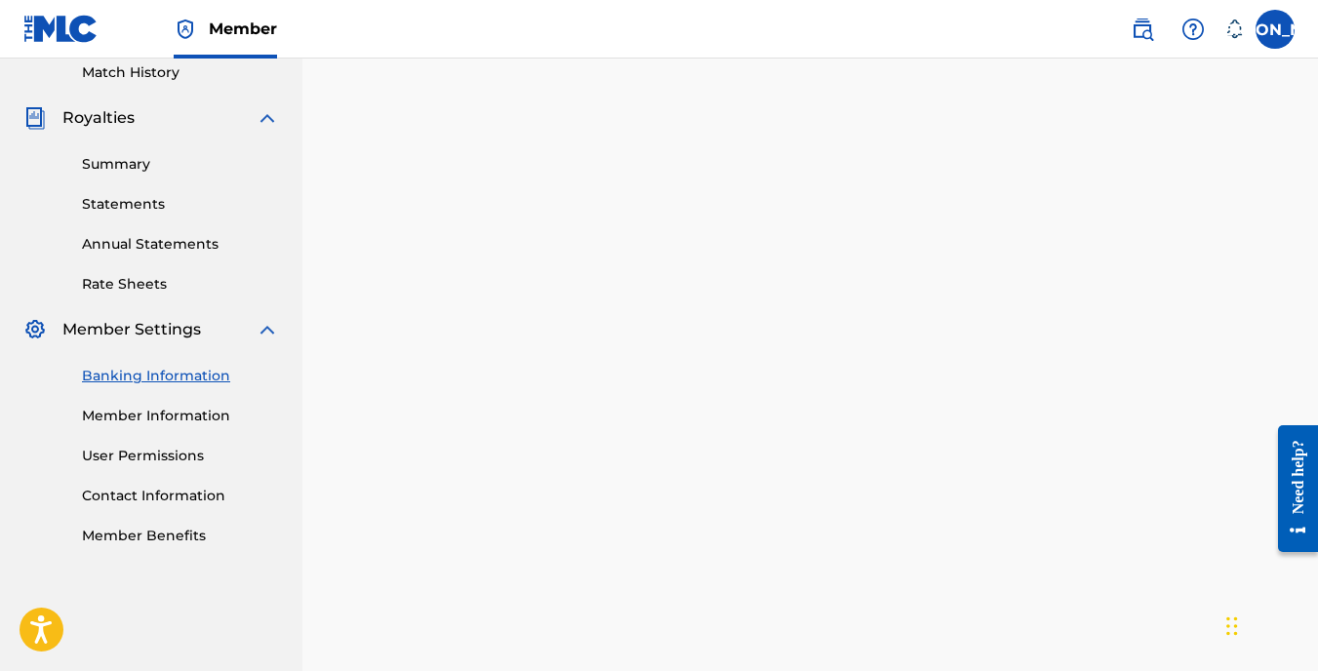
scroll to position [553, 0]
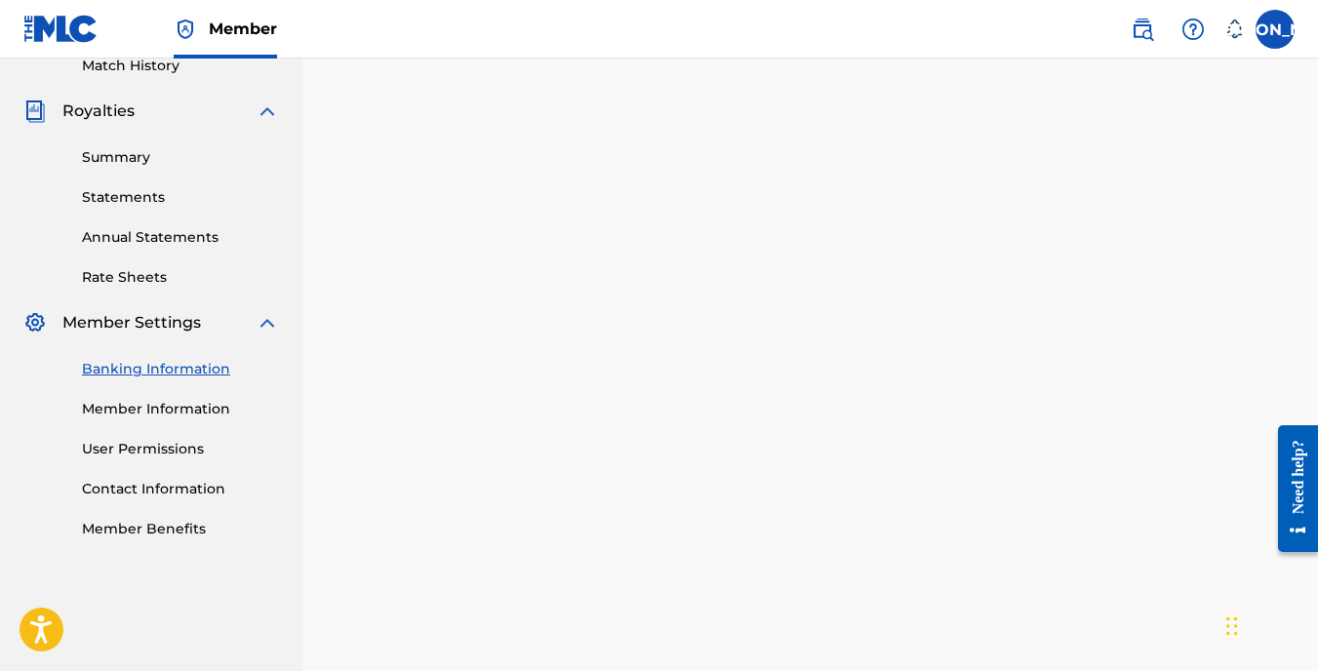
click at [212, 421] on div "Banking Information Member Information User Permissions Contact Information Mem…" at bounding box center [151, 437] width 256 height 205
click at [213, 413] on link "Member Information" at bounding box center [180, 409] width 197 height 20
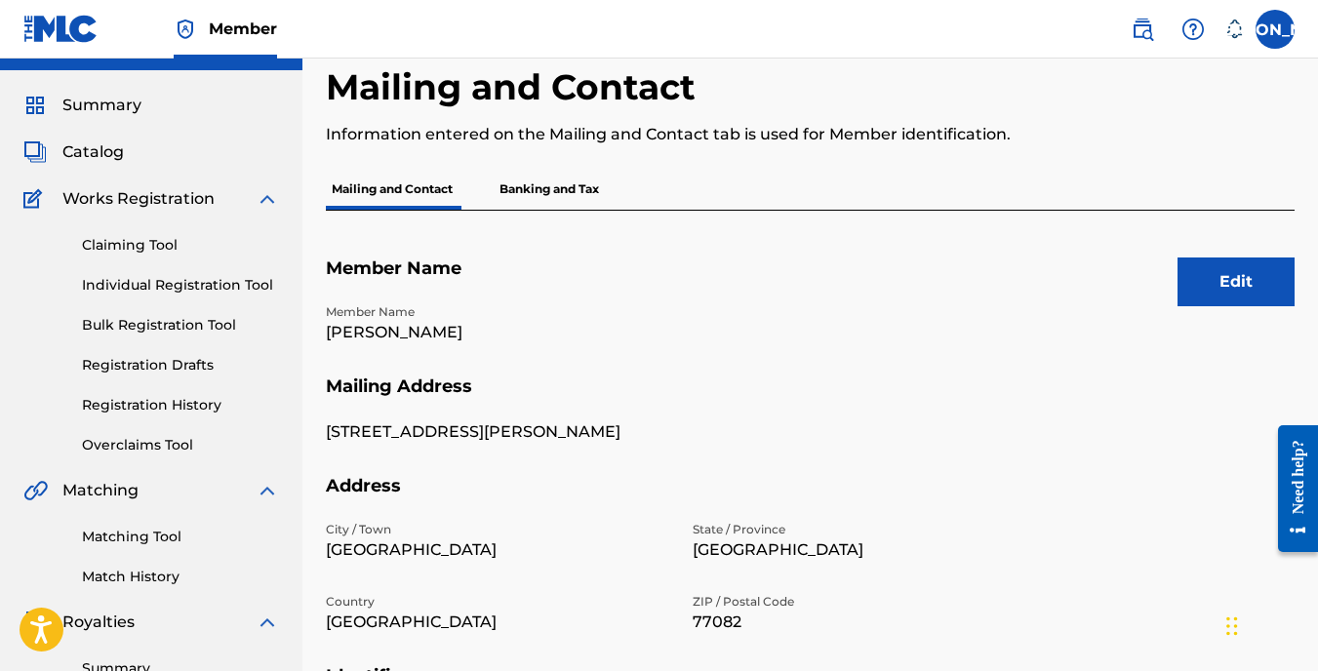
scroll to position [32, 0]
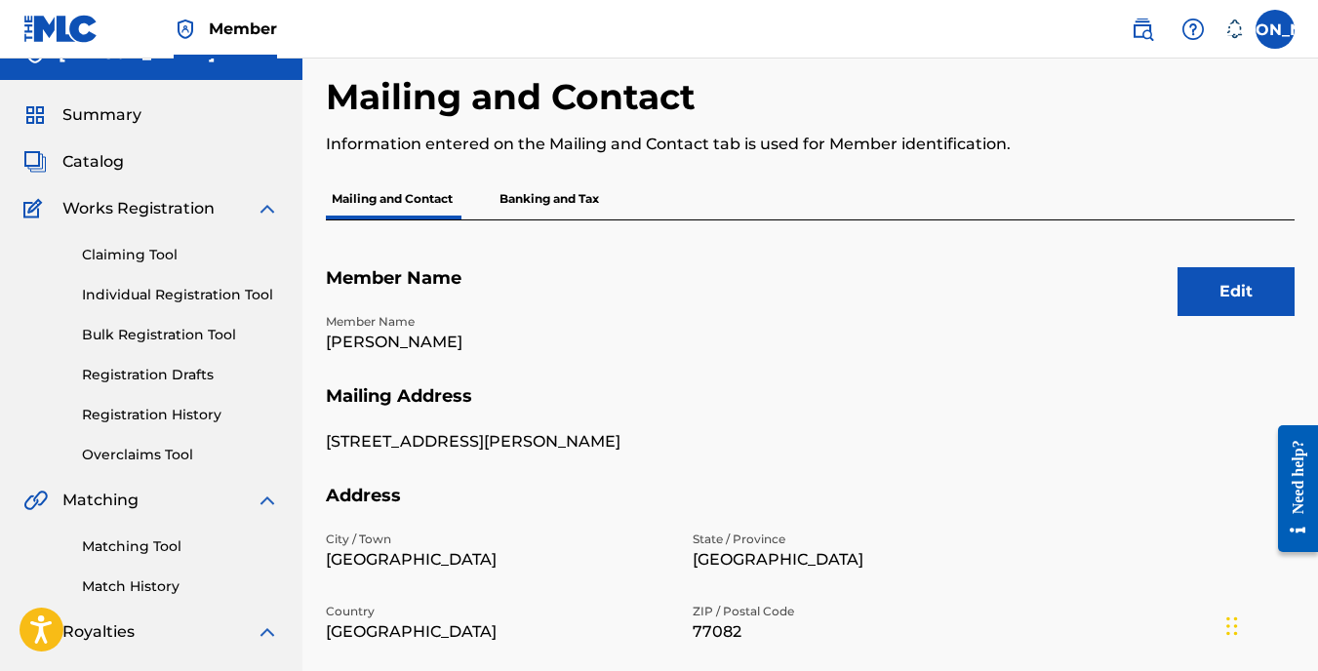
click at [92, 117] on span "Summary" at bounding box center [101, 114] width 79 height 23
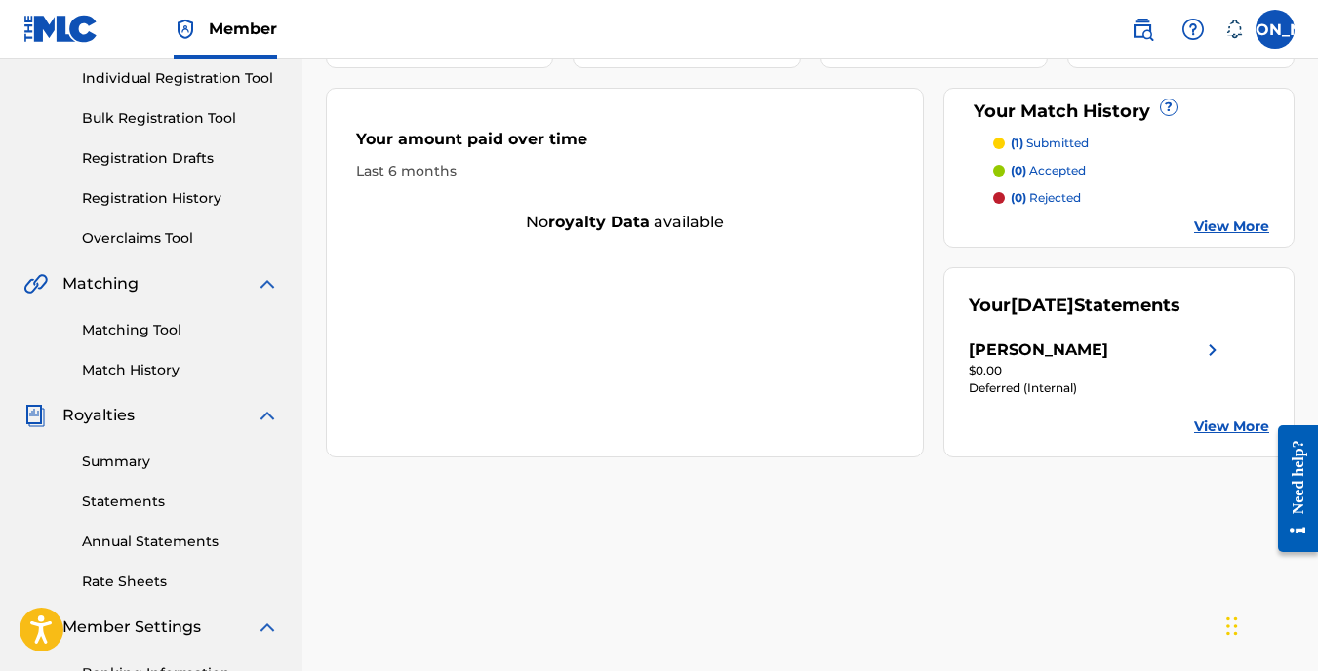
scroll to position [260, 0]
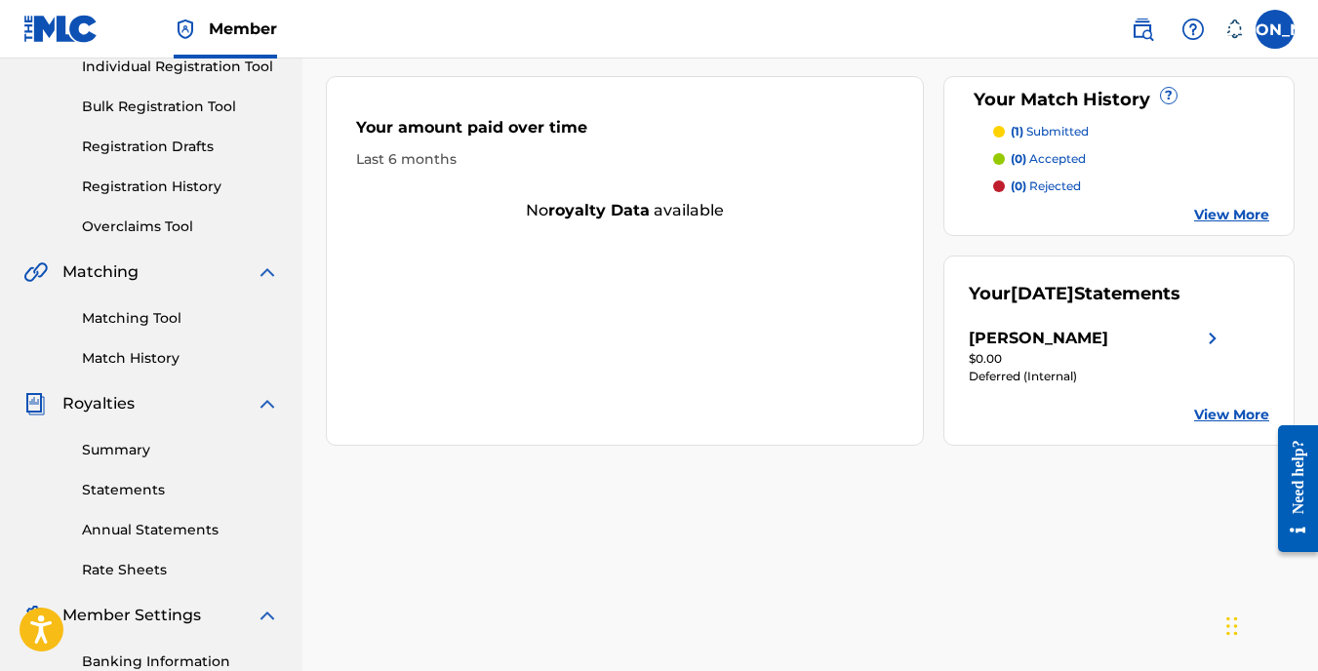
click at [1224, 323] on div "Your [DATE] Statements [PERSON_NAME] $0.00 Deferred (Internal) View More" at bounding box center [1118, 351] width 351 height 190
click at [1208, 336] on img at bounding box center [1212, 338] width 23 height 23
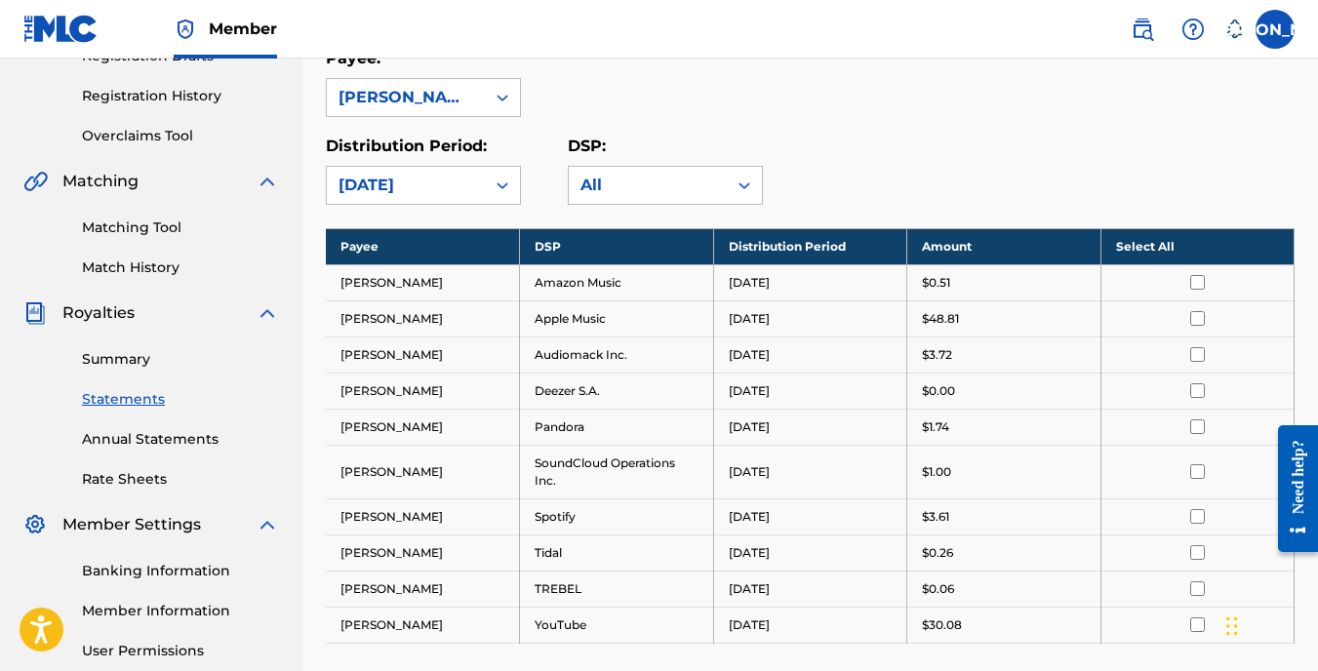
scroll to position [358, 0]
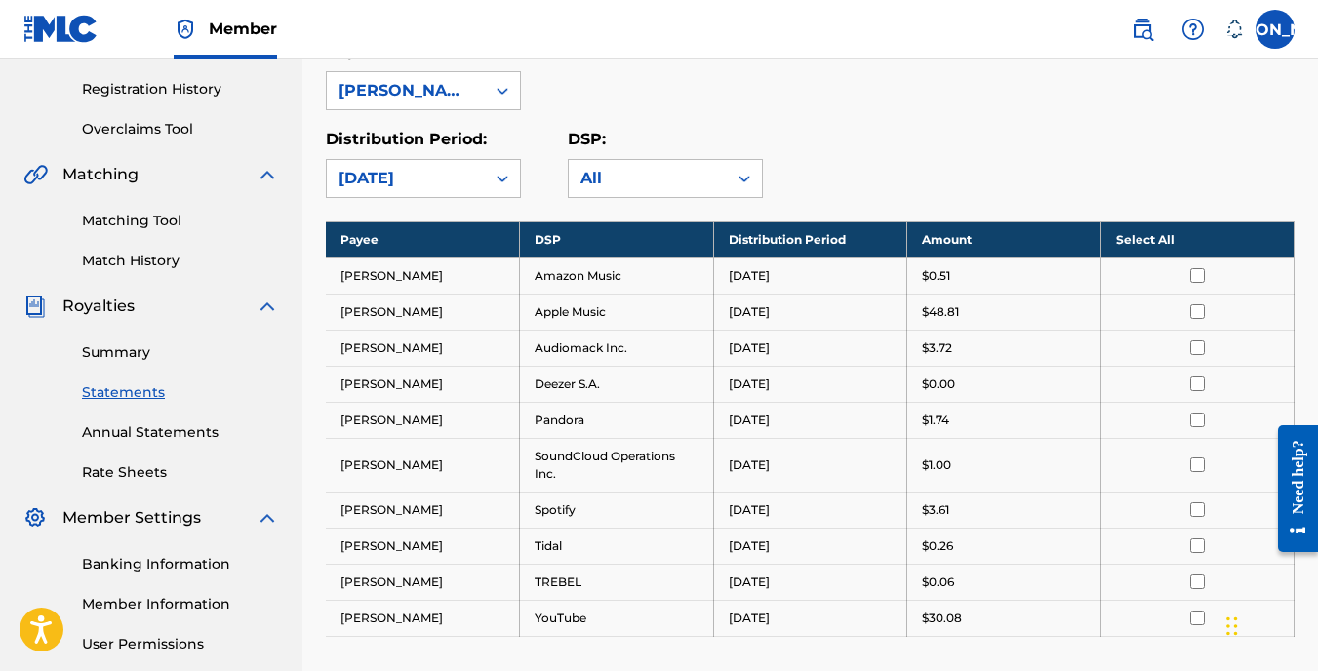
click at [112, 354] on link "Summary" at bounding box center [180, 352] width 197 height 20
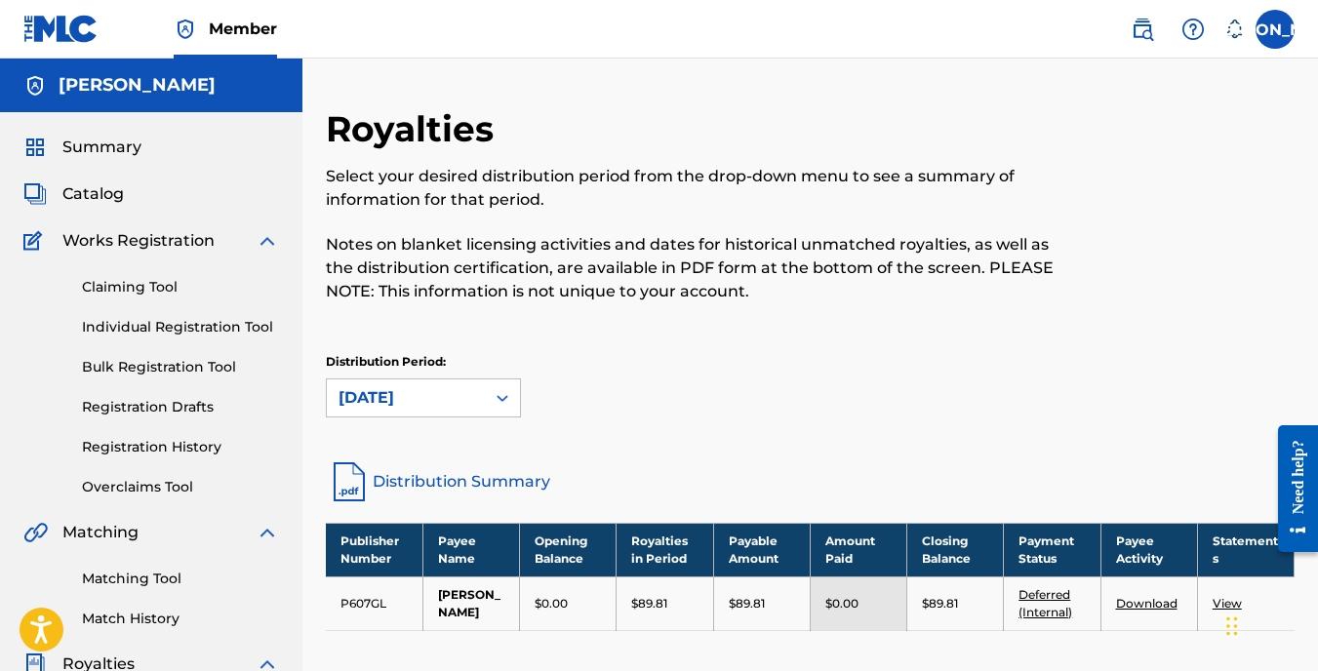
click at [168, 613] on link "Match History" at bounding box center [180, 619] width 197 height 20
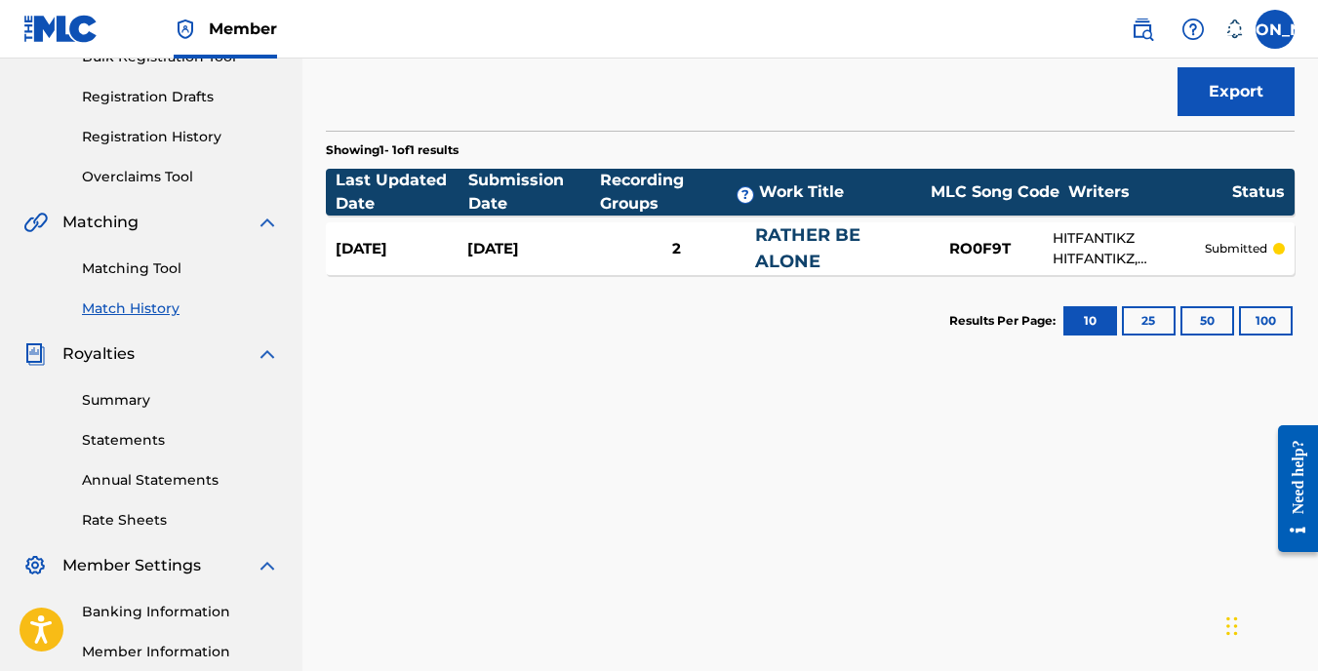
scroll to position [358, 0]
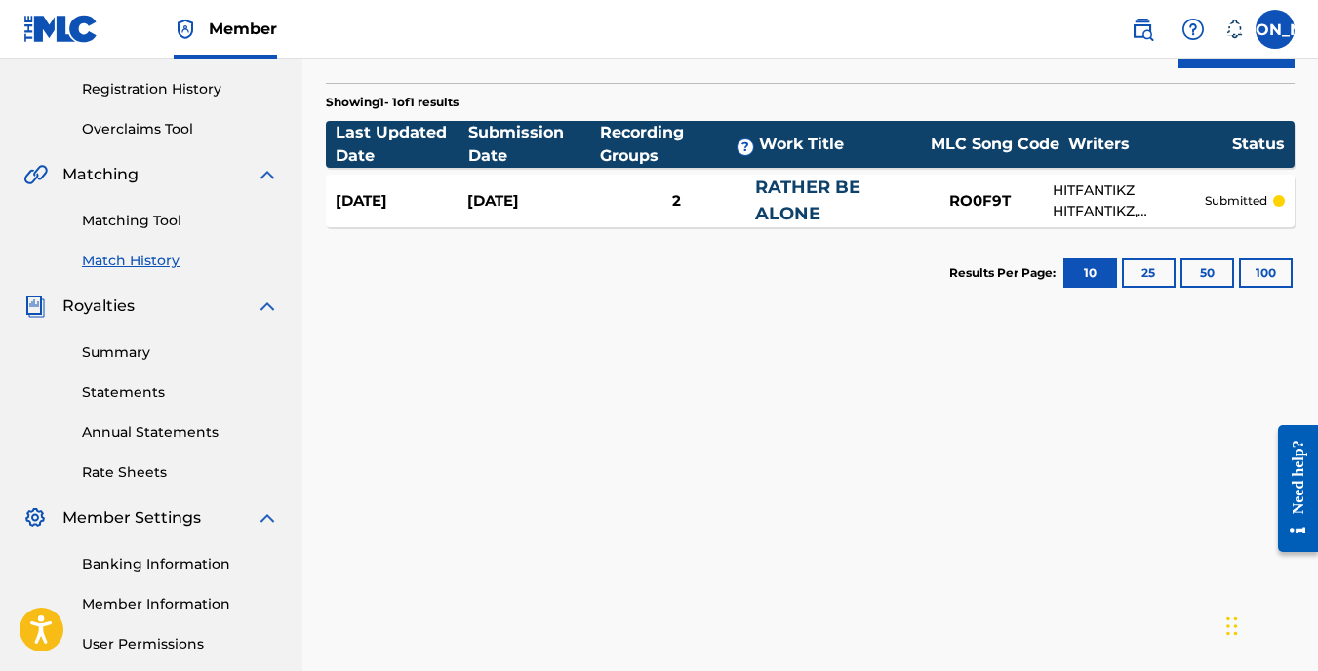
click at [140, 223] on link "Matching Tool" at bounding box center [180, 221] width 197 height 20
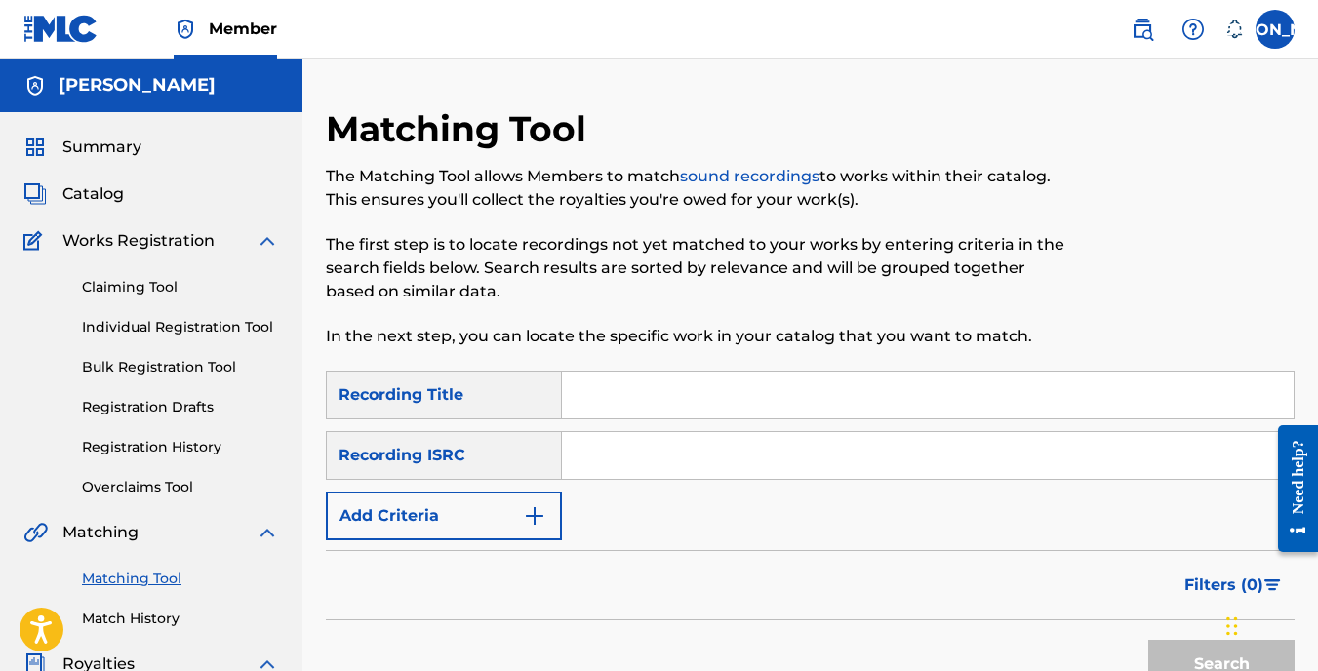
click at [111, 146] on span "Summary" at bounding box center [101, 147] width 79 height 23
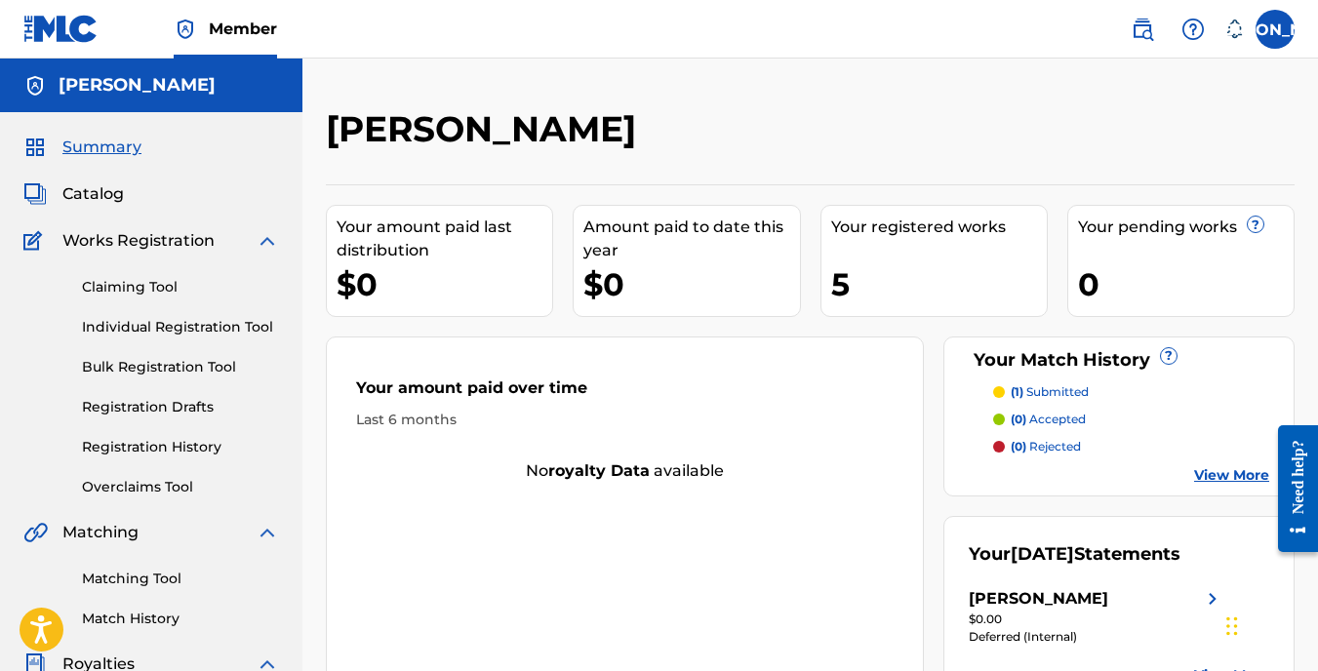
click at [139, 85] on h5 "[PERSON_NAME]" at bounding box center [137, 85] width 157 height 22
click at [188, 25] on img at bounding box center [185, 29] width 23 height 23
click at [1197, 25] on img at bounding box center [1192, 29] width 23 height 23
click at [1236, 21] on icon at bounding box center [1234, 29] width 17 height 19
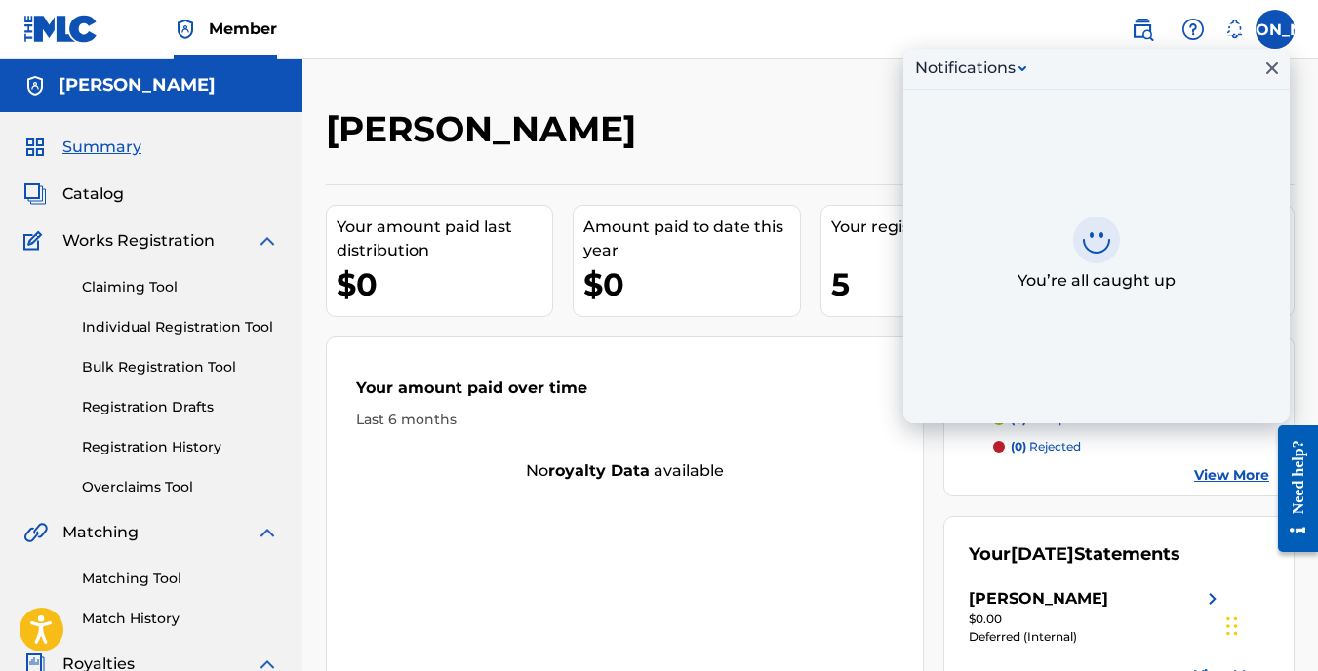
click at [1149, 23] on img at bounding box center [1141, 29] width 23 height 23
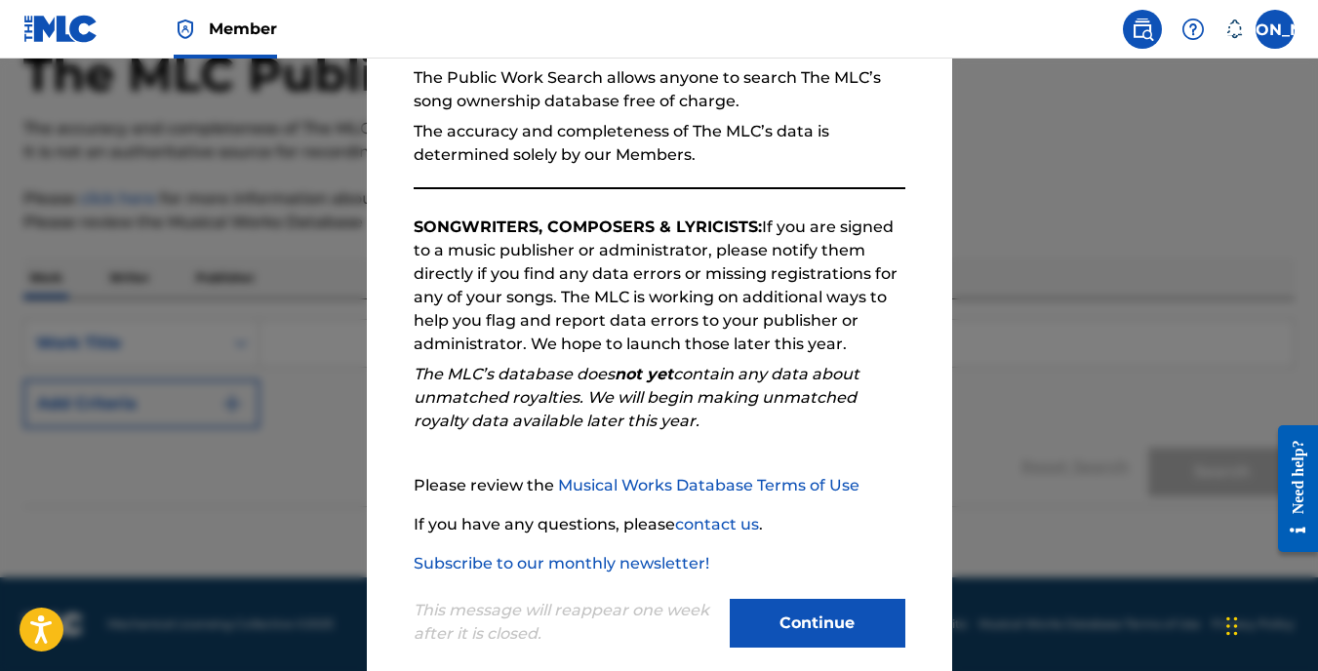
scroll to position [221, 0]
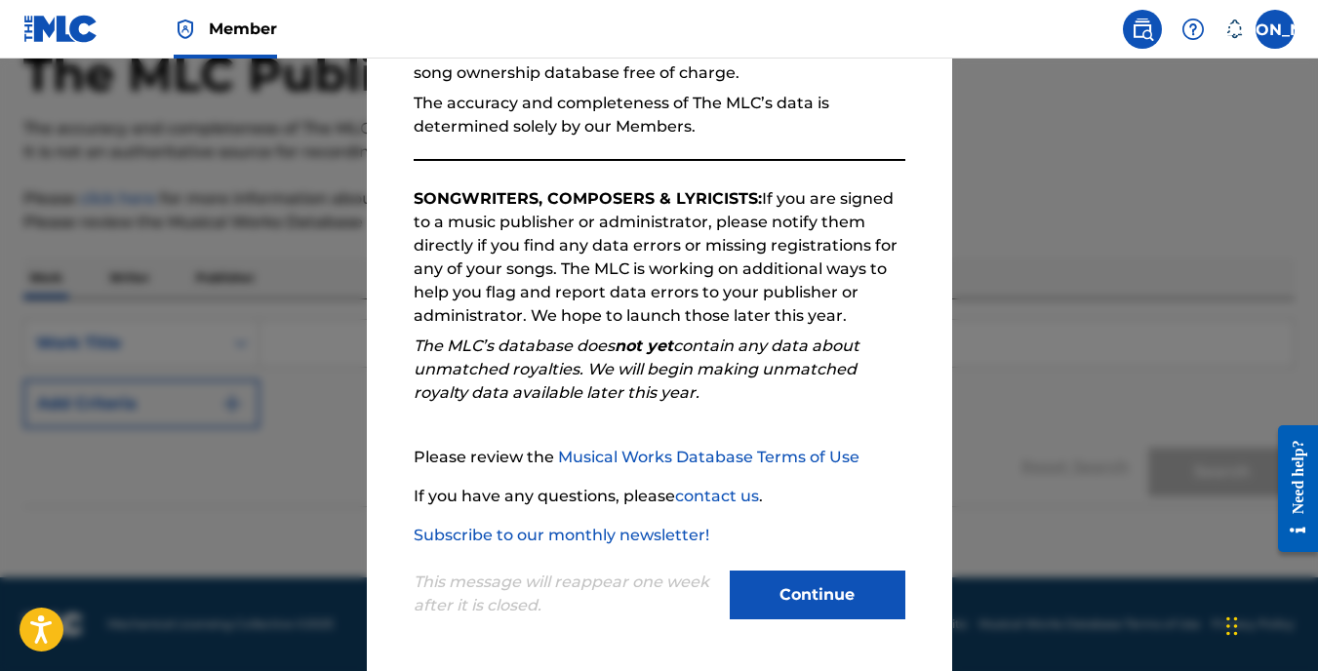
click at [841, 594] on button "Continue" at bounding box center [817, 595] width 176 height 49
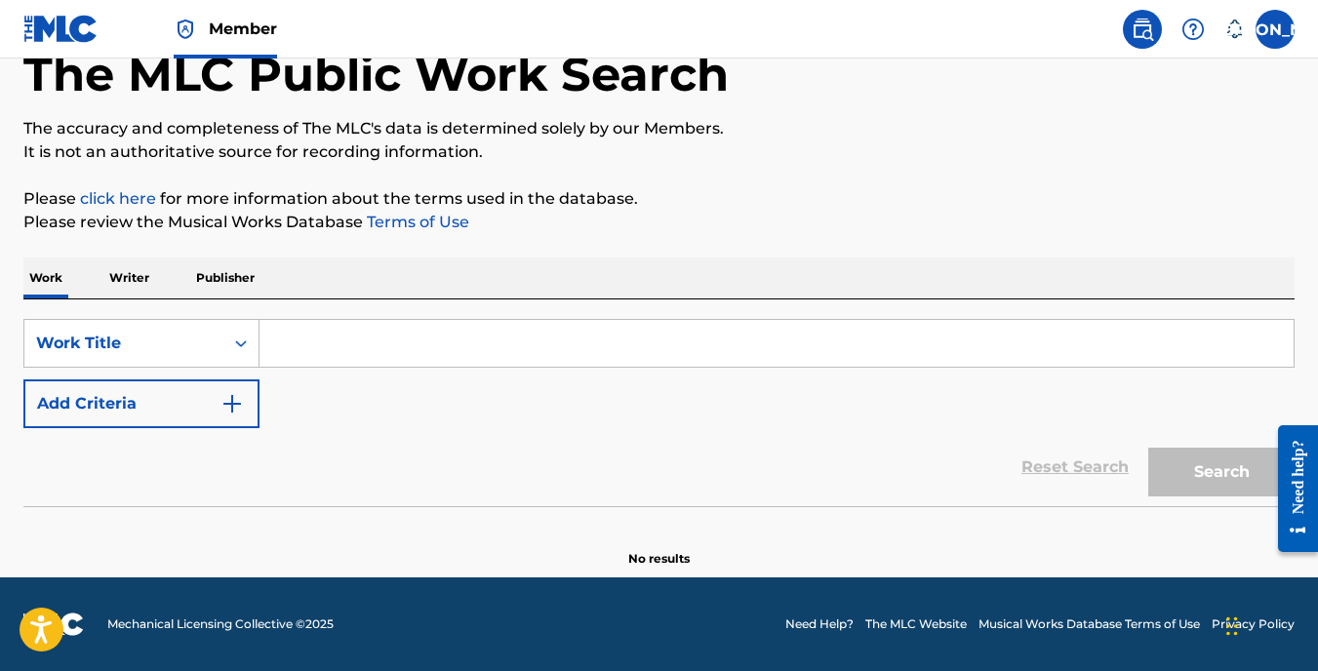
click at [115, 278] on p "Writer" at bounding box center [129, 277] width 52 height 41
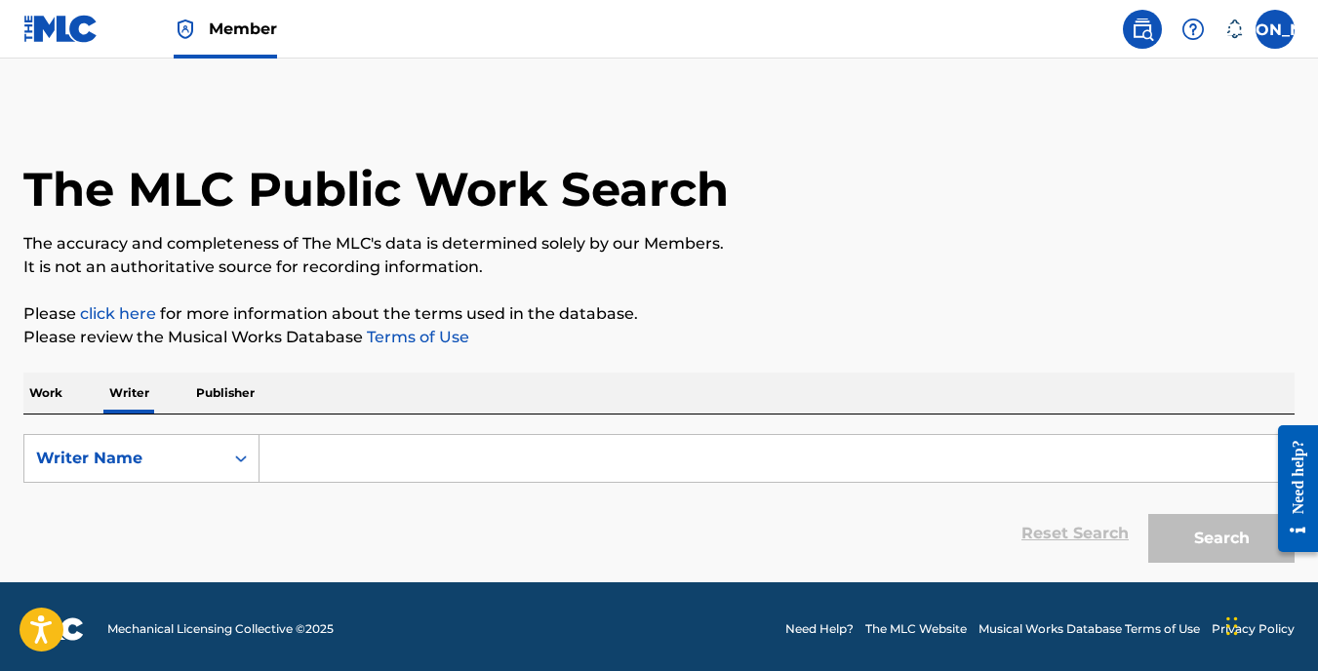
click at [45, 394] on p "Work" at bounding box center [45, 393] width 45 height 41
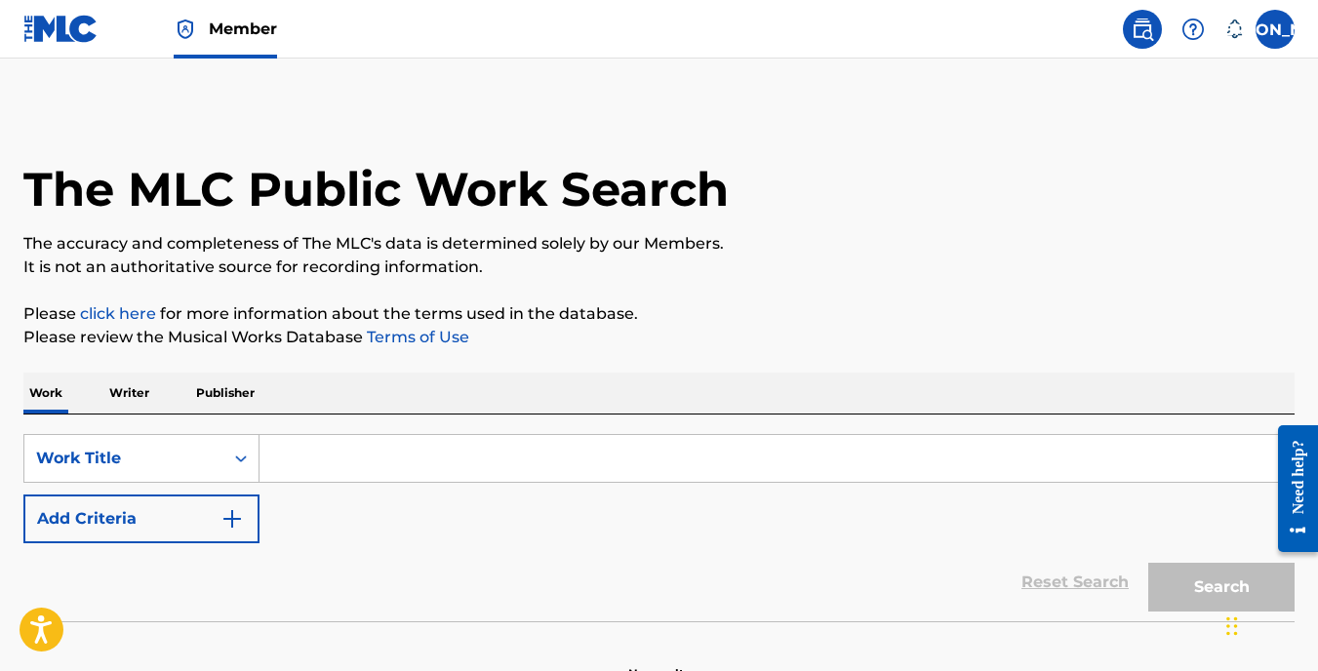
click at [218, 393] on p "Publisher" at bounding box center [225, 393] width 70 height 41
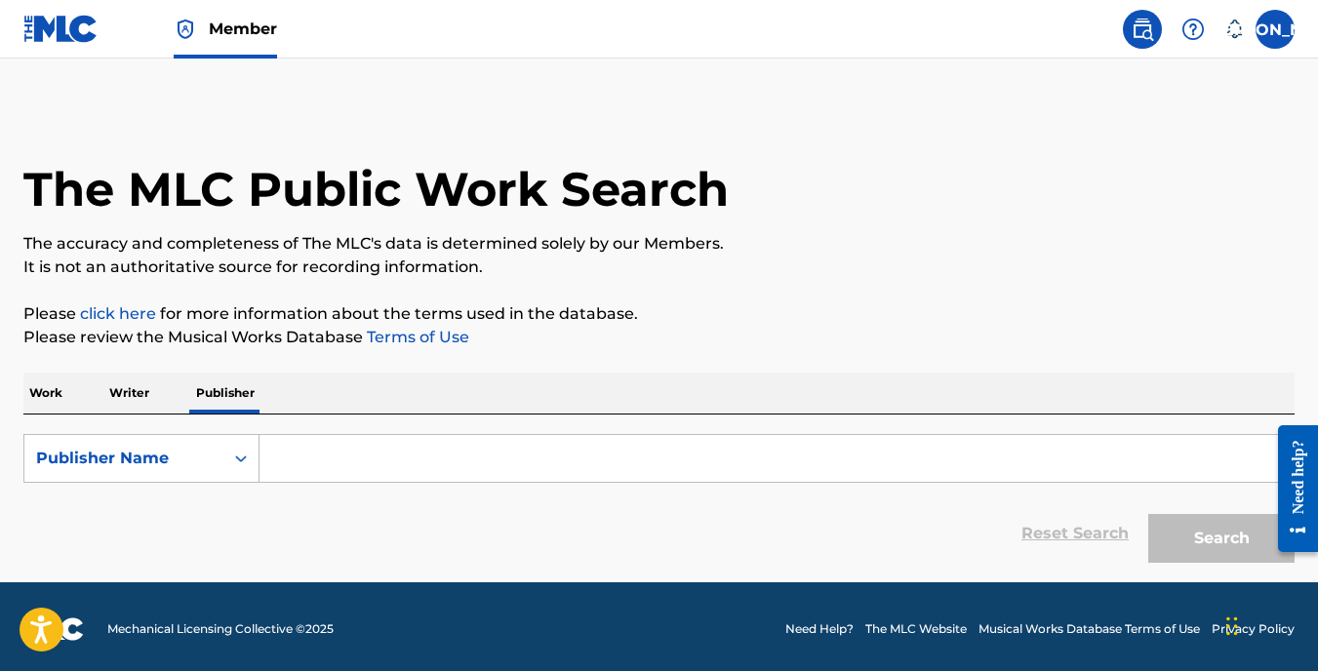
click at [51, 387] on p "Work" at bounding box center [45, 393] width 45 height 41
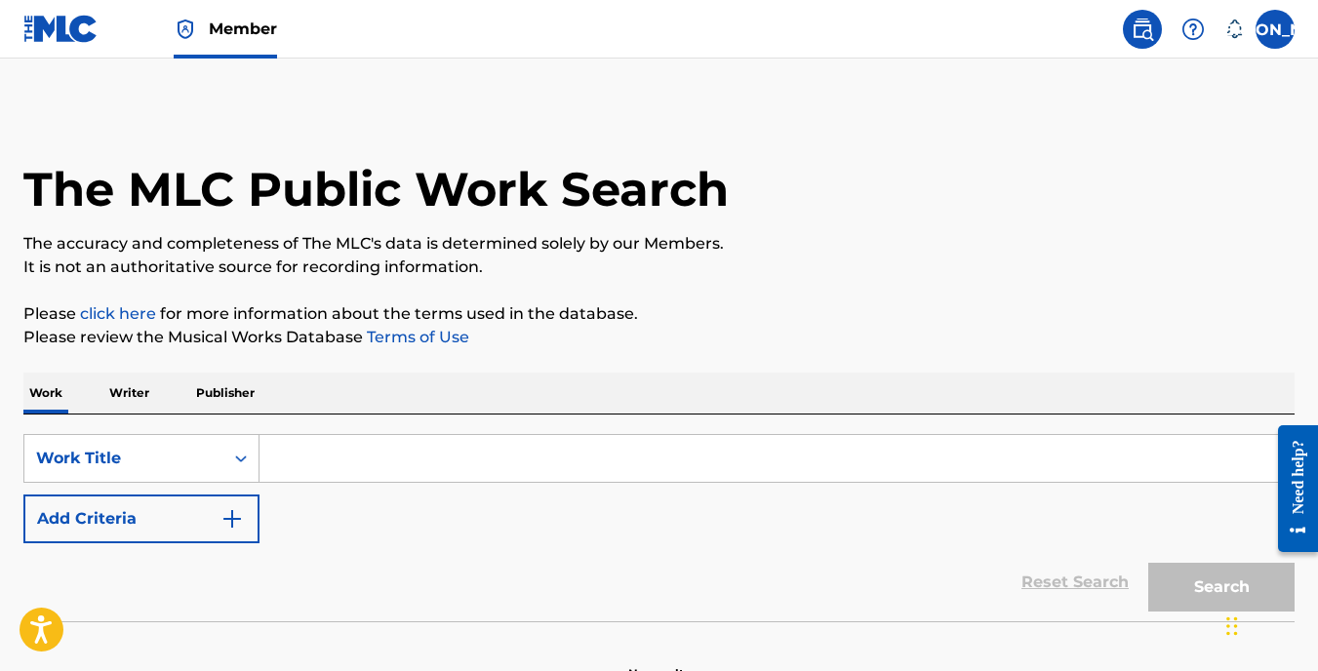
click at [1157, 30] on link at bounding box center [1142, 29] width 39 height 39
click at [1265, 30] on label at bounding box center [1274, 29] width 39 height 39
click at [1275, 29] on input "Ja Jeremiah altamiranda hitfanatikz92@gmail.com Notification Preferences Profil…" at bounding box center [1275, 29] width 0 height 0
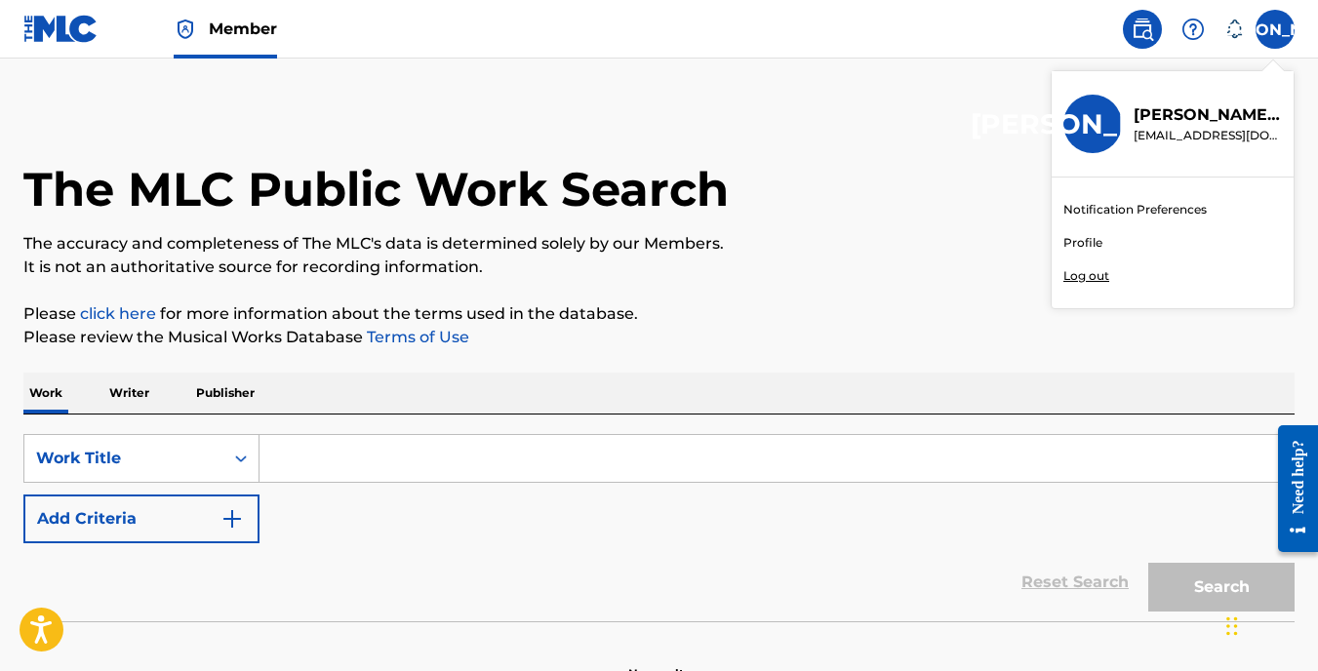
click at [1074, 245] on link "Profile" at bounding box center [1082, 243] width 39 height 18
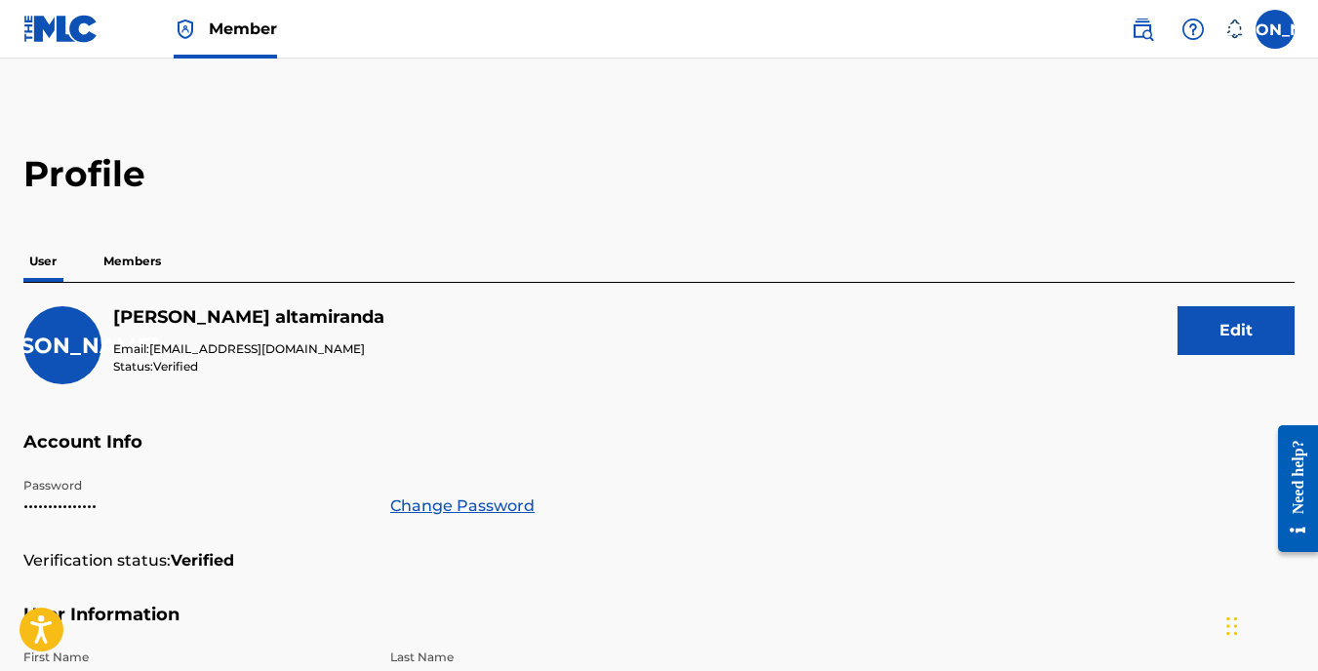
click at [151, 273] on p "Members" at bounding box center [132, 261] width 69 height 41
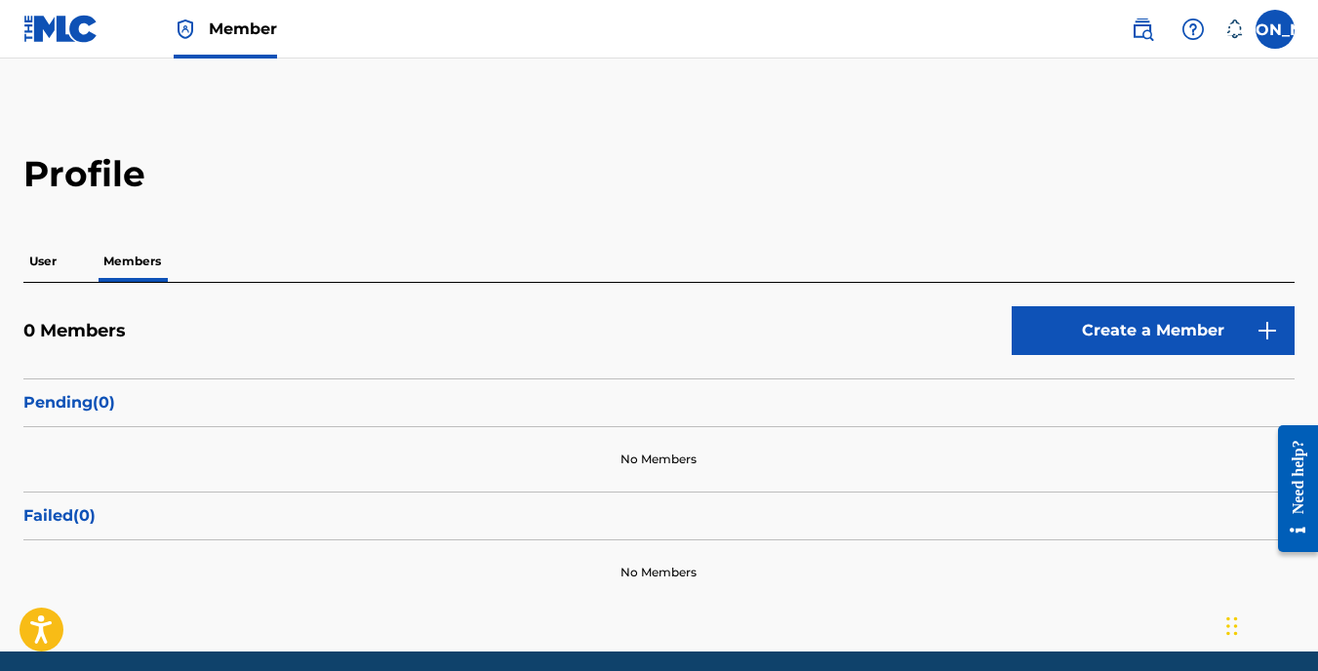
click at [1272, 40] on label at bounding box center [1274, 29] width 39 height 39
click at [1275, 29] on input "Ja Jeremiah altamiranda hitfanatikz92@gmail.com Notification Preferences Profil…" at bounding box center [1275, 29] width 0 height 0
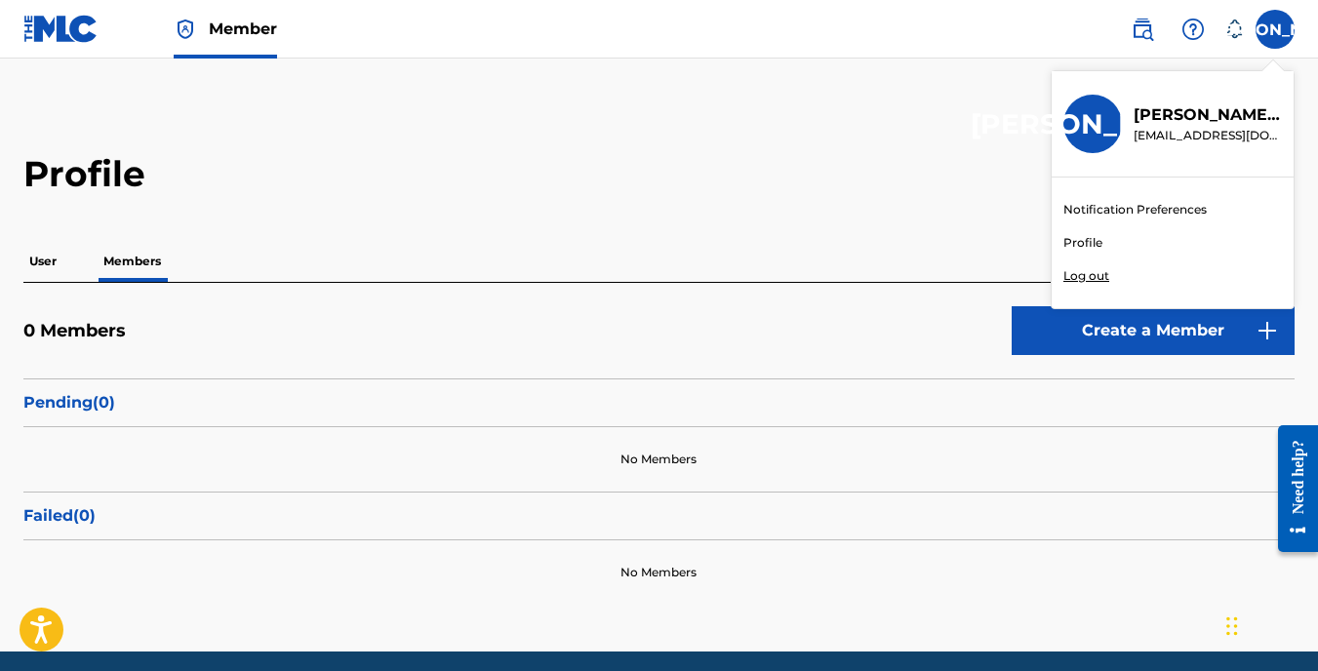
drag, startPoint x: 1110, startPoint y: 123, endPoint x: 1146, endPoint y: 55, distance: 77.2
click at [1110, 121] on div "[PERSON_NAME]" at bounding box center [1092, 124] width 59 height 59
click at [1275, 29] on input "Ja Jeremiah altamiranda hitfanatikz92@gmail.com Notification Preferences Profil…" at bounding box center [1275, 29] width 0 height 0
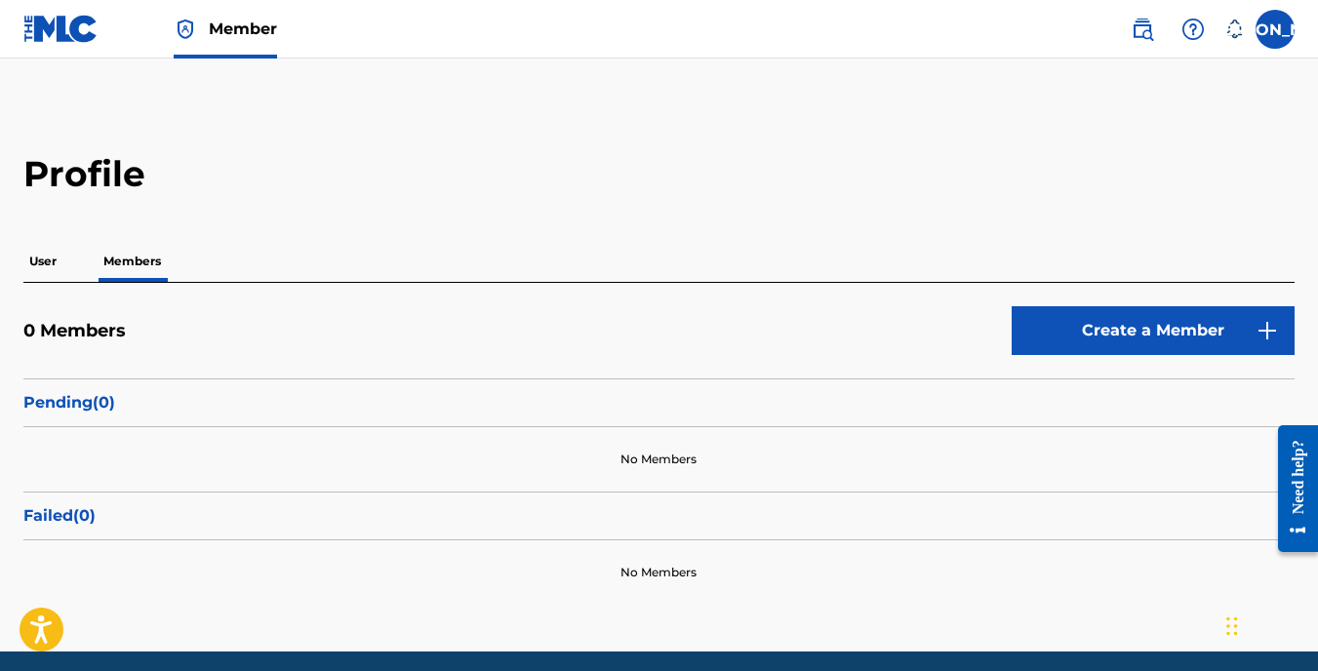
drag, startPoint x: 1199, startPoint y: 32, endPoint x: 908, endPoint y: 1, distance: 292.3
click at [1198, 31] on img at bounding box center [1192, 29] width 23 height 23
click at [47, 34] on img at bounding box center [60, 29] width 75 height 28
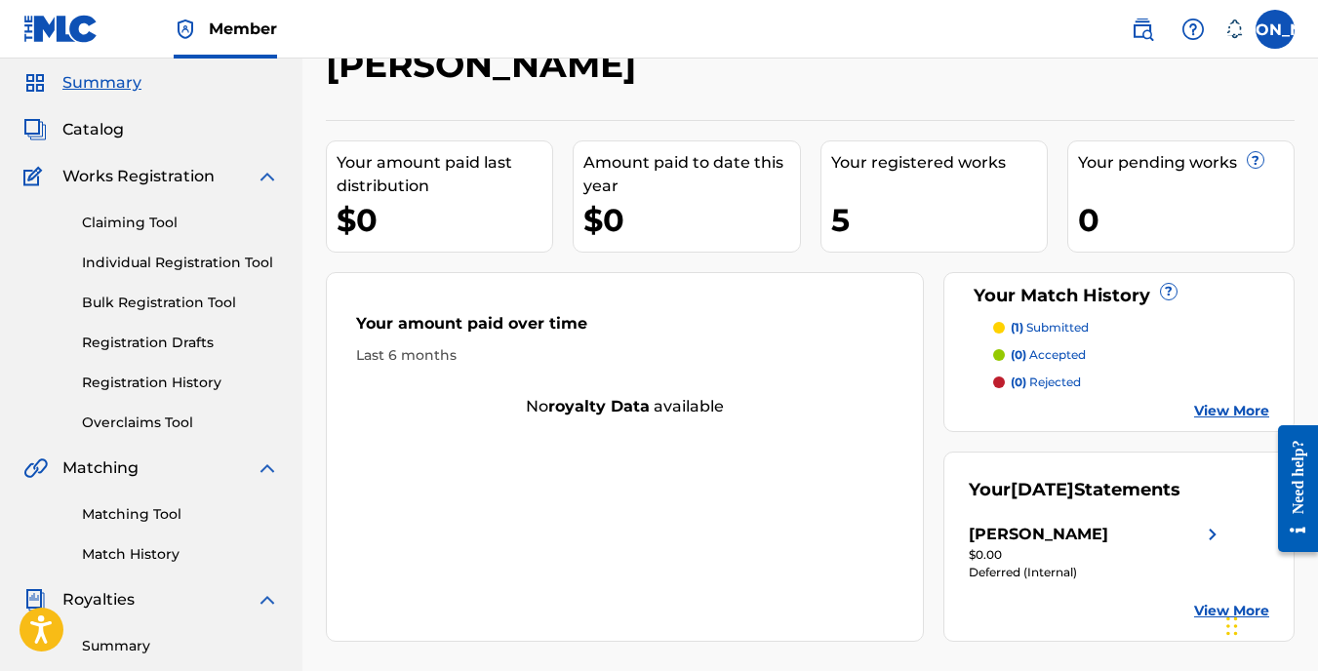
scroll to position [65, 0]
click at [576, 408] on strong "royalty data" at bounding box center [598, 405] width 101 height 19
click at [743, 335] on div "Your amount paid over time" at bounding box center [624, 327] width 537 height 33
click at [372, 189] on div "Your amount paid last distribution" at bounding box center [444, 173] width 216 height 47
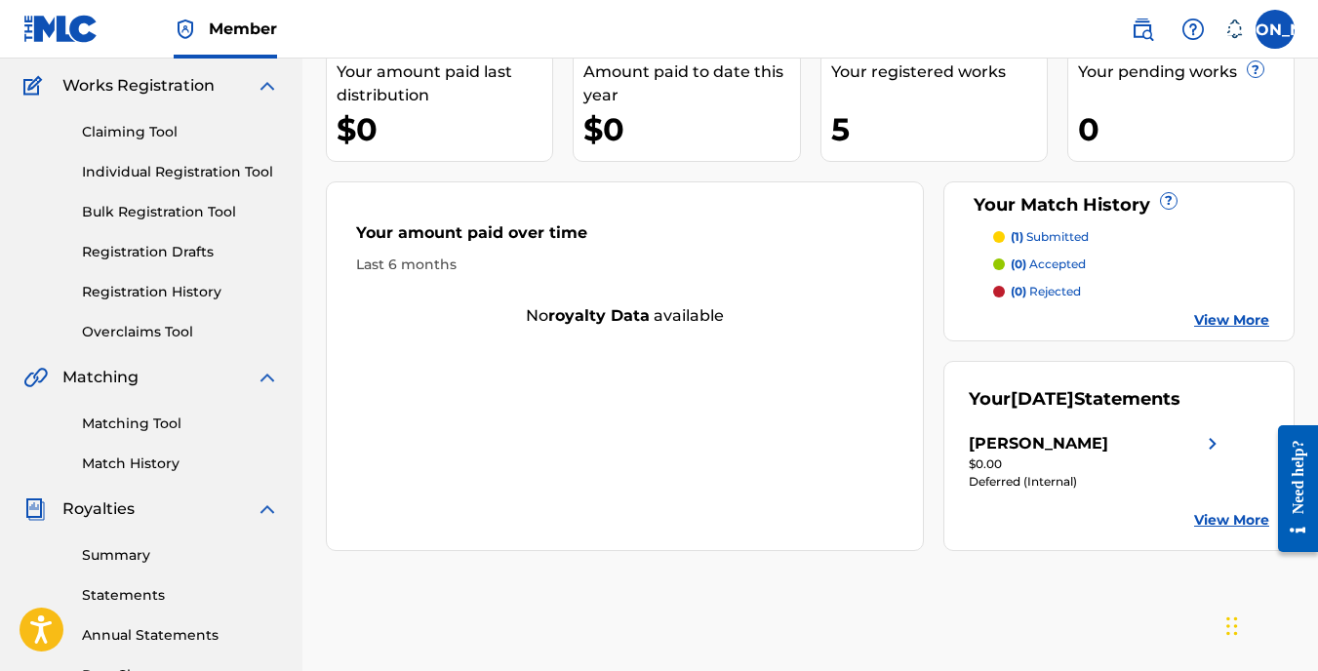
scroll to position [163, 0]
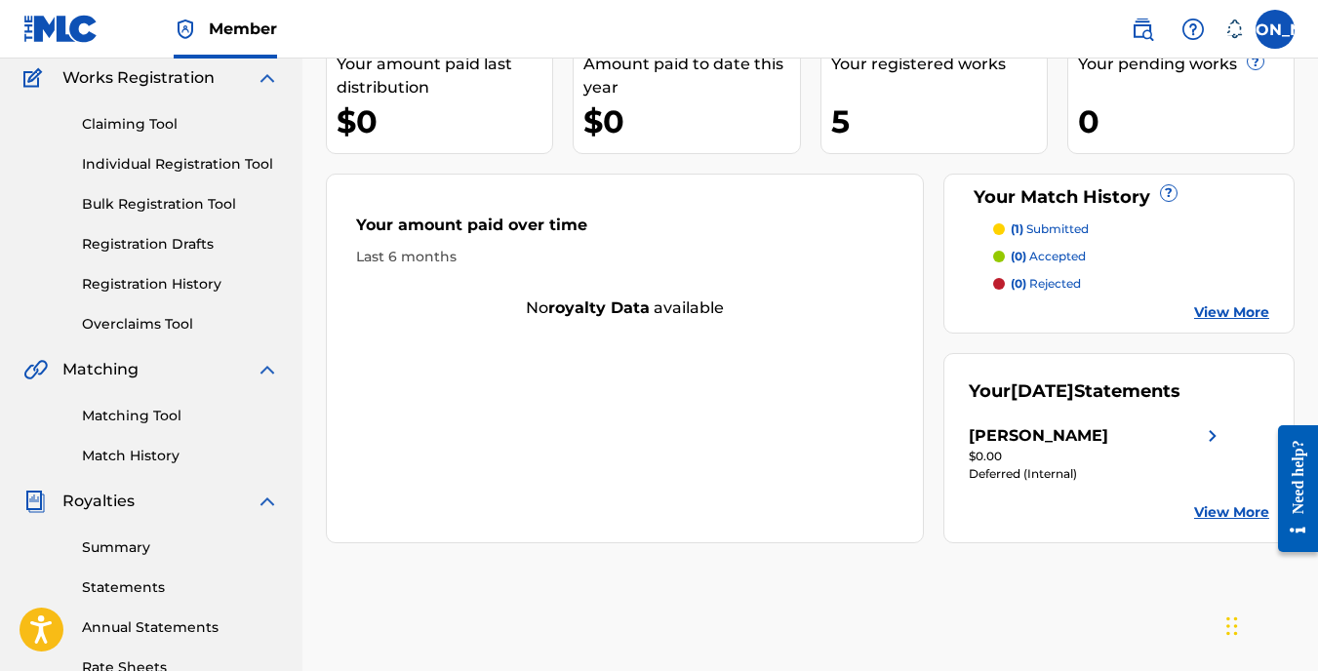
click at [139, 547] on link "Summary" at bounding box center [180, 547] width 197 height 20
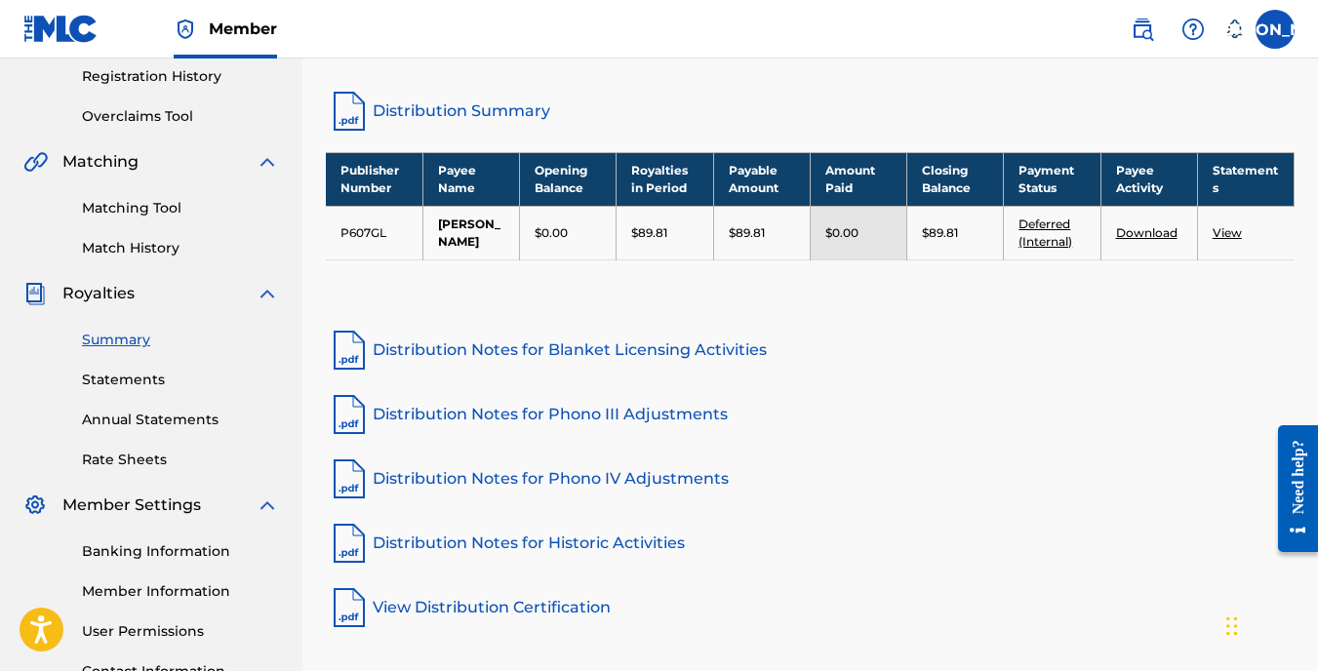
scroll to position [343, 0]
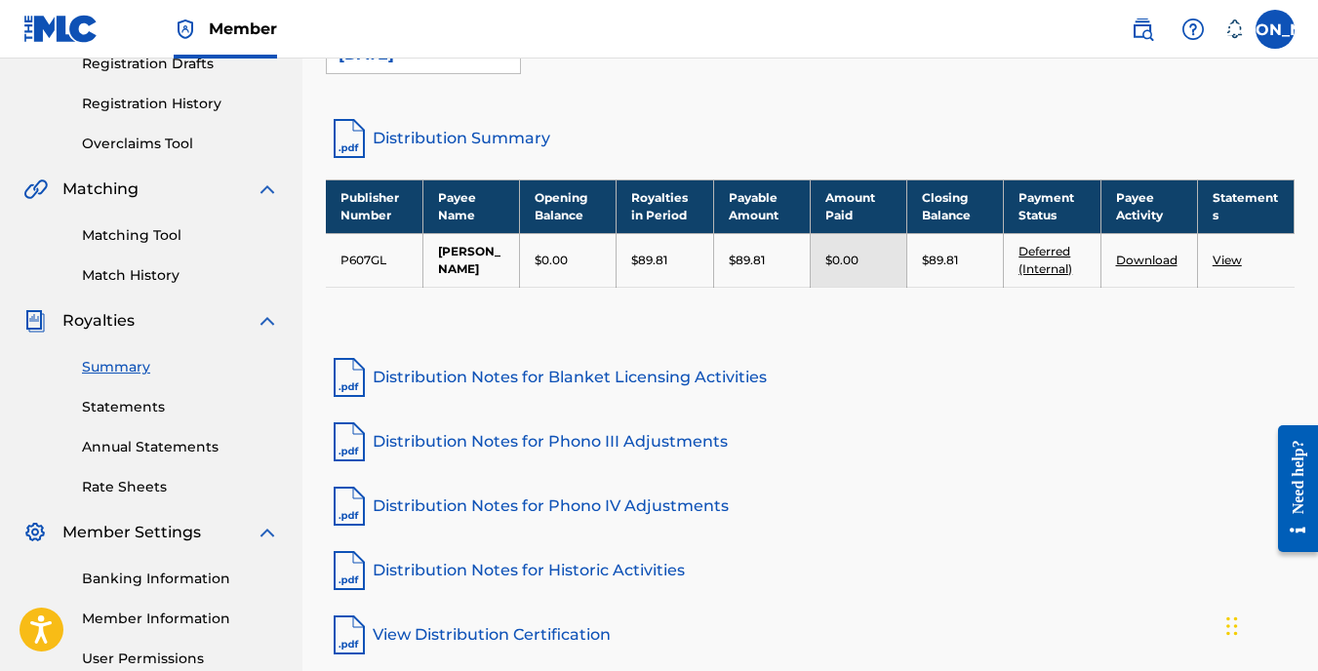
click at [1044, 276] on link "Deferred (Internal)" at bounding box center [1045, 260] width 54 height 32
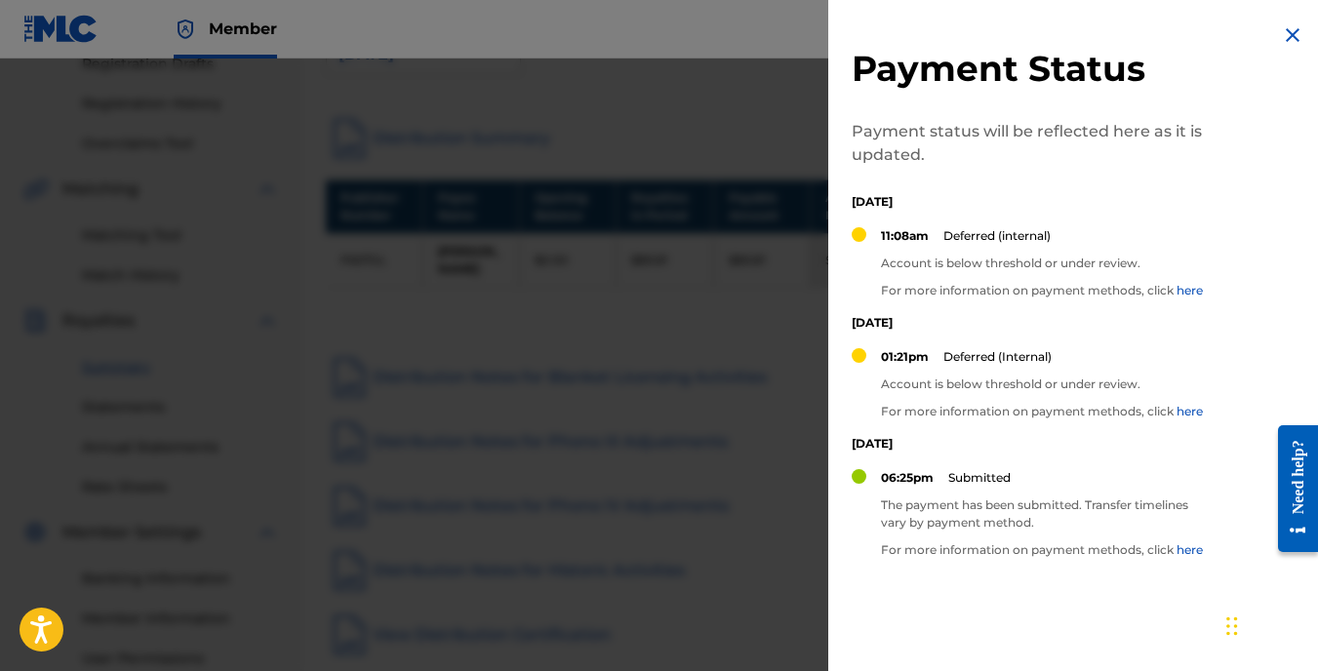
click at [1292, 34] on img at bounding box center [1291, 34] width 23 height 23
